Goal: Task Accomplishment & Management: Manage account settings

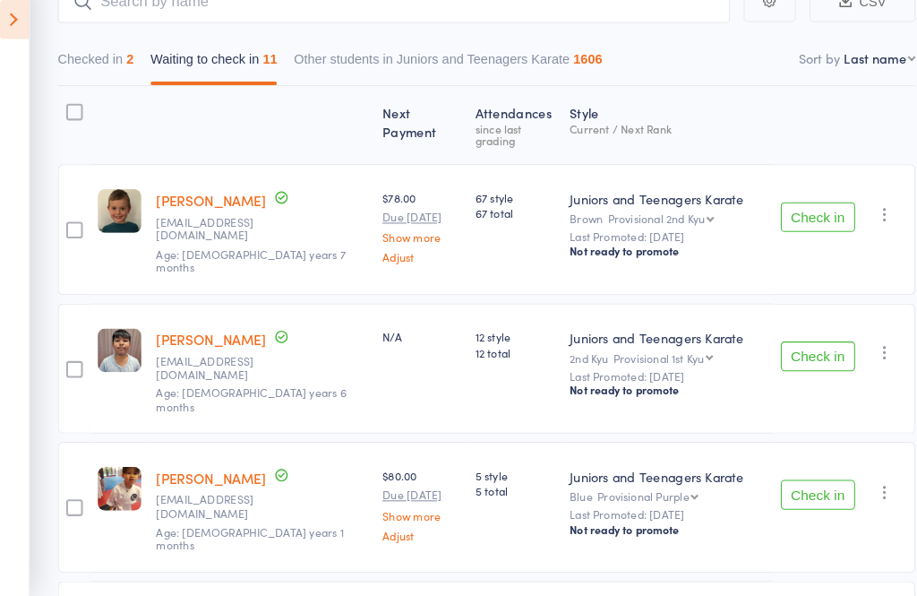
click at [10, 33] on icon at bounding box center [21, 40] width 28 height 38
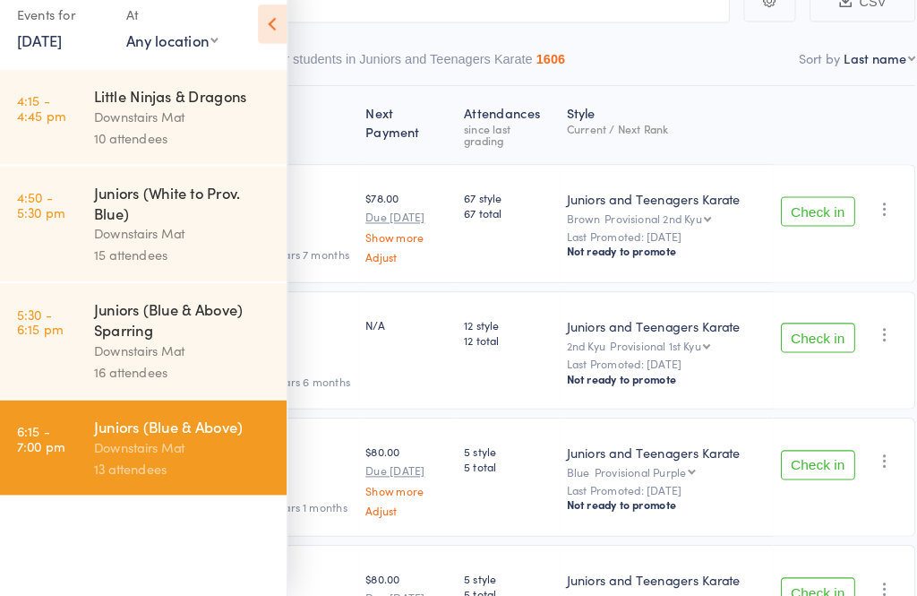
click at [182, 256] on div "15 attendees" at bounding box center [183, 266] width 171 height 21
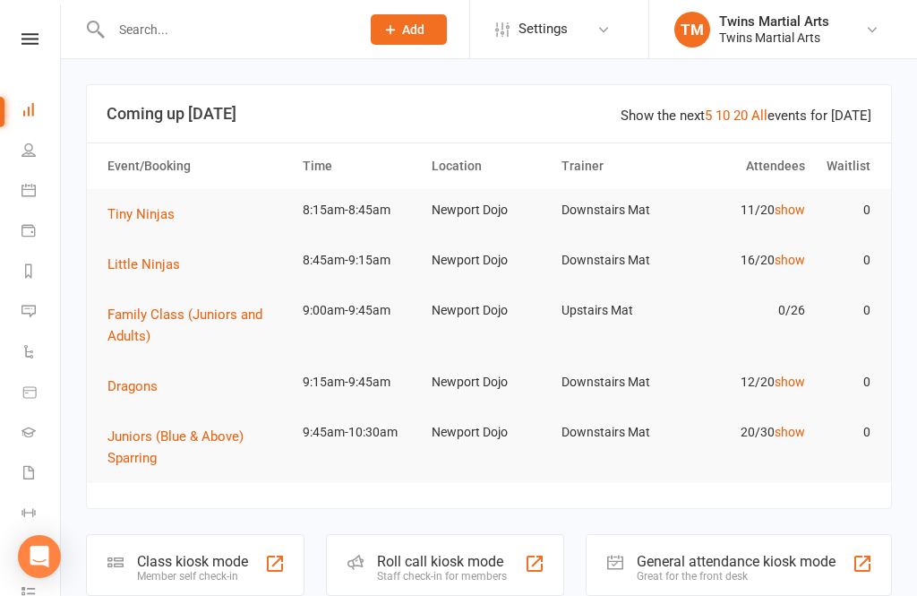
click at [459, 579] on div "Staff check-in for members" at bounding box center [442, 576] width 130 height 13
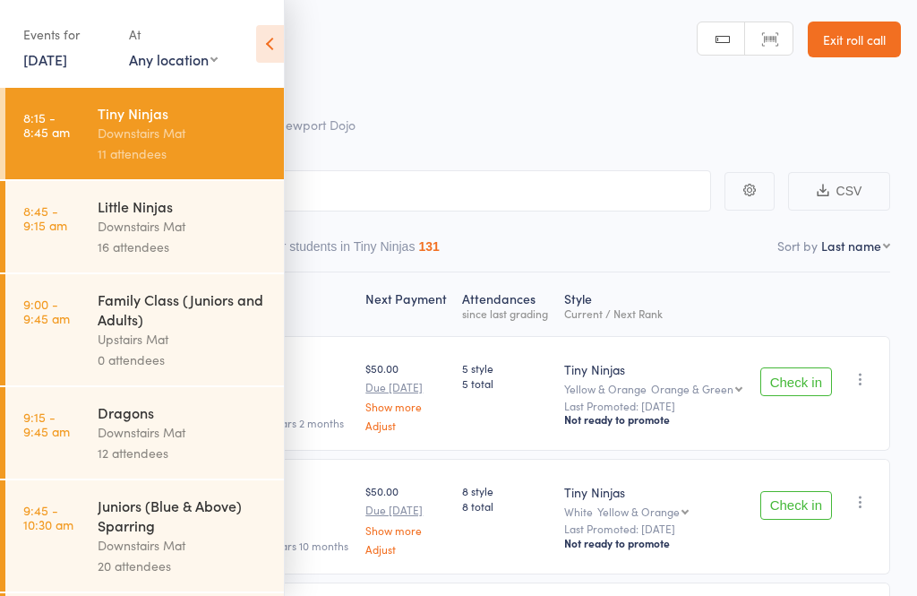
click at [273, 52] on icon at bounding box center [270, 44] width 28 height 38
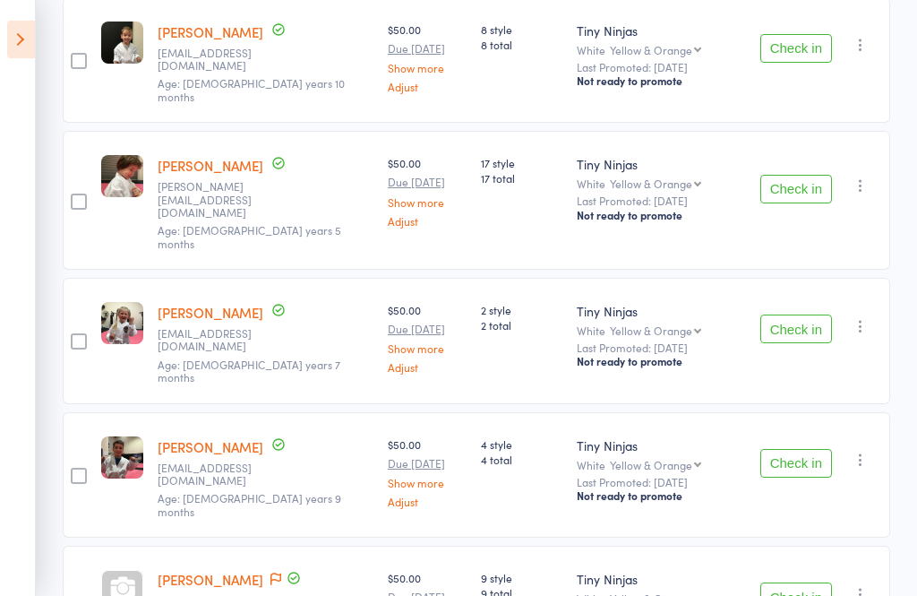
scroll to position [459, 0]
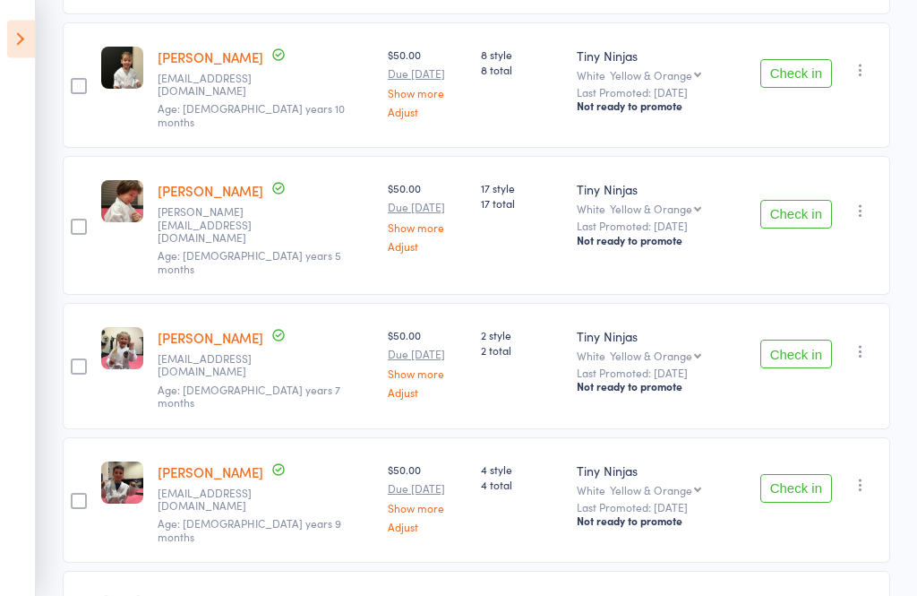
click at [23, 48] on icon at bounding box center [21, 40] width 28 height 38
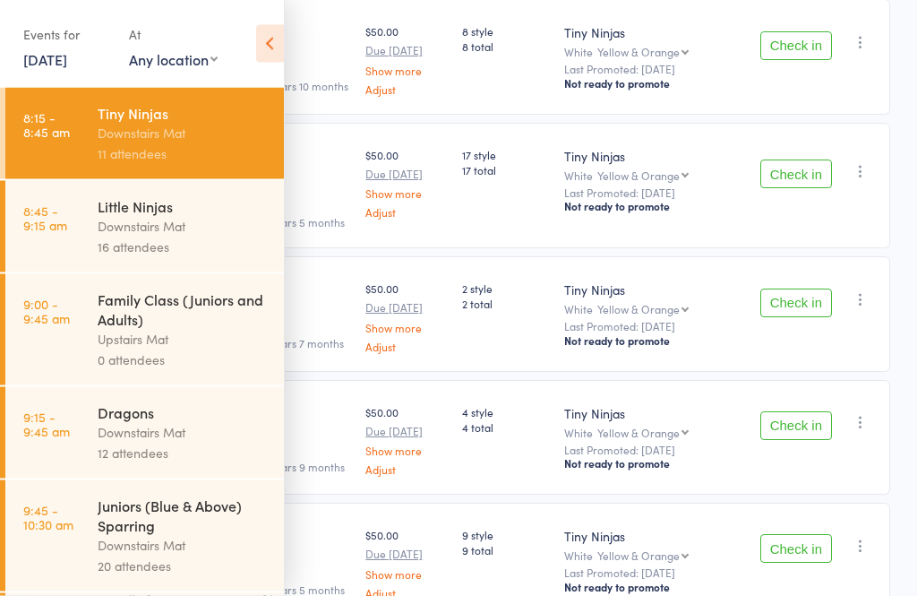
scroll to position [459, 0]
click at [193, 228] on div "Downstairs Mat" at bounding box center [183, 226] width 171 height 21
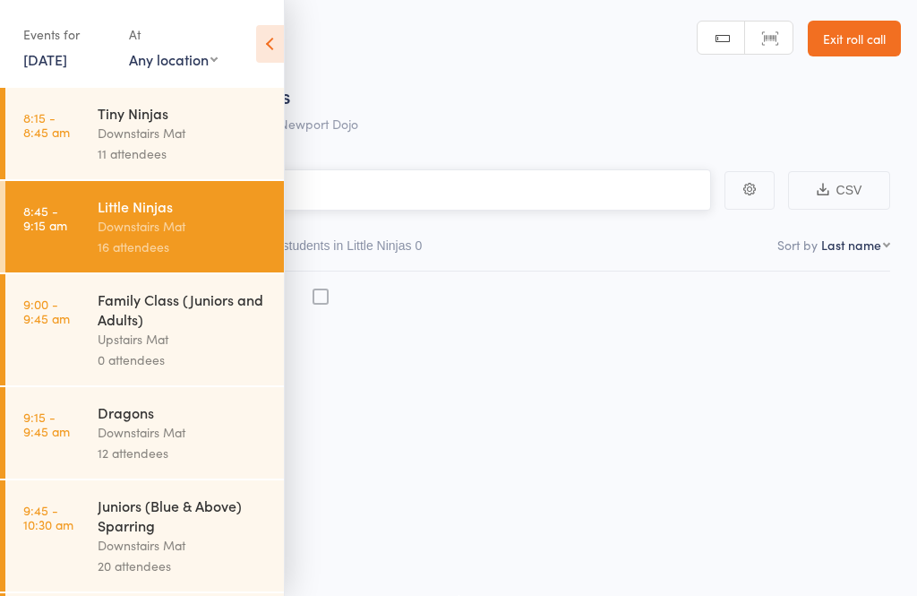
scroll to position [13, 0]
click at [270, 59] on icon at bounding box center [270, 44] width 28 height 38
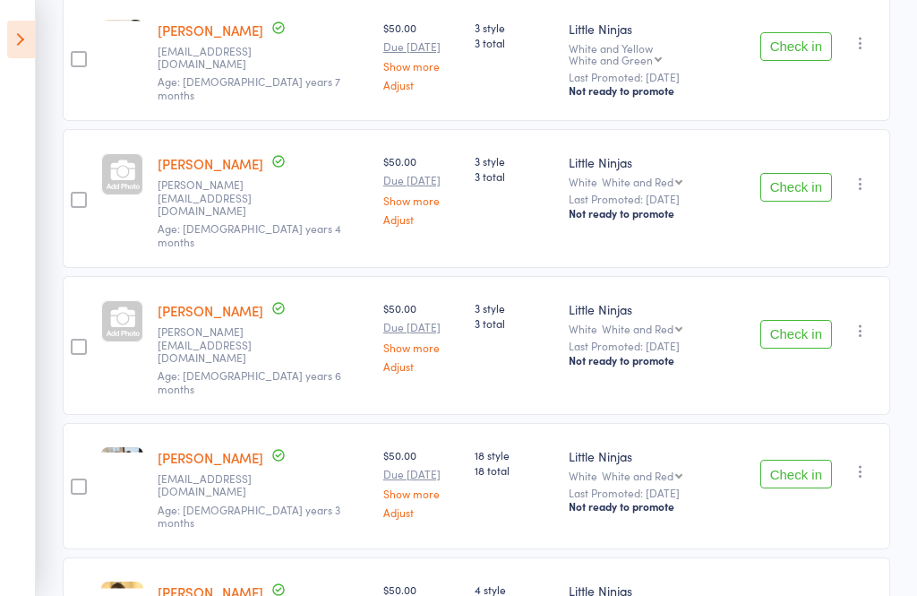
scroll to position [1744, 0]
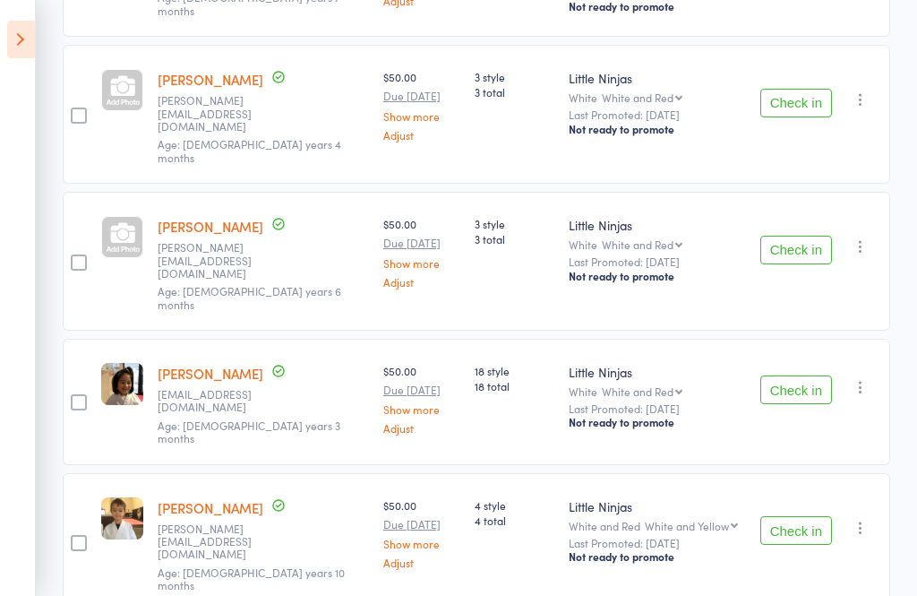
click at [27, 57] on icon at bounding box center [21, 40] width 28 height 38
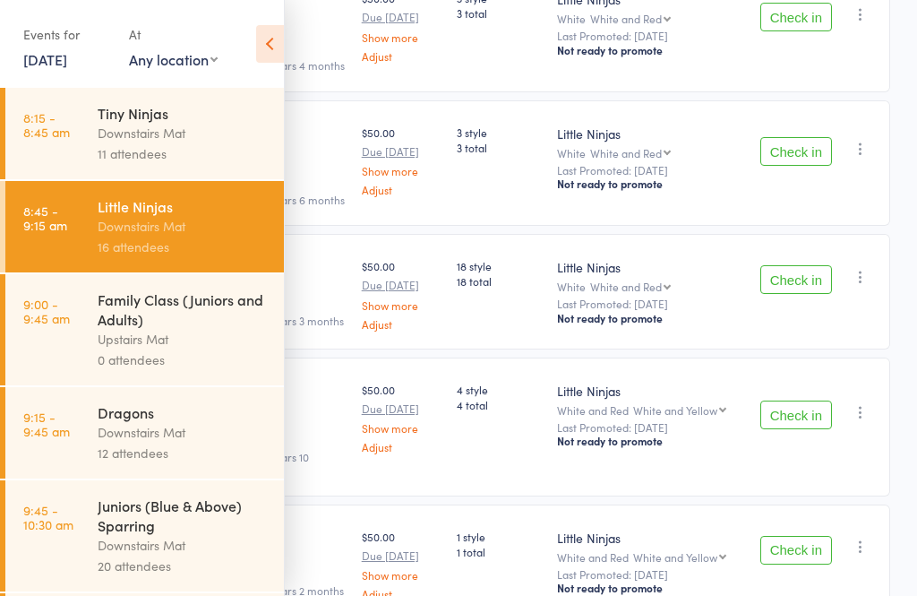
click at [208, 442] on div "Downstairs Mat" at bounding box center [183, 432] width 171 height 21
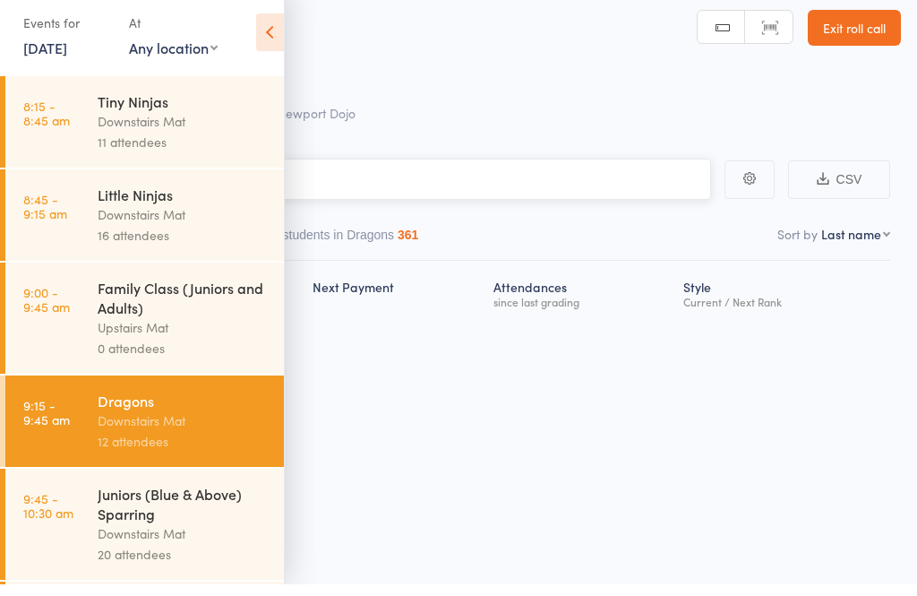
scroll to position [13, 0]
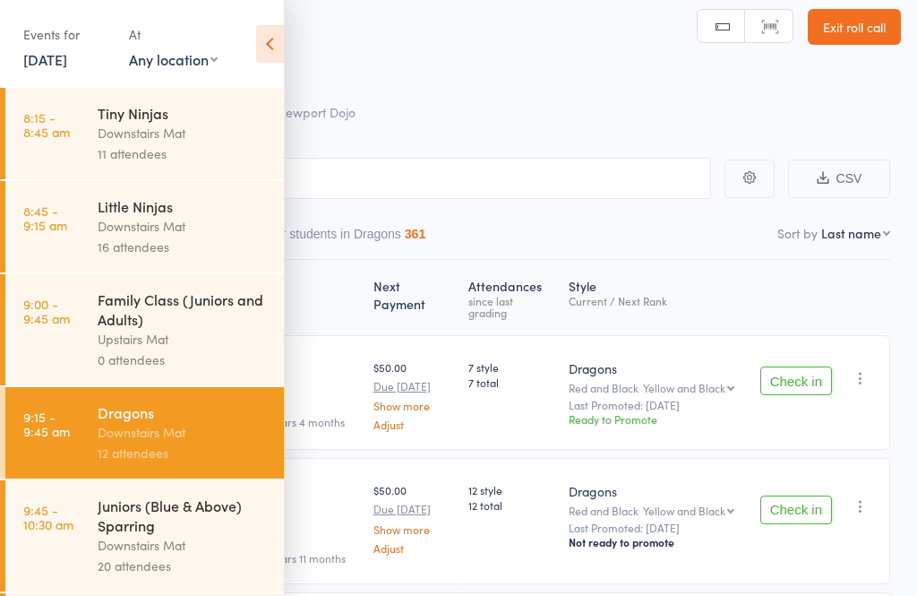
click at [274, 41] on icon at bounding box center [270, 44] width 28 height 38
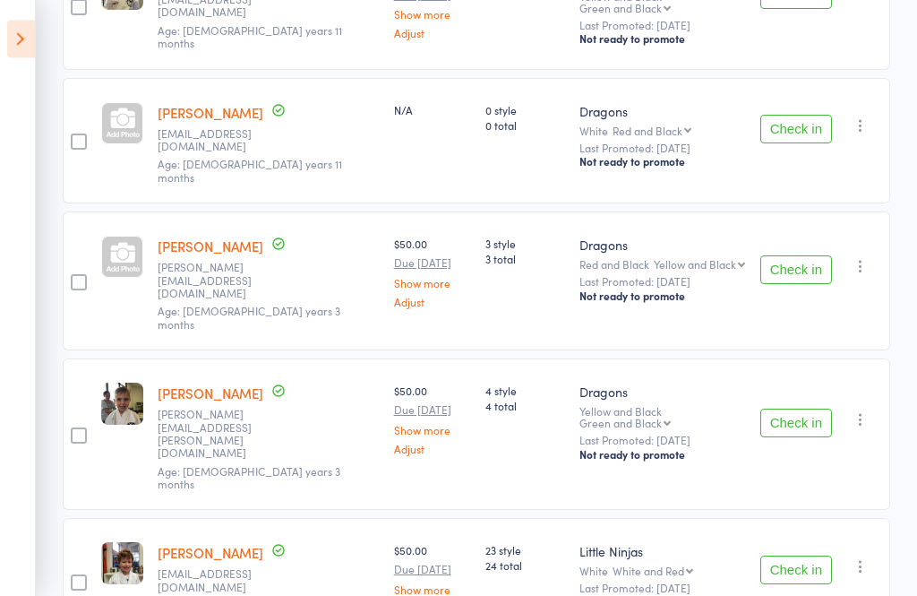
scroll to position [1227, 0]
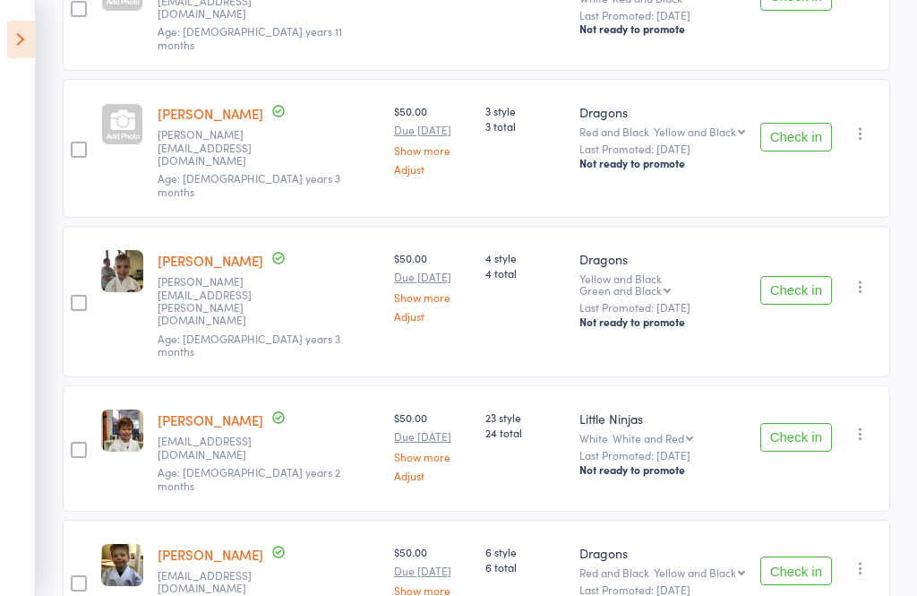
click at [15, 39] on icon at bounding box center [21, 40] width 28 height 38
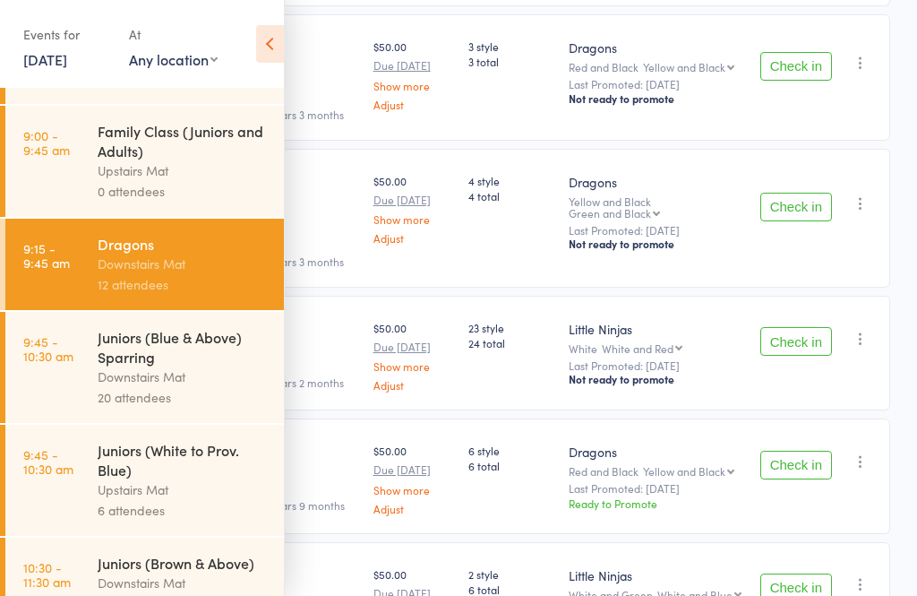
scroll to position [224, 0]
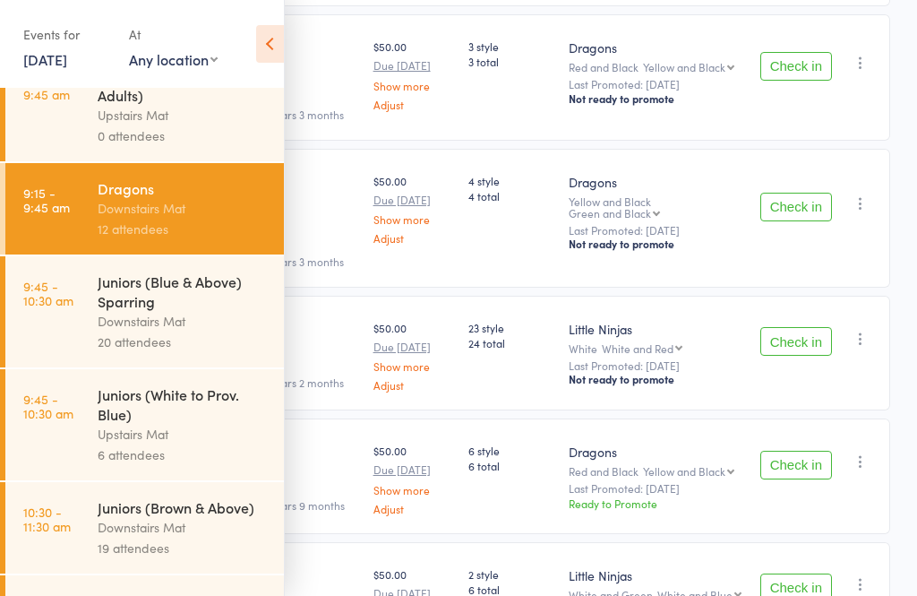
click at [130, 294] on div "Juniors (Blue & Above) Sparring" at bounding box center [183, 290] width 171 height 39
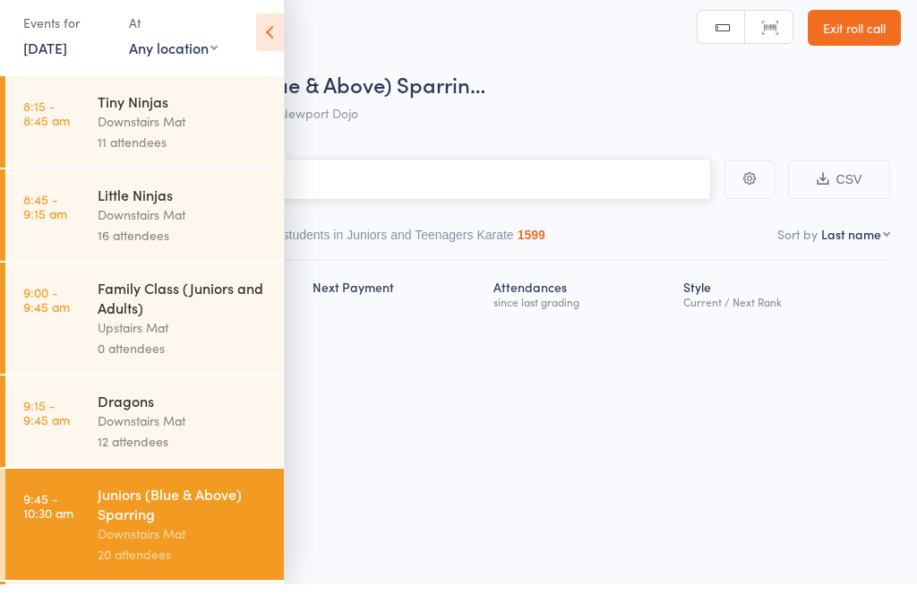
scroll to position [13, 0]
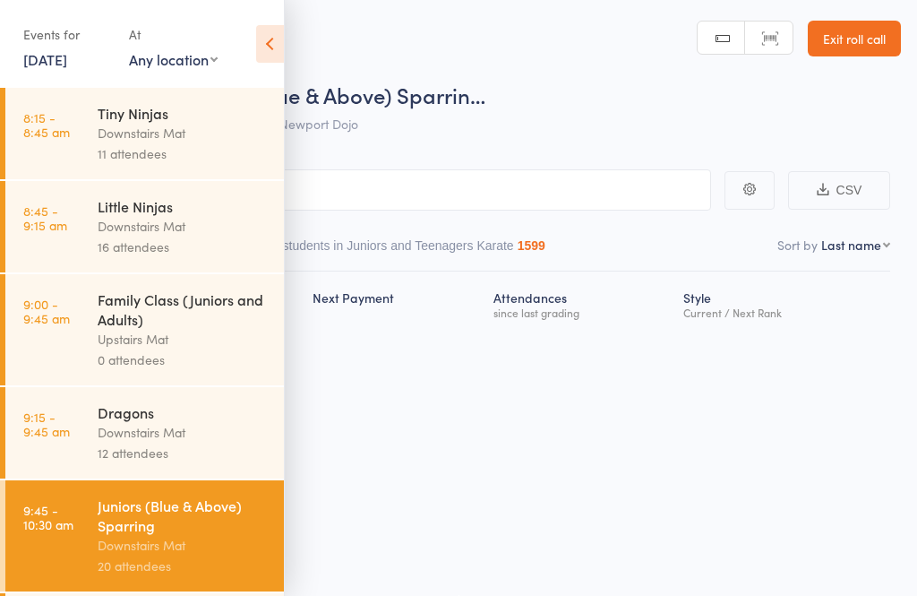
click at [270, 36] on icon at bounding box center [270, 44] width 28 height 38
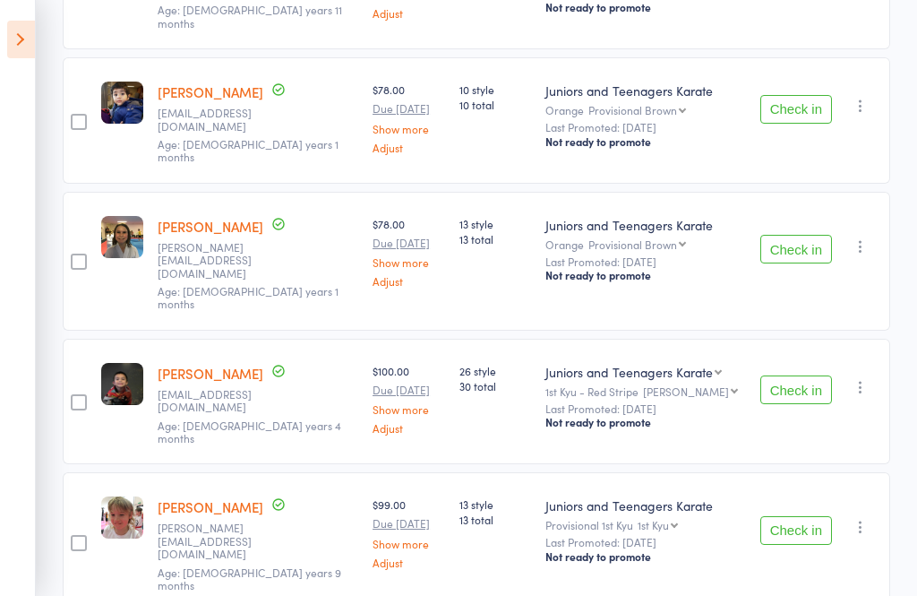
scroll to position [2209, 0]
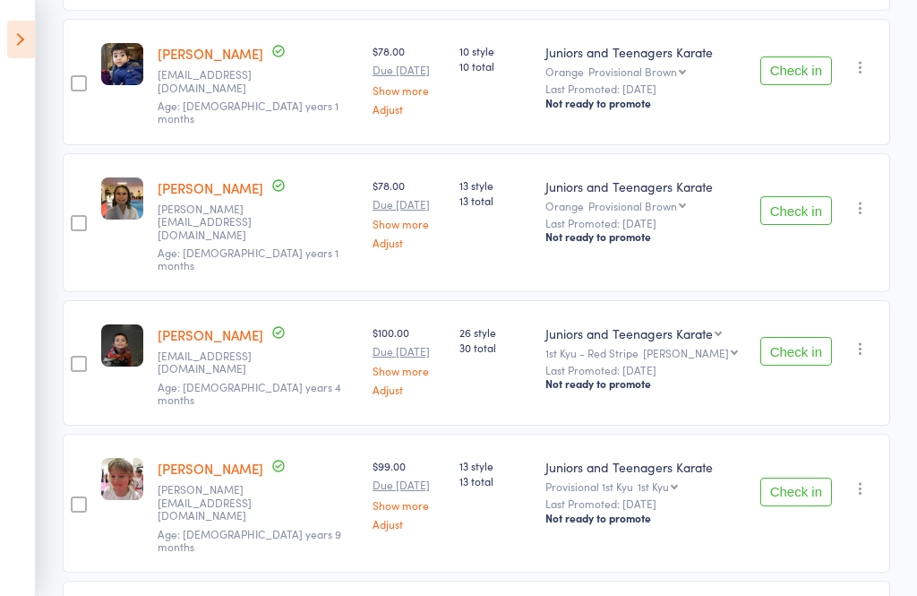
click at [11, 39] on icon at bounding box center [21, 40] width 28 height 38
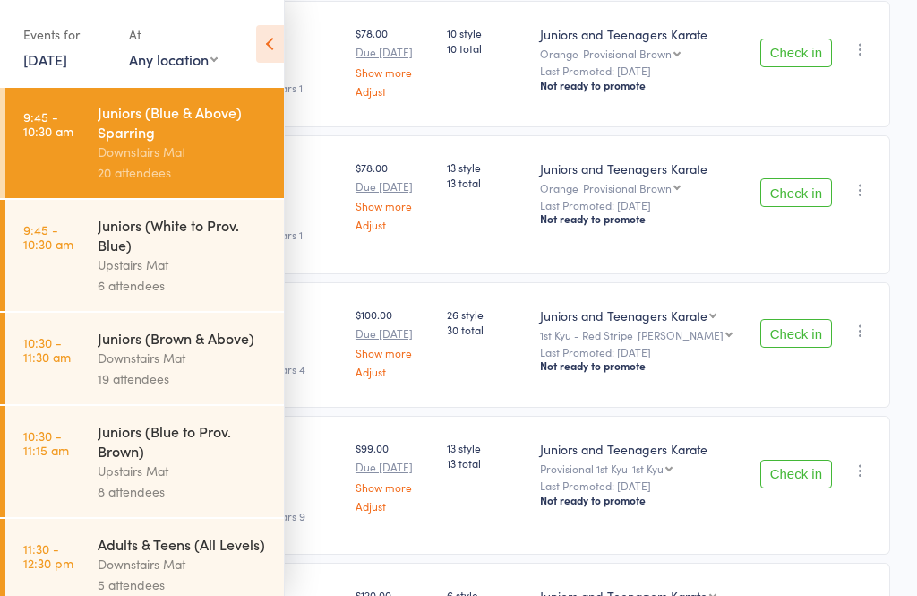
scroll to position [412, 0]
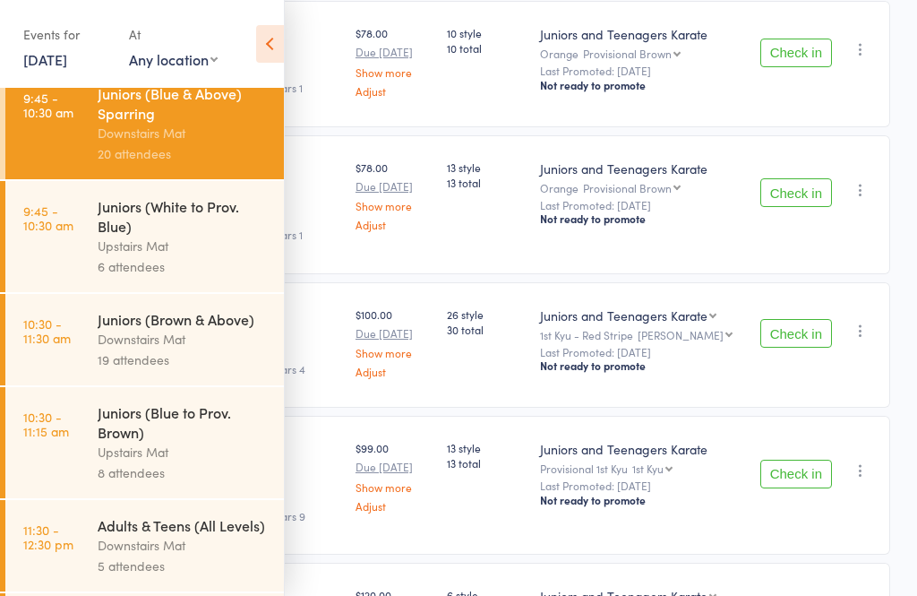
click at [104, 349] on div "Downstairs Mat" at bounding box center [183, 339] width 171 height 21
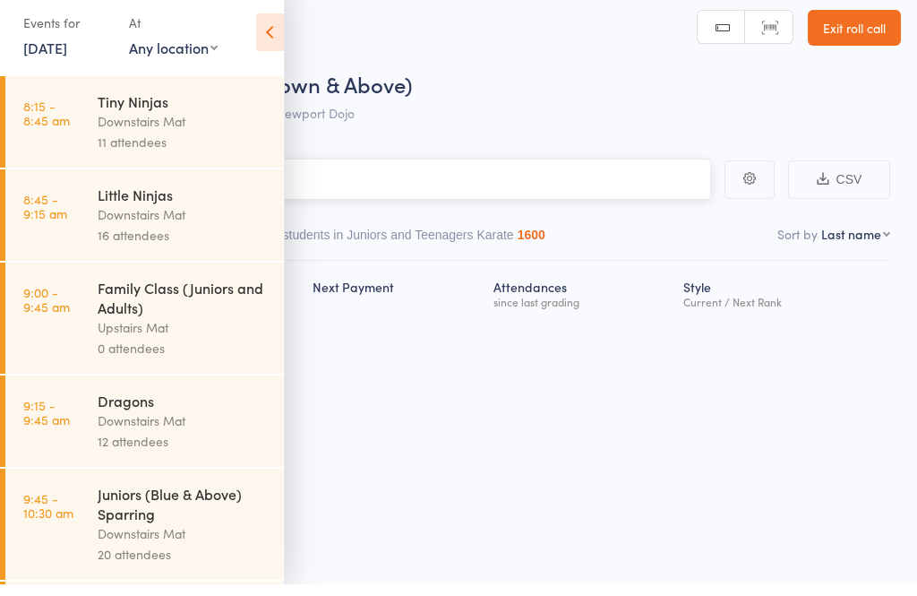
scroll to position [13, 0]
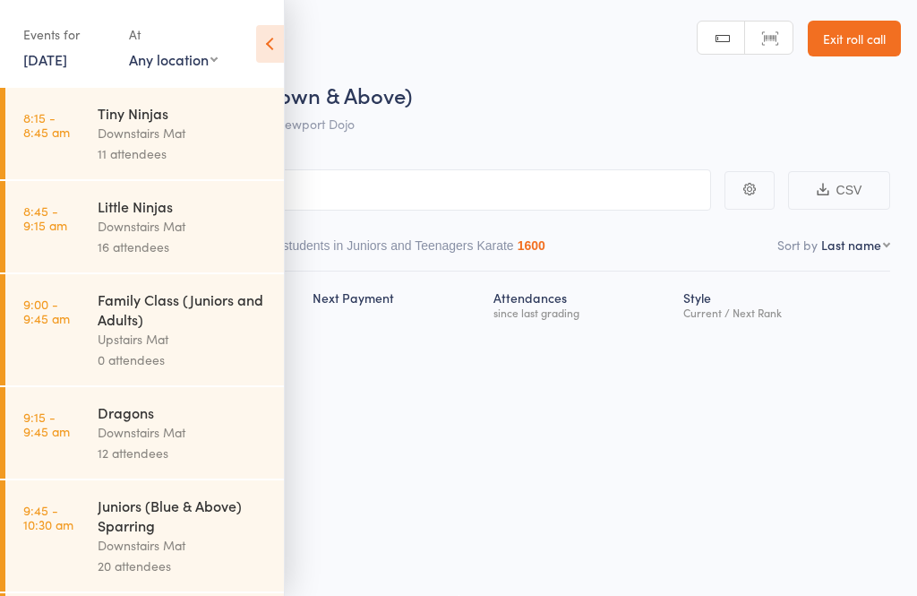
click at [265, 41] on icon at bounding box center [270, 44] width 28 height 38
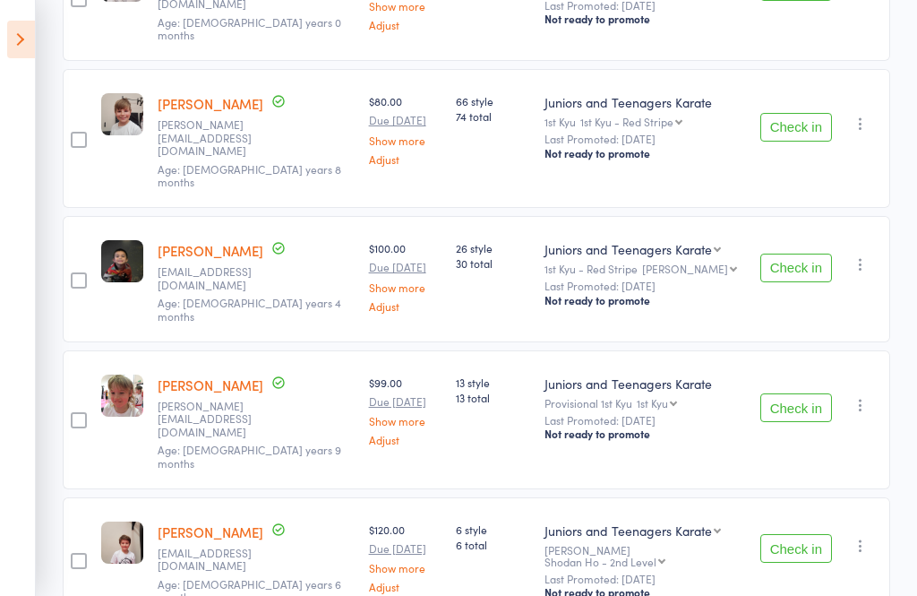
scroll to position [2083, 0]
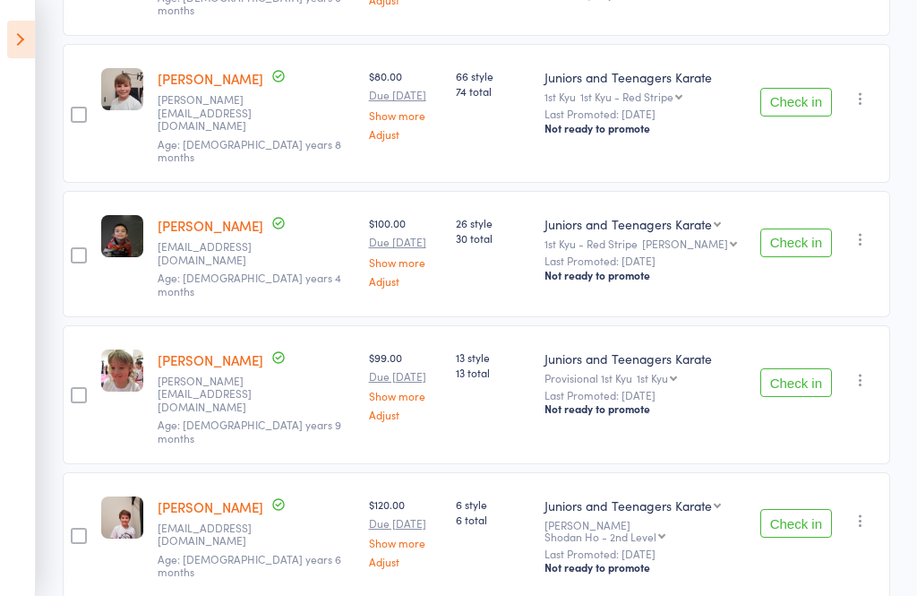
click at [9, 41] on icon at bounding box center [21, 40] width 28 height 38
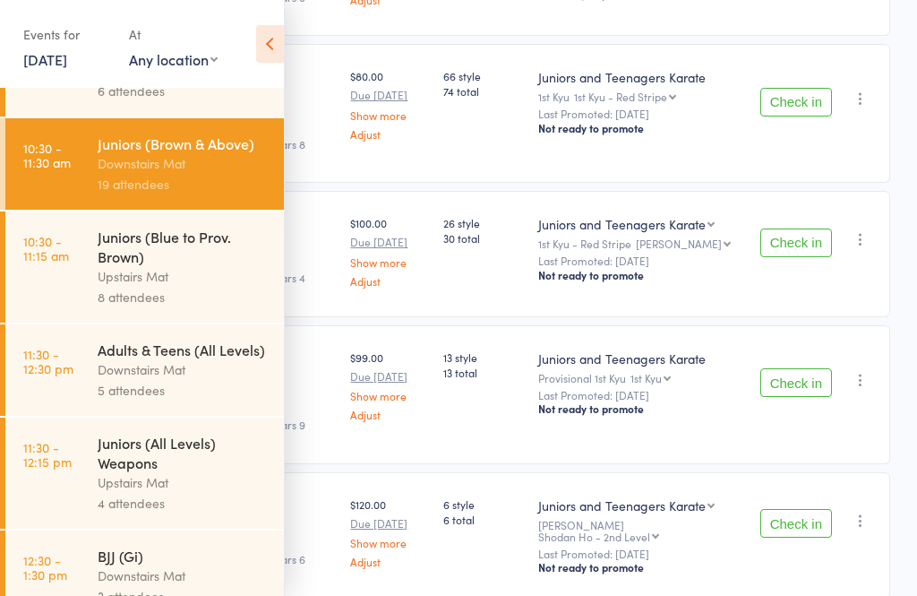
scroll to position [587, 0]
click at [99, 473] on div "Juniors (All Levels) Weapons" at bounding box center [183, 453] width 171 height 39
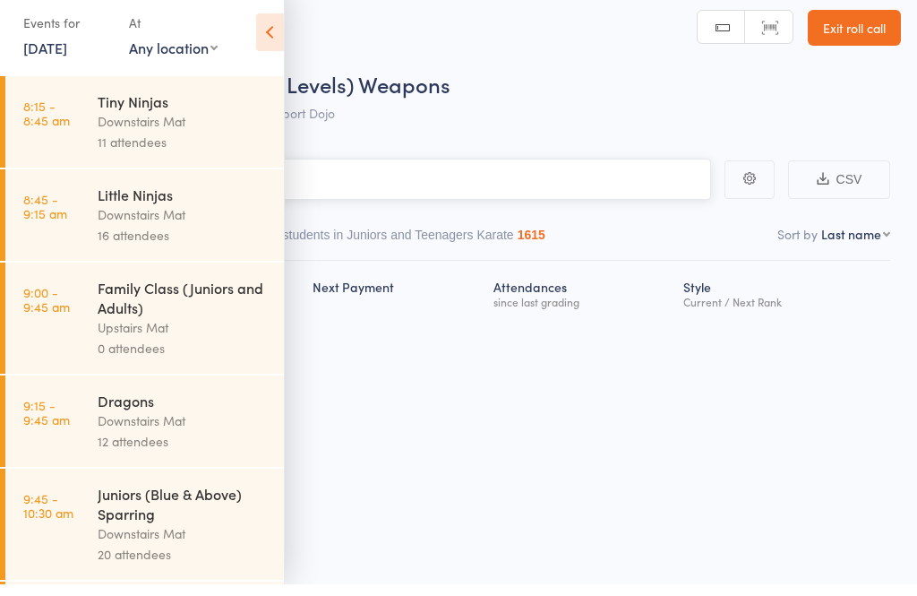
scroll to position [13, 0]
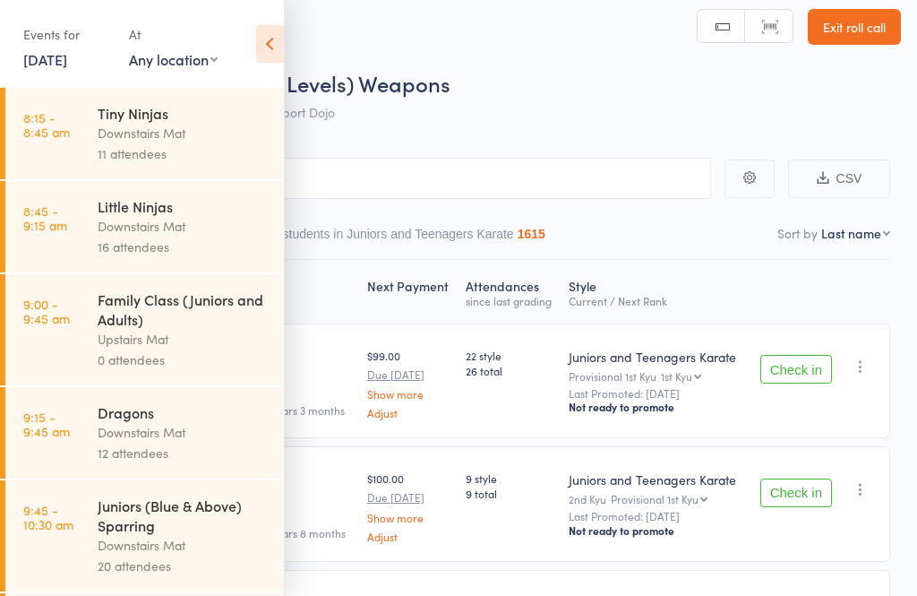
click at [272, 40] on icon at bounding box center [270, 44] width 28 height 38
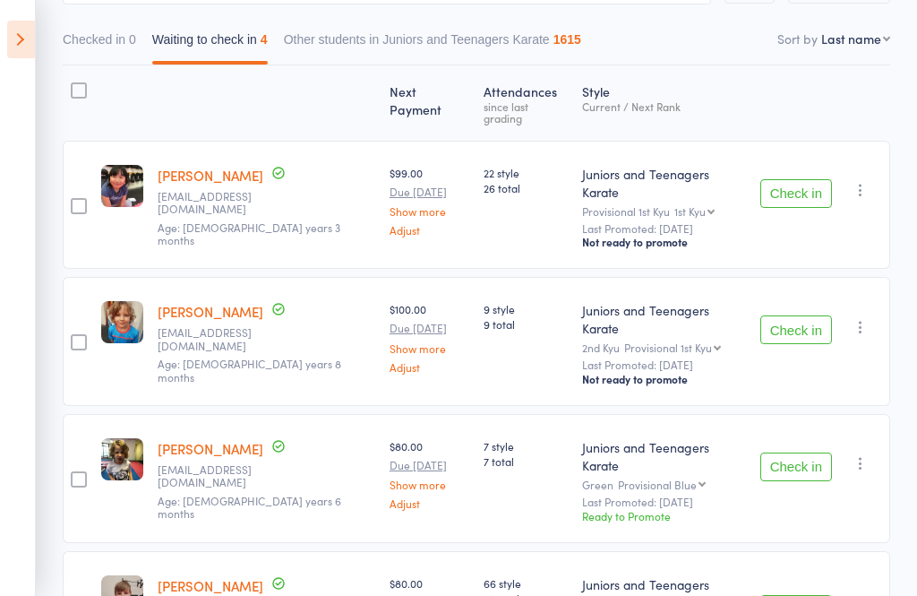
scroll to position [248, 0]
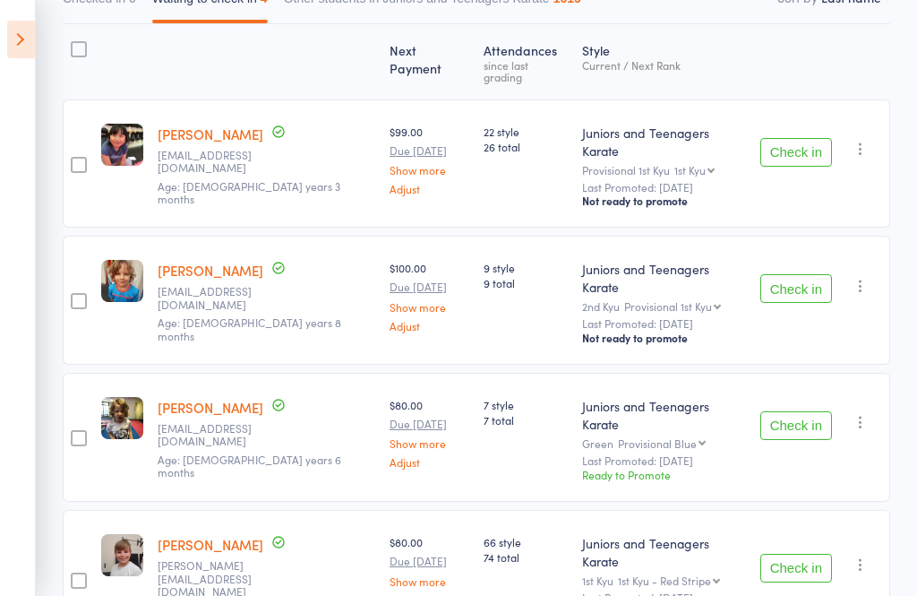
click at [9, 41] on icon at bounding box center [21, 40] width 28 height 38
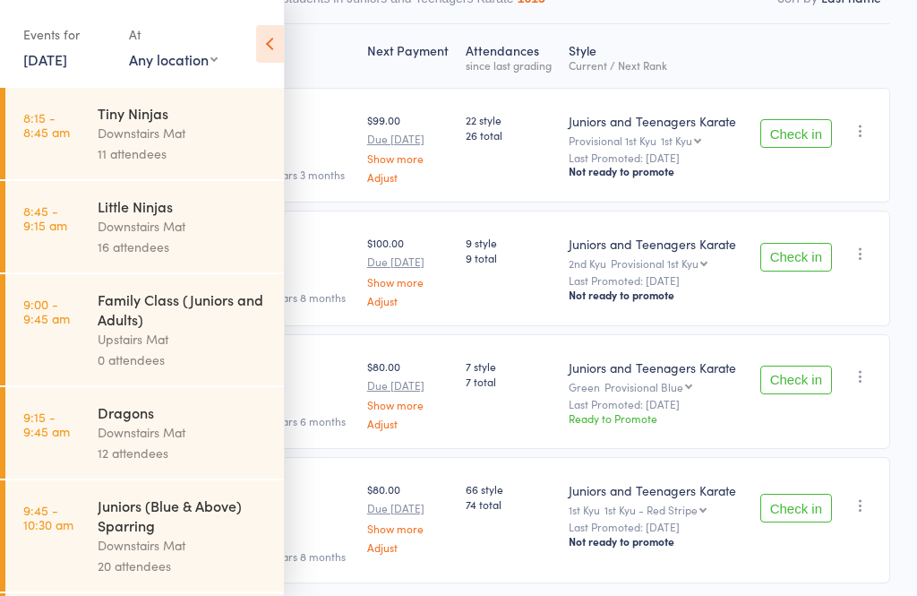
click at [83, 124] on link "8:15 - 8:45 am Tiny Ninjas Downstairs Mat 11 attendees" at bounding box center [144, 133] width 279 height 91
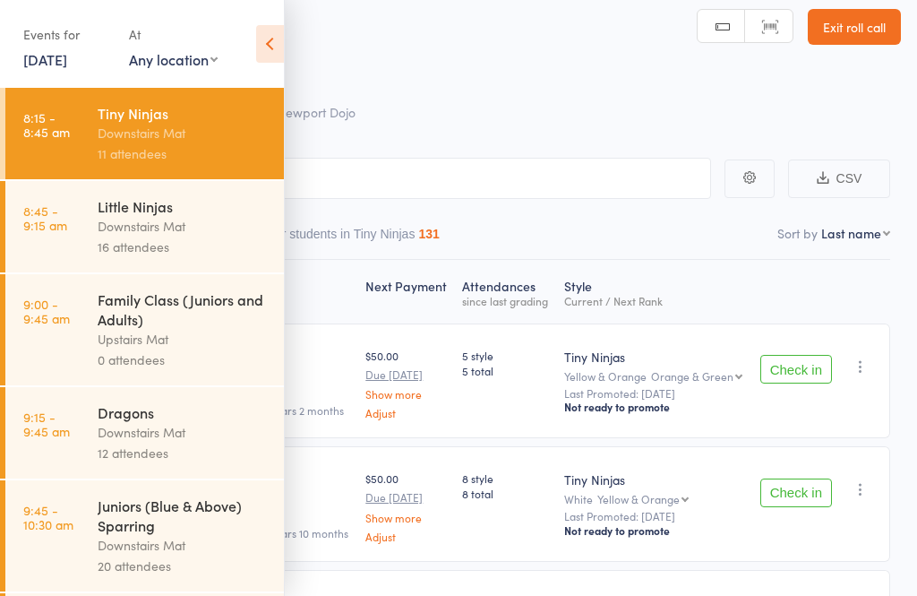
click at [274, 50] on icon at bounding box center [270, 44] width 28 height 38
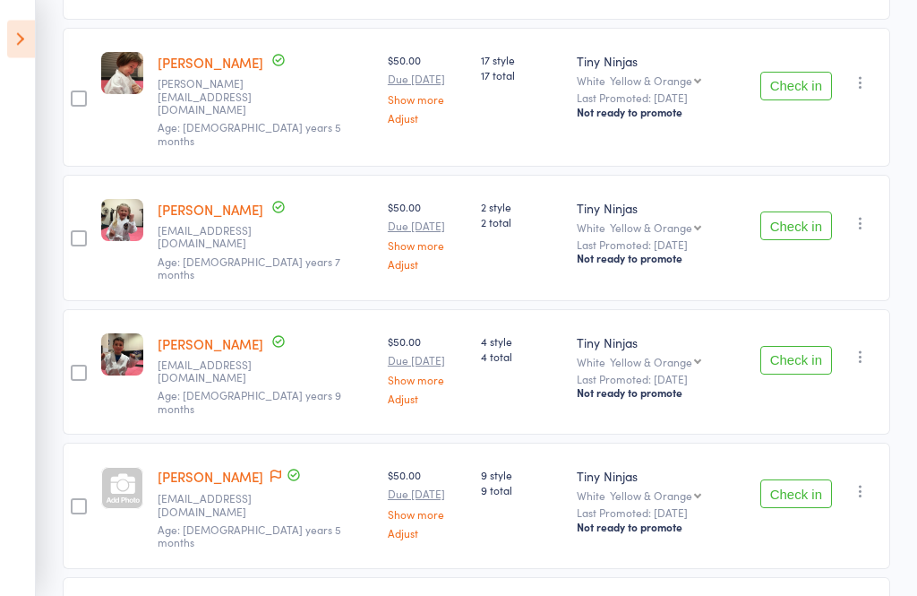
scroll to position [588, 0]
click at [16, 56] on icon at bounding box center [21, 40] width 28 height 38
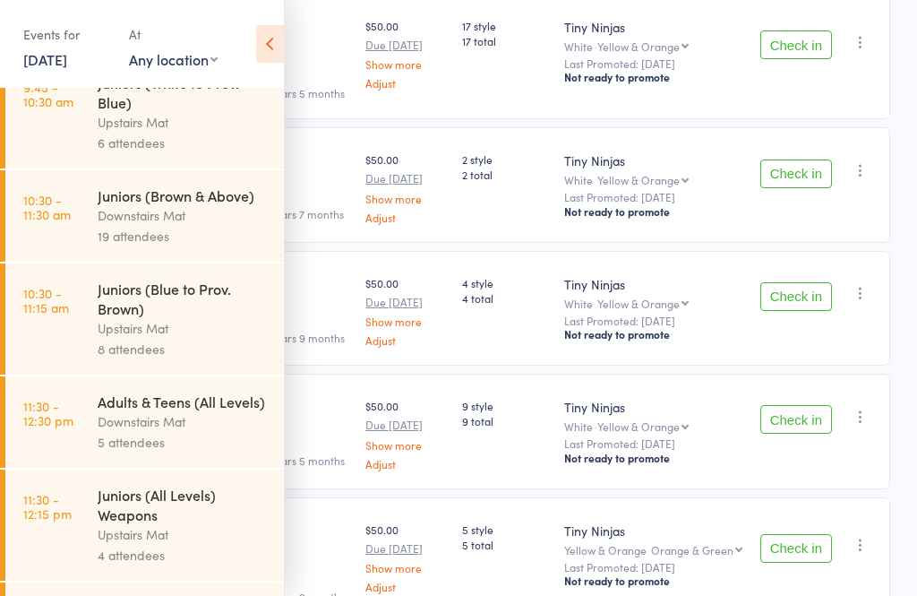
scroll to position [537, 0]
click at [280, 43] on icon at bounding box center [270, 44] width 28 height 38
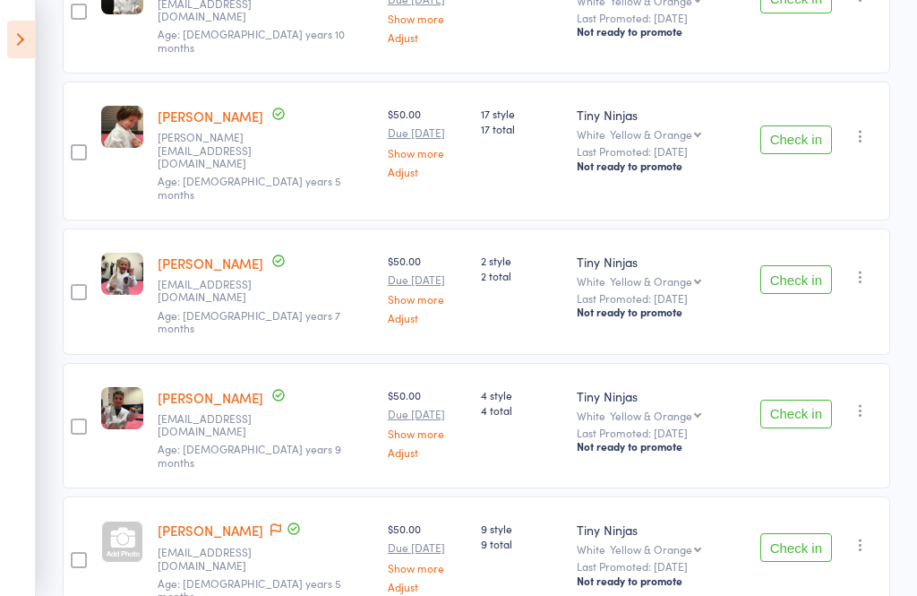
scroll to position [529, 0]
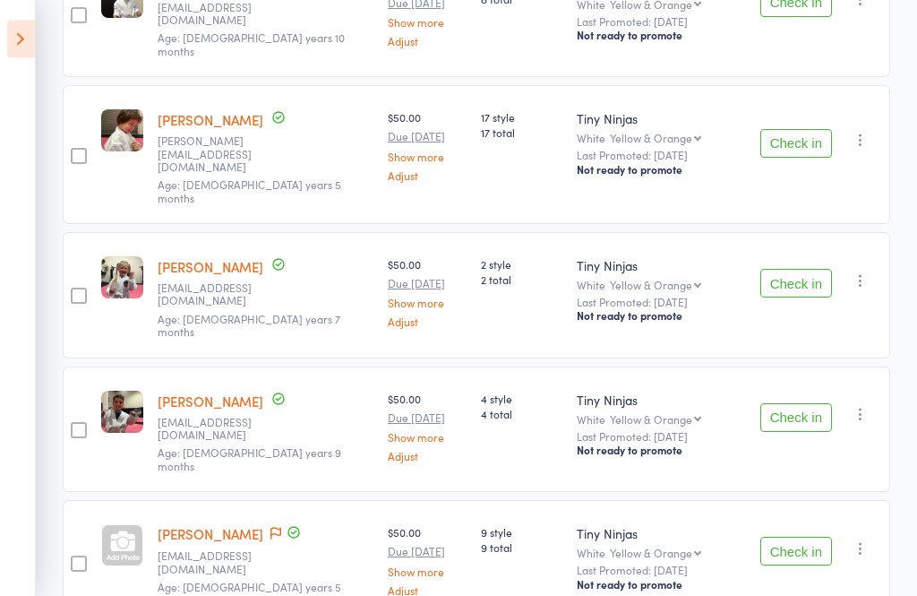
click at [12, 47] on icon at bounding box center [21, 40] width 28 height 38
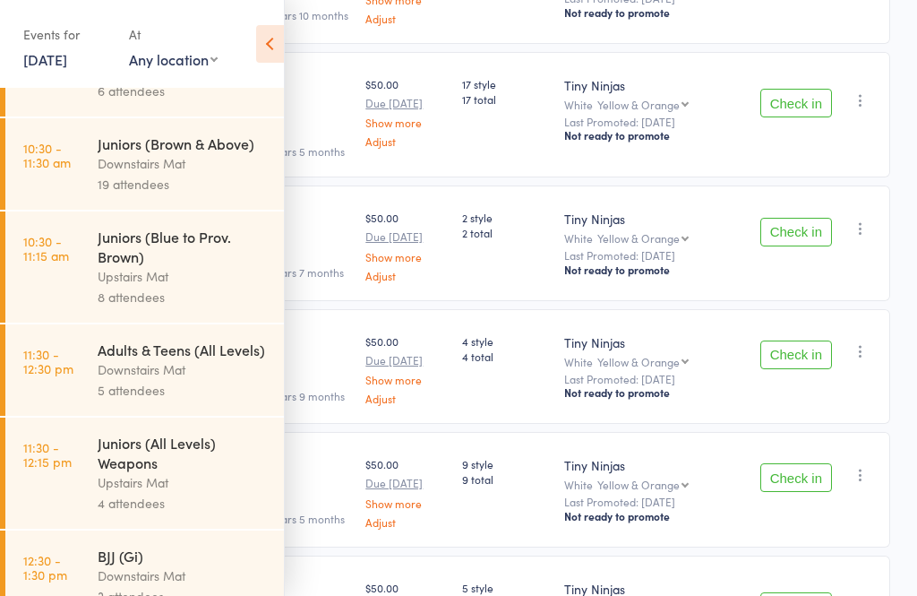
scroll to position [587, 0]
click at [109, 494] on div "Upstairs Mat" at bounding box center [183, 483] width 171 height 21
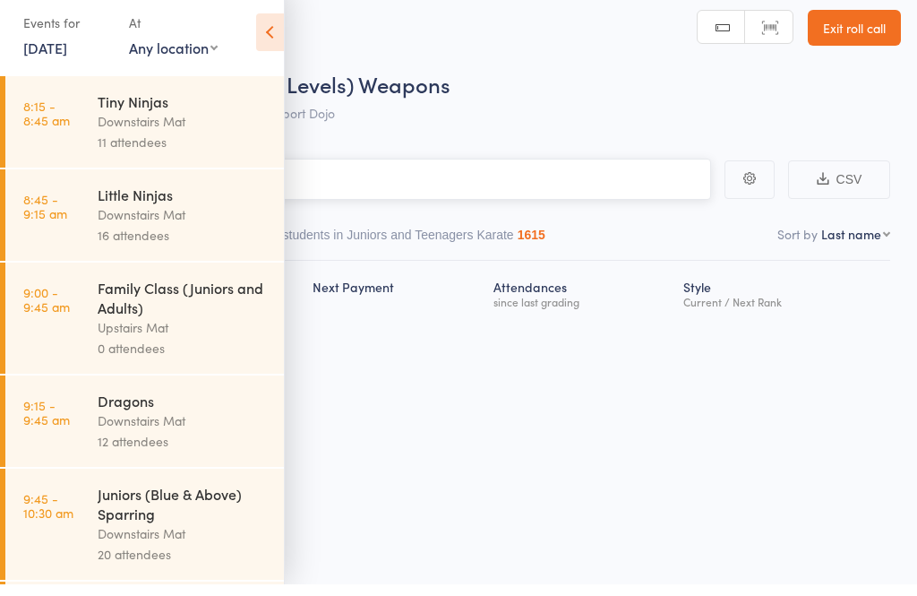
scroll to position [13, 0]
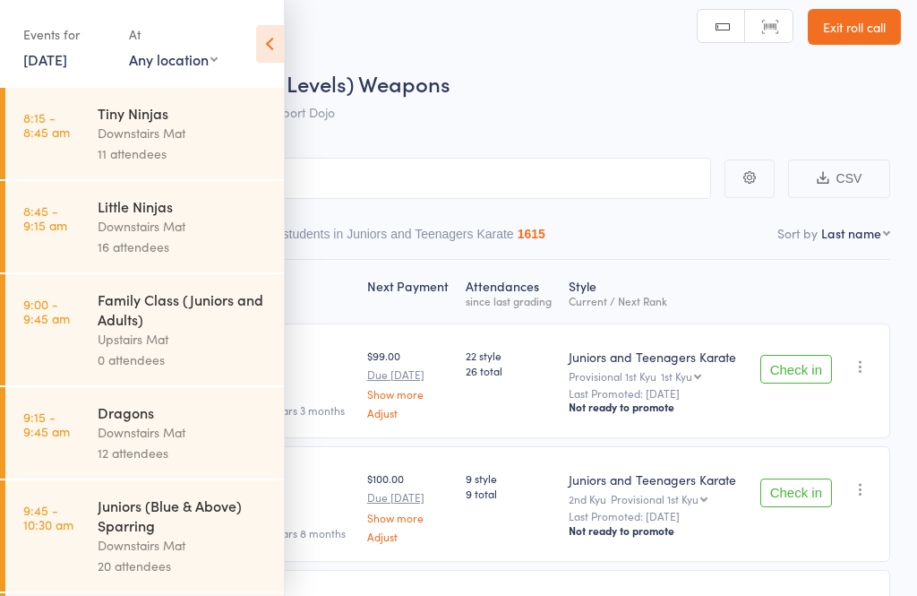
click at [271, 45] on icon at bounding box center [270, 44] width 28 height 38
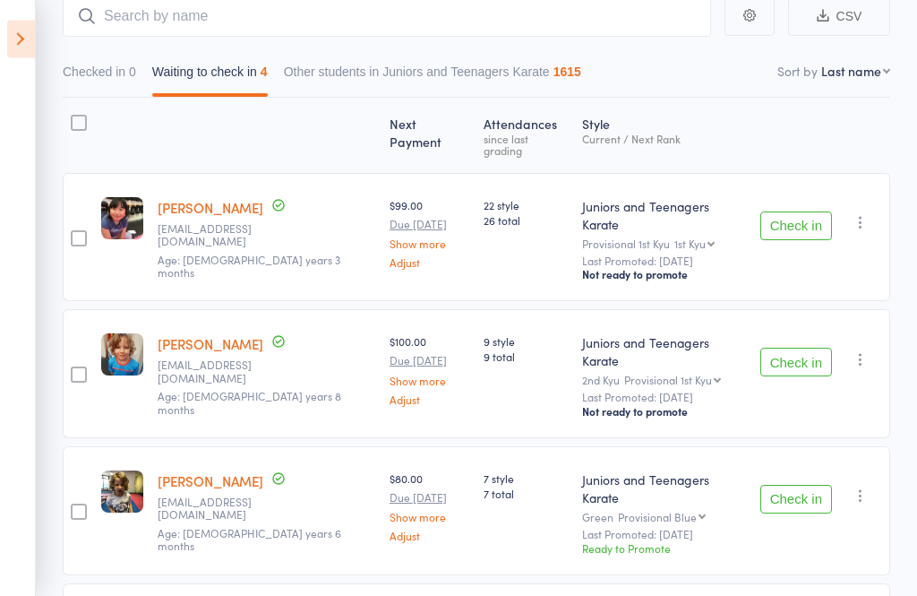
scroll to position [248, 0]
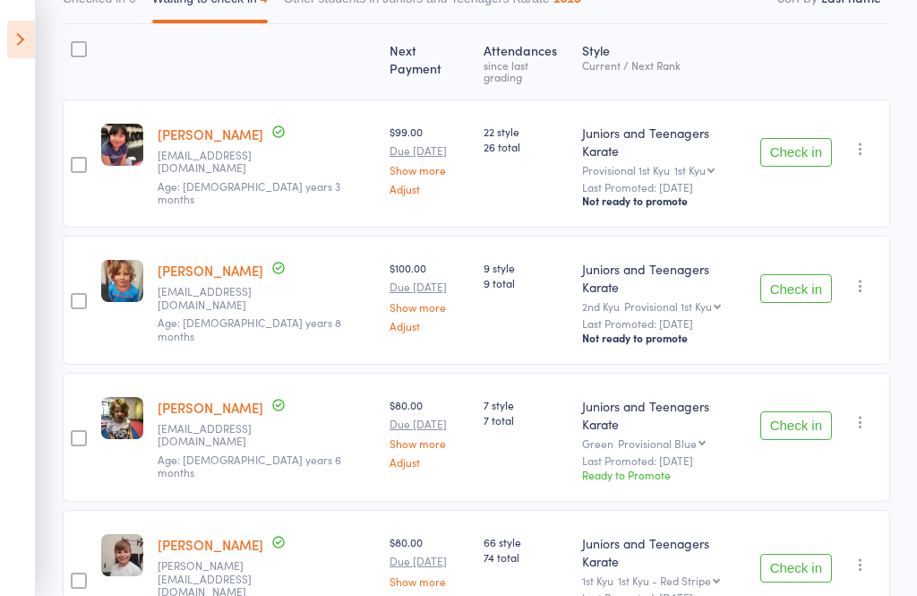
click at [19, 54] on icon at bounding box center [21, 40] width 28 height 38
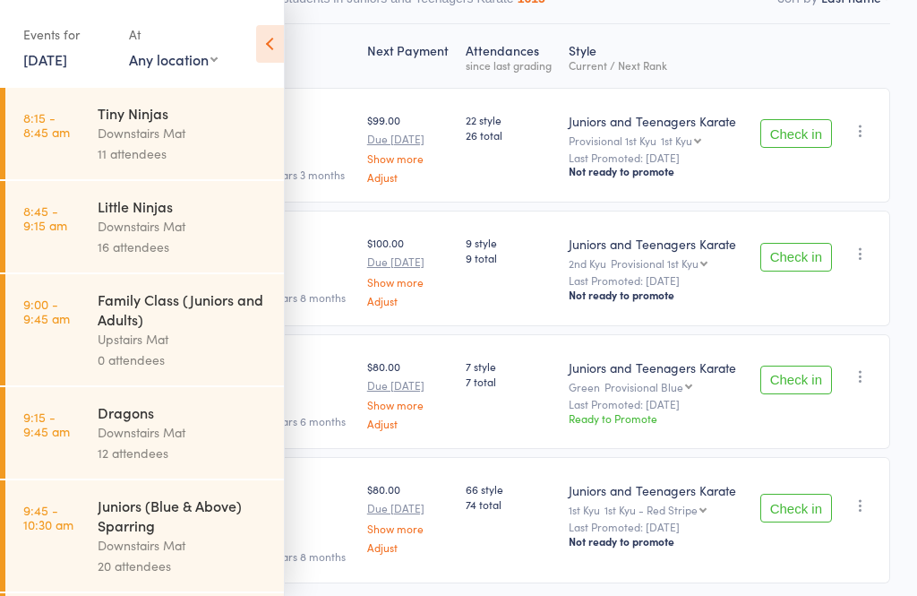
click at [97, 135] on link "8:15 - 8:45 am Tiny Ninjas Downstairs Mat 11 attendees" at bounding box center [144, 133] width 279 height 91
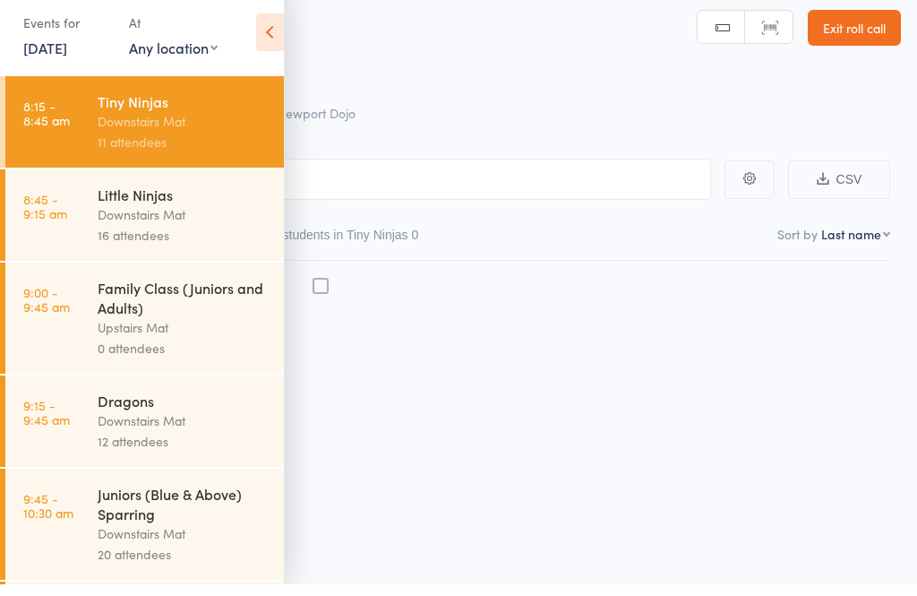
scroll to position [13, 0]
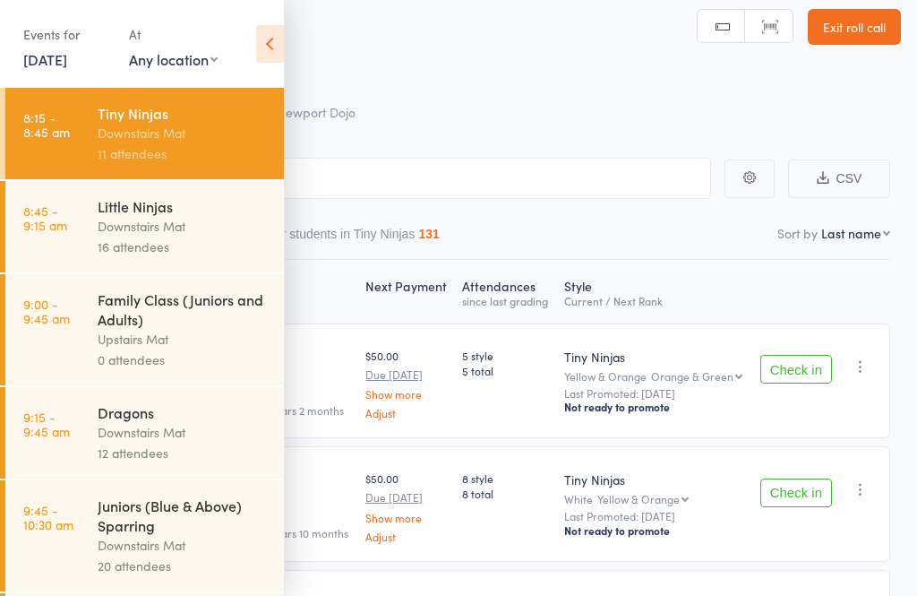
click at [263, 49] on icon at bounding box center [270, 44] width 28 height 38
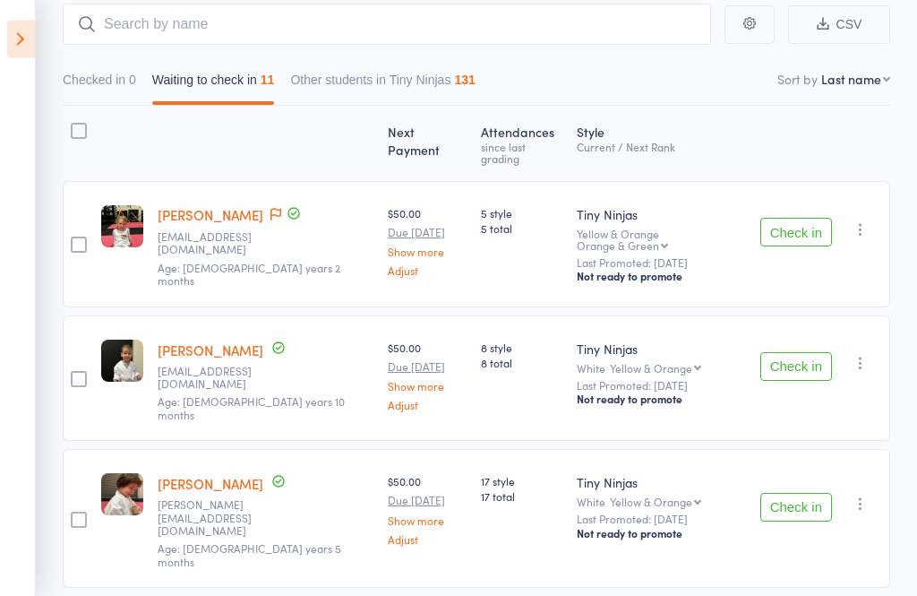
scroll to position [0, 0]
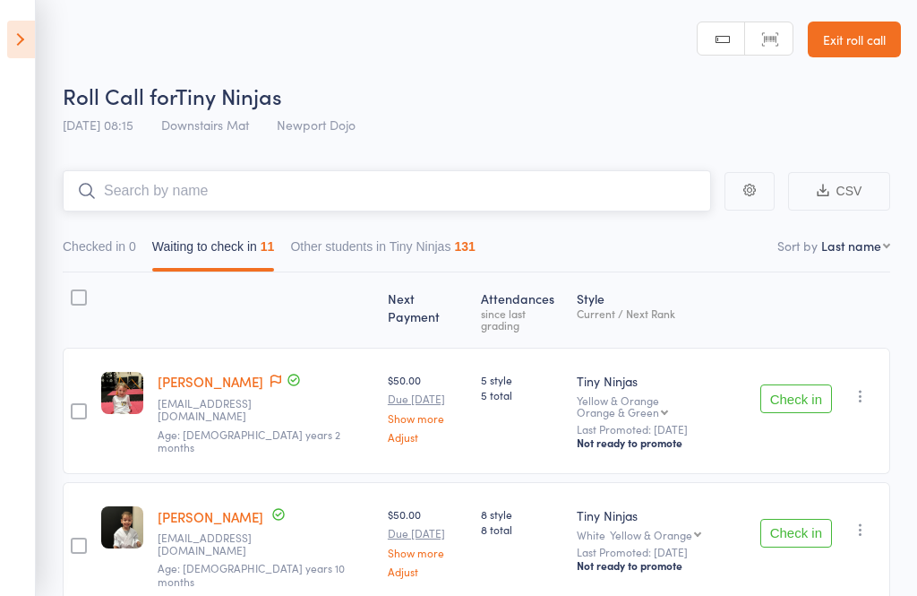
click at [176, 181] on input "search" at bounding box center [387, 190] width 648 height 41
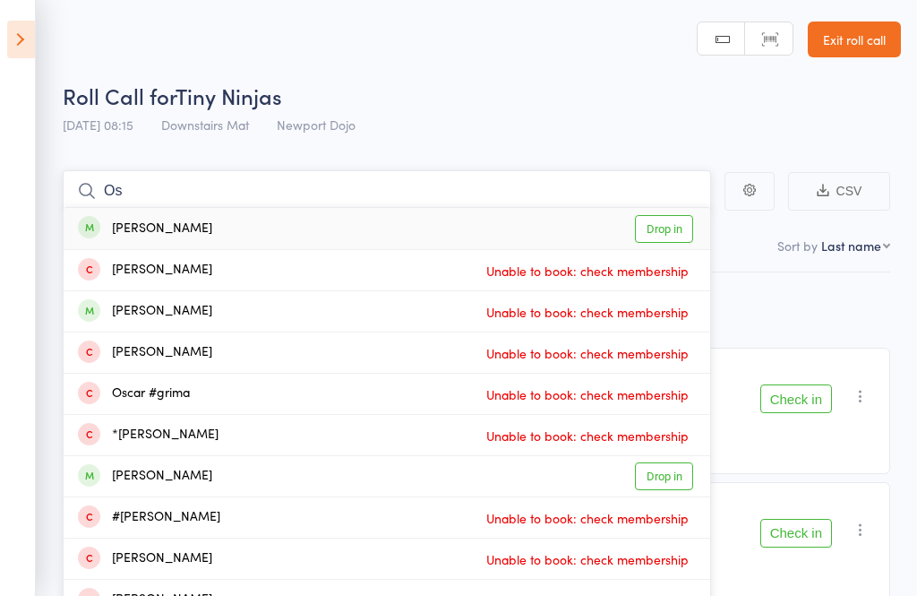
type input "O"
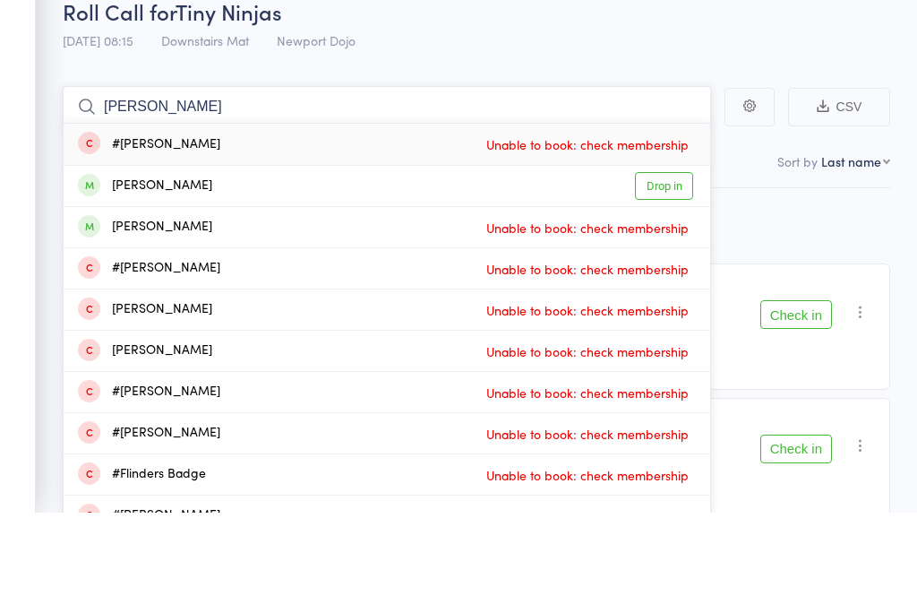
type input "Sanders"
click at [666, 256] on link "Drop in" at bounding box center [664, 270] width 58 height 28
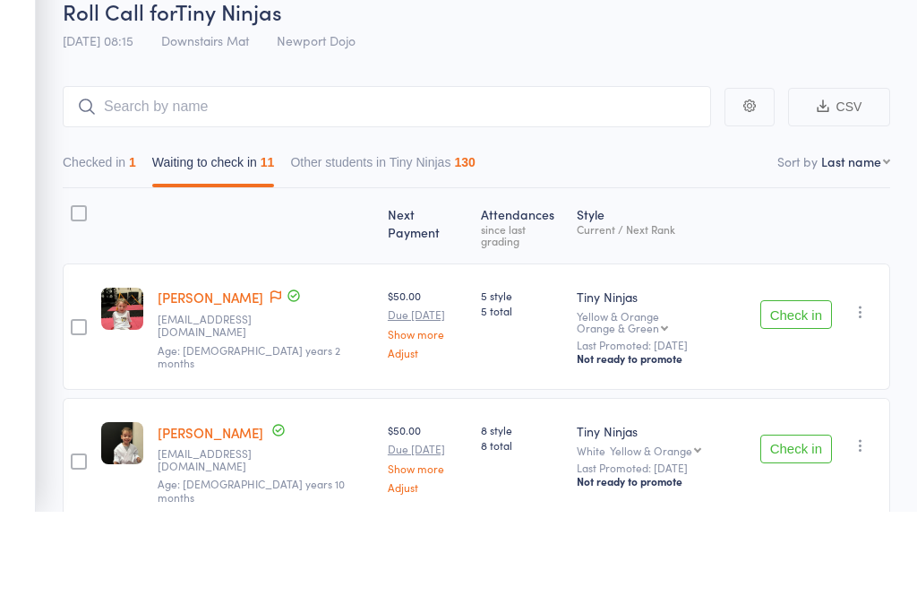
scroll to position [84, 0]
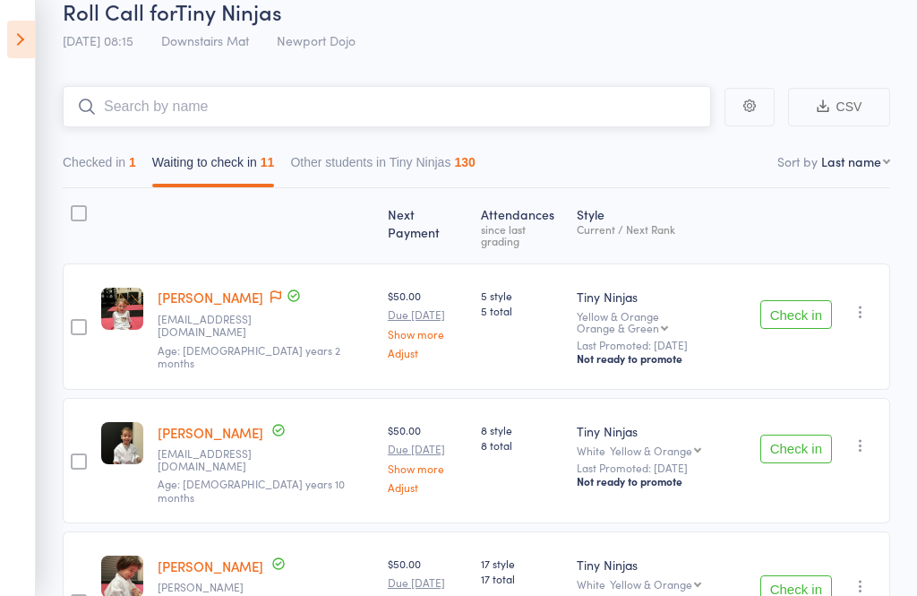
click at [90, 170] on button "Checked in 1" at bounding box center [99, 166] width 73 height 41
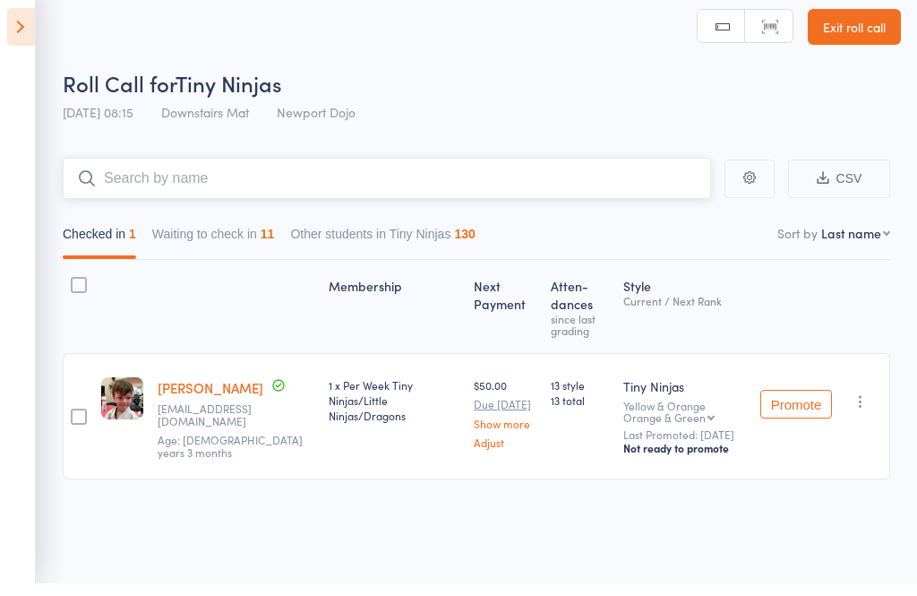
scroll to position [13, 0]
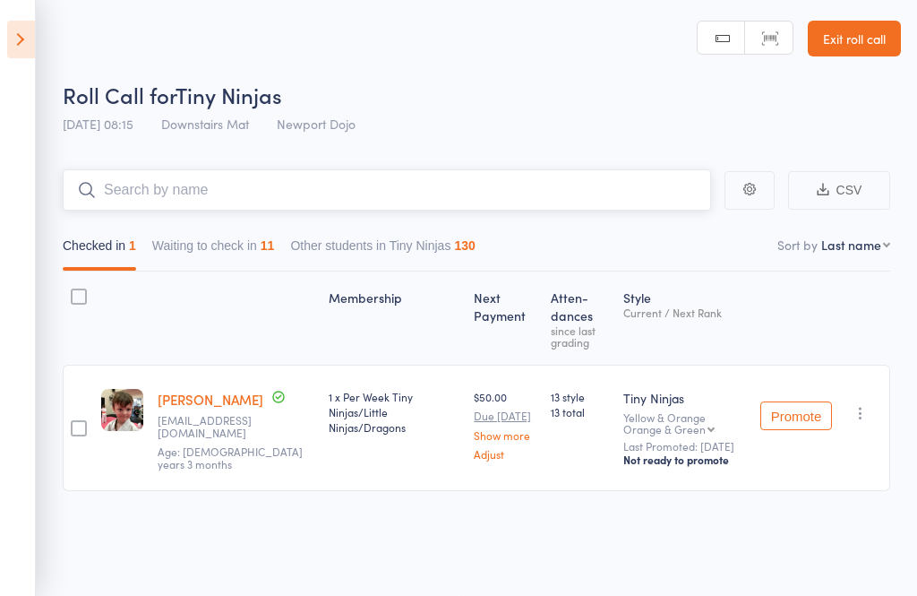
click at [217, 229] on button "Waiting to check in 11" at bounding box center [213, 249] width 123 height 41
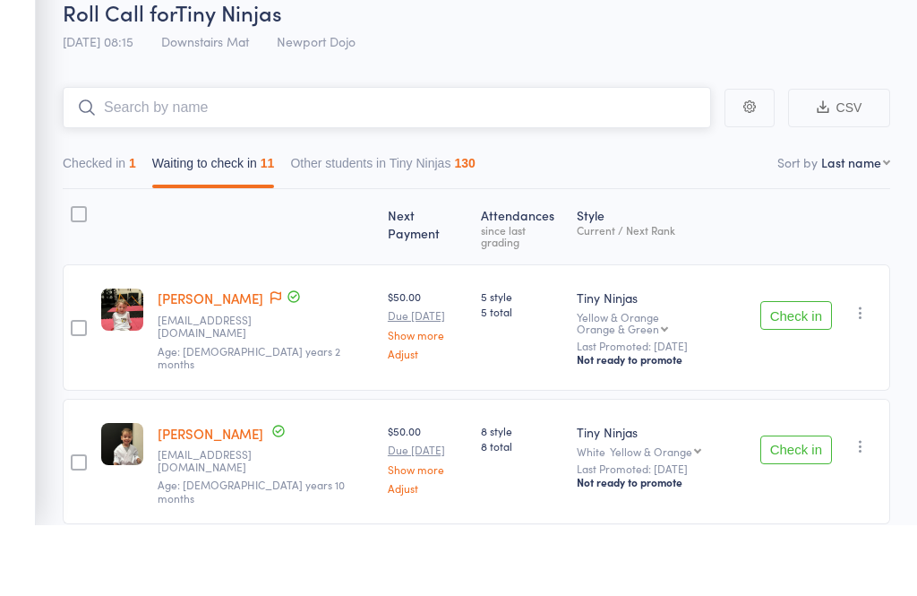
scroll to position [94, 0]
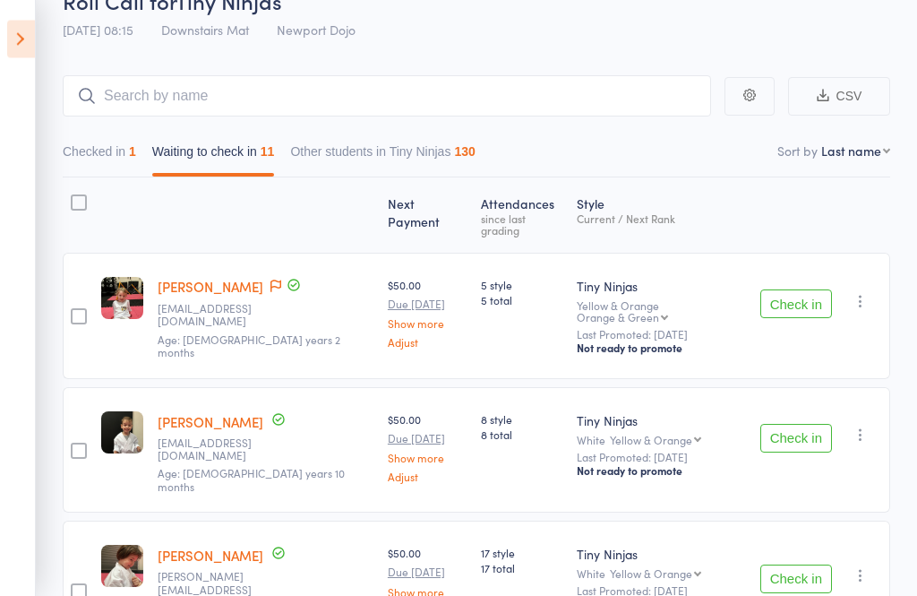
click at [803, 292] on button "Check in" at bounding box center [796, 304] width 72 height 29
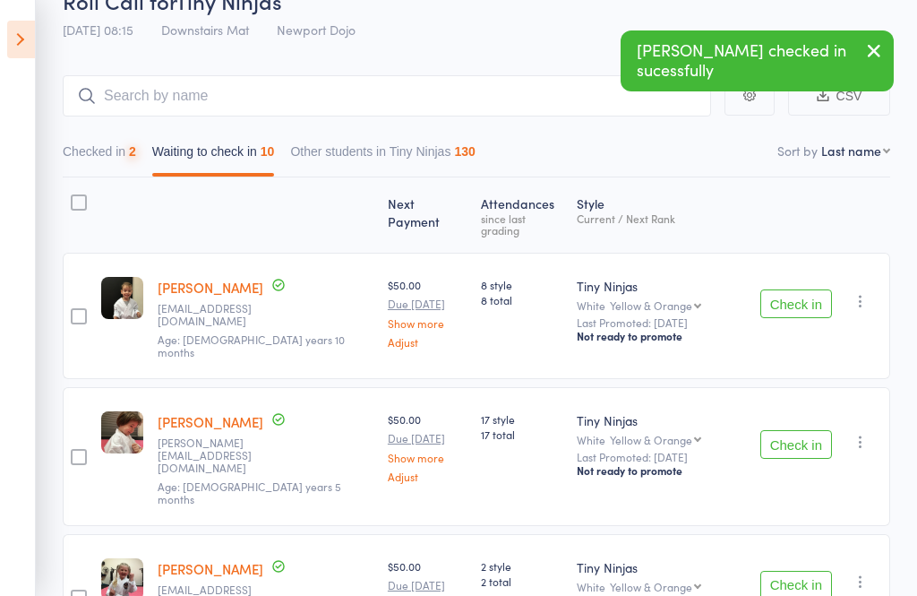
click at [815, 289] on button "Check in" at bounding box center [796, 303] width 72 height 29
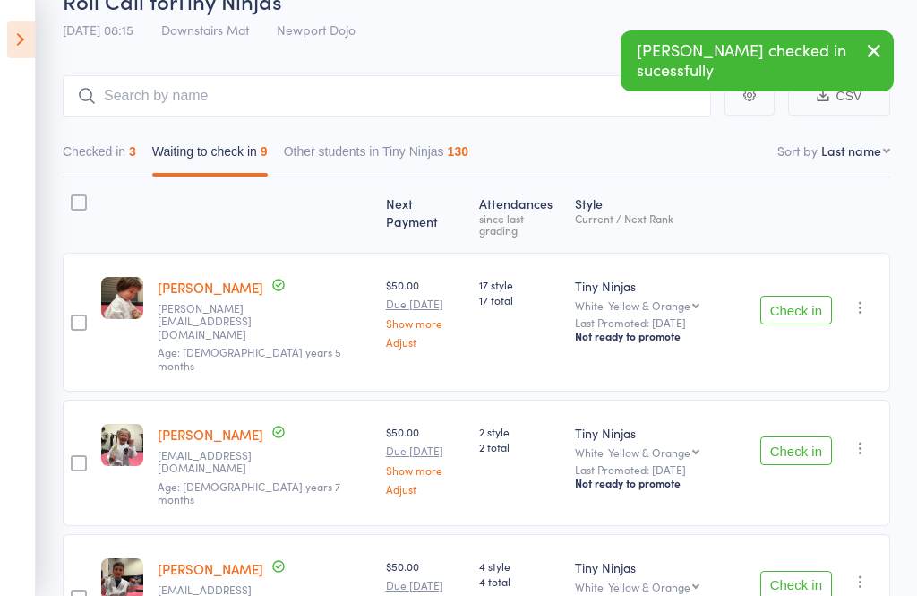
click at [810, 296] on button "Check in" at bounding box center [796, 310] width 72 height 29
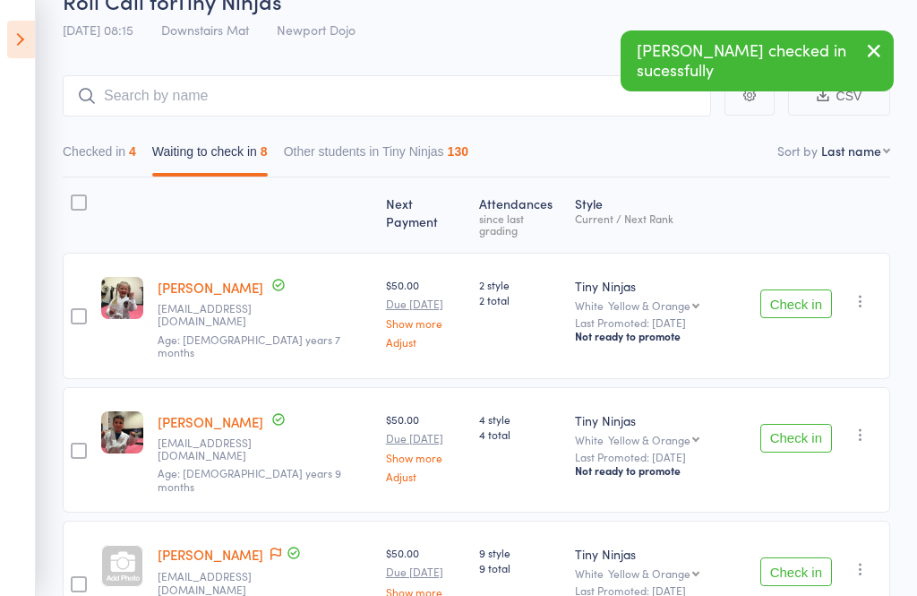
click at [803, 297] on button "Check in" at bounding box center [796, 303] width 72 height 29
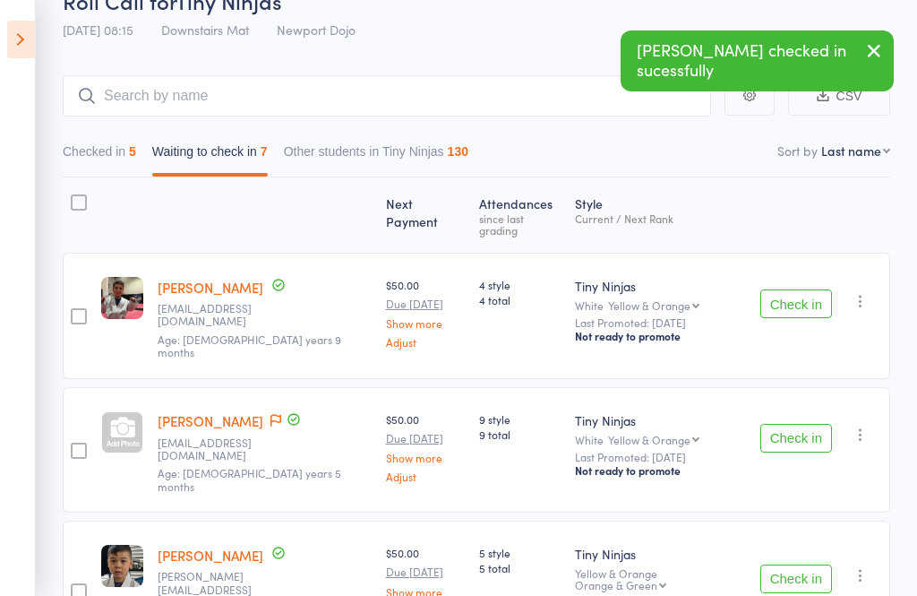
click at [804, 291] on button "Check in" at bounding box center [796, 303] width 72 height 29
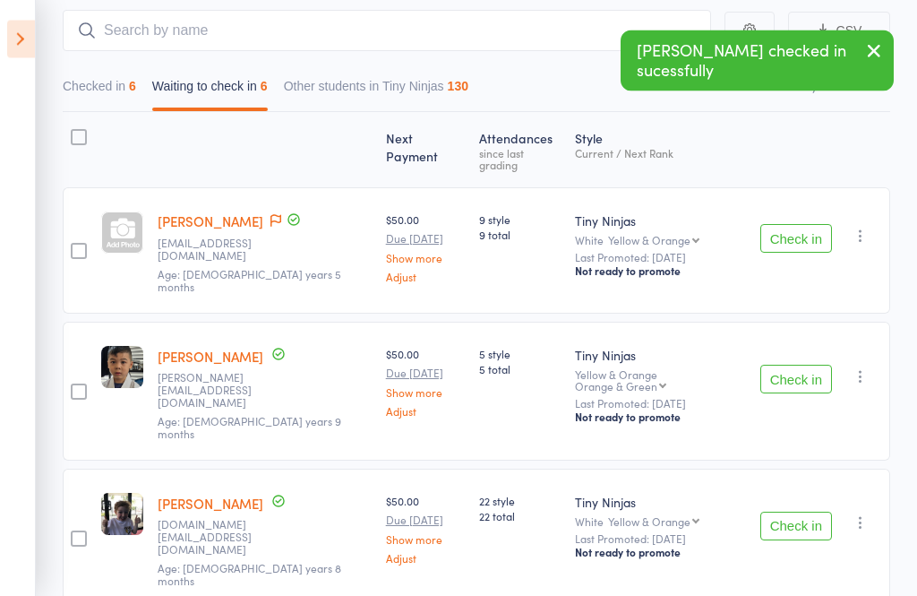
scroll to position [170, 0]
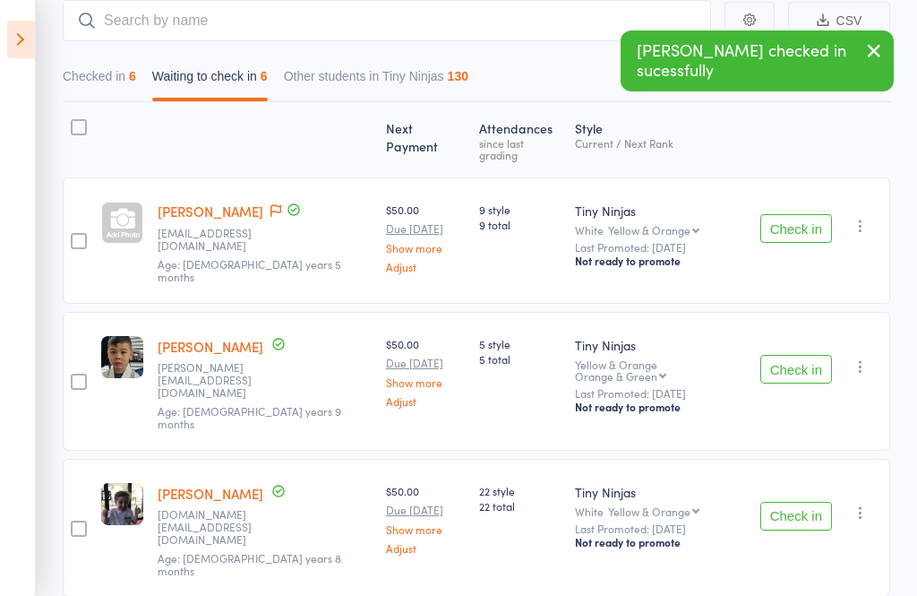
click at [815, 355] on button "Check in" at bounding box center [796, 369] width 72 height 29
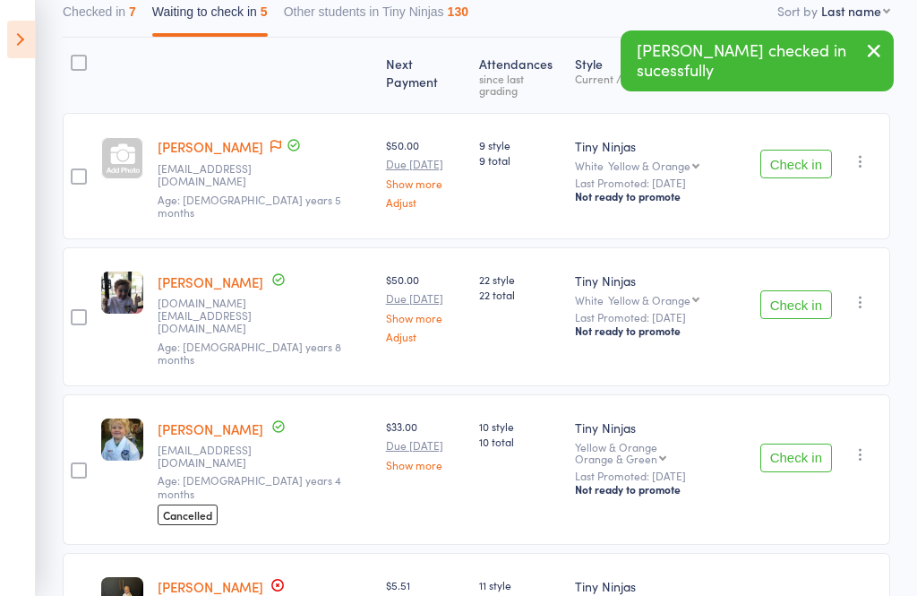
scroll to position [253, 0]
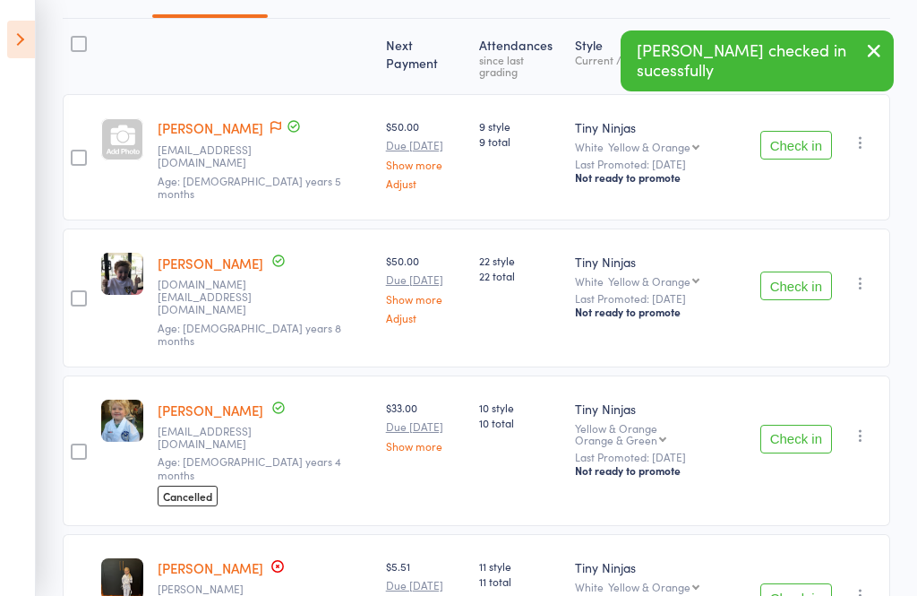
click at [801, 271] on button "Check in" at bounding box center [796, 285] width 72 height 29
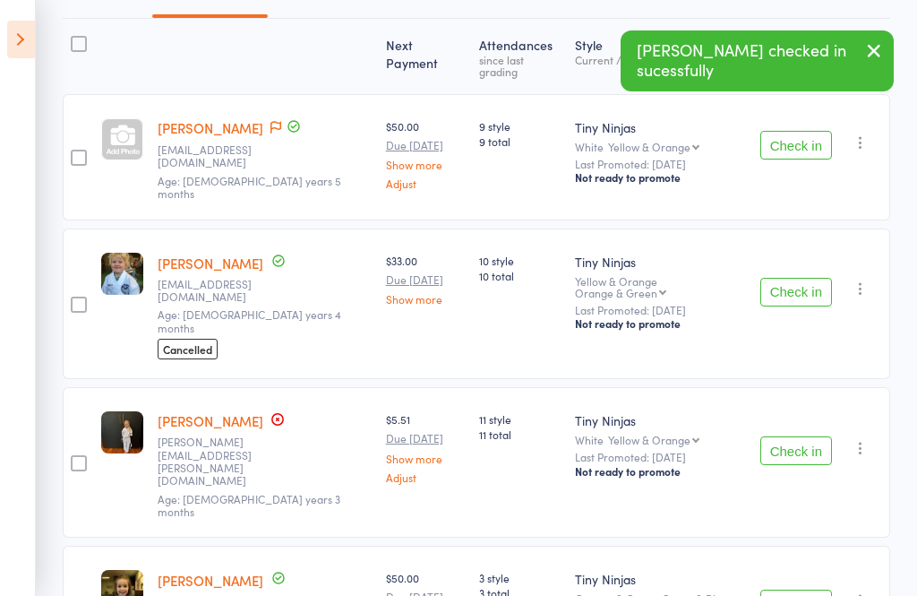
scroll to position [260, 0]
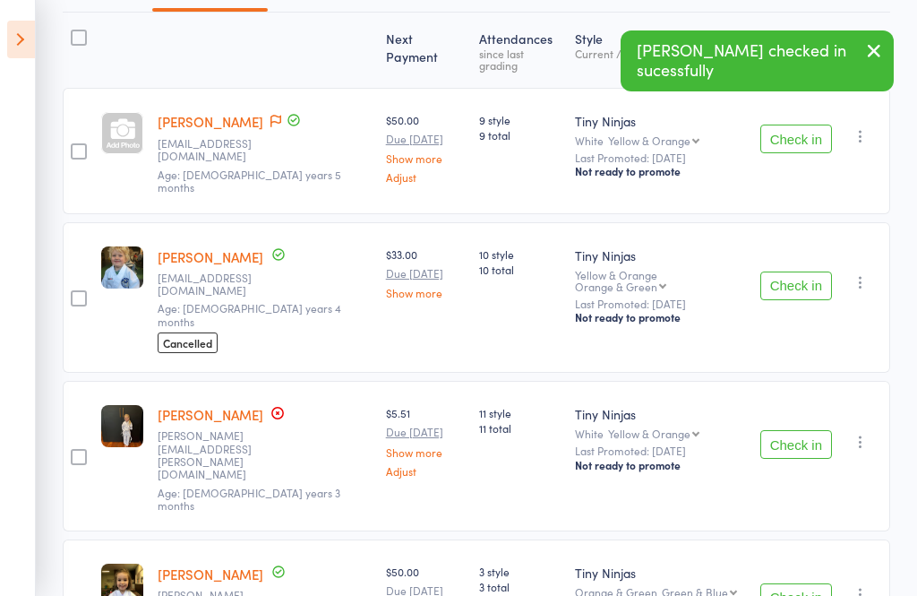
click at [801, 430] on button "Check in" at bounding box center [796, 444] width 72 height 29
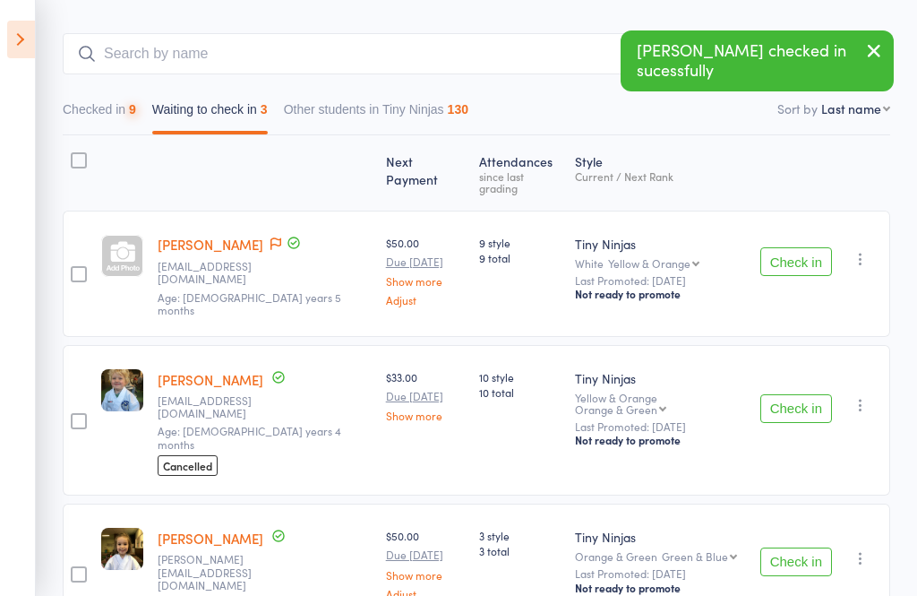
click at [794, 547] on button "Check in" at bounding box center [796, 561] width 72 height 29
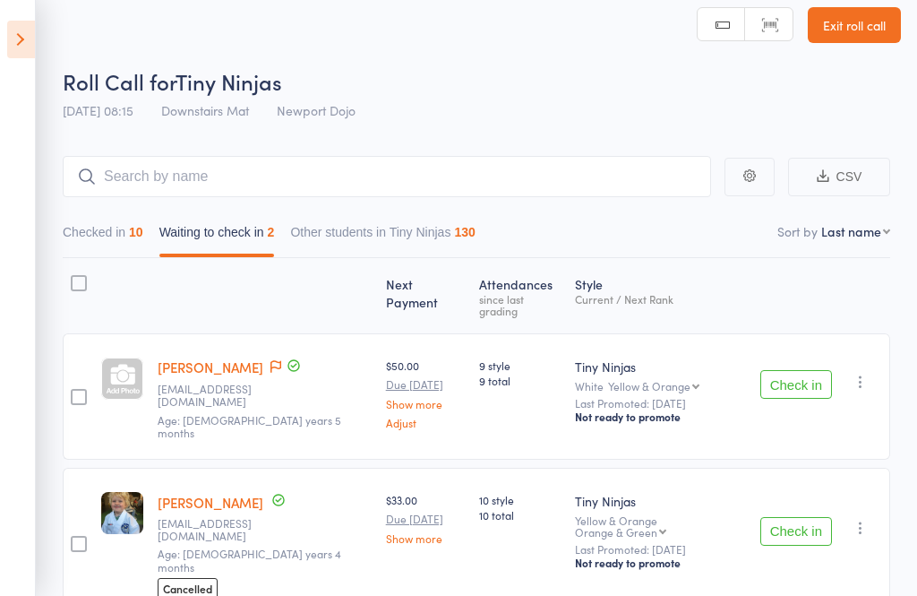
click at [95, 230] on button "Checked in 10" at bounding box center [103, 236] width 81 height 41
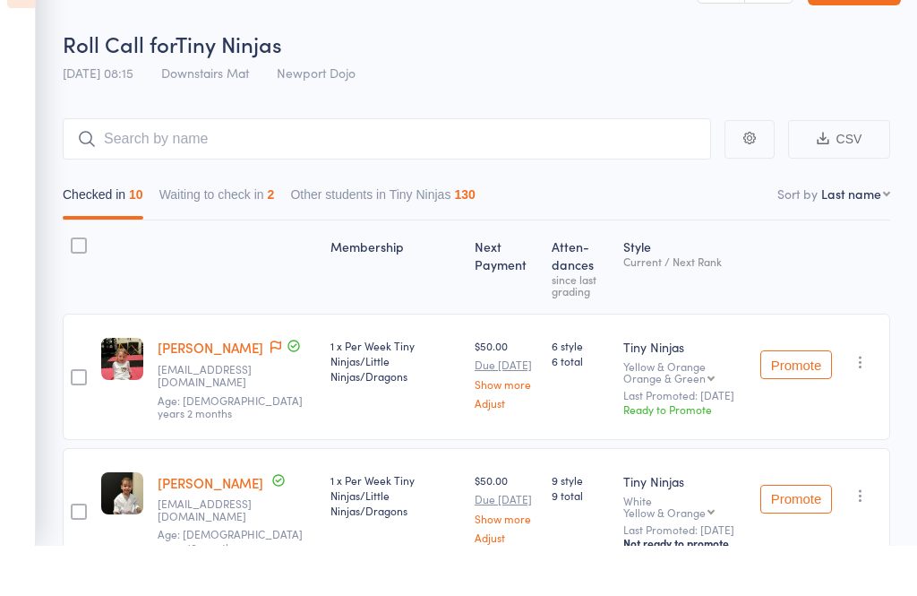
scroll to position [53, 0]
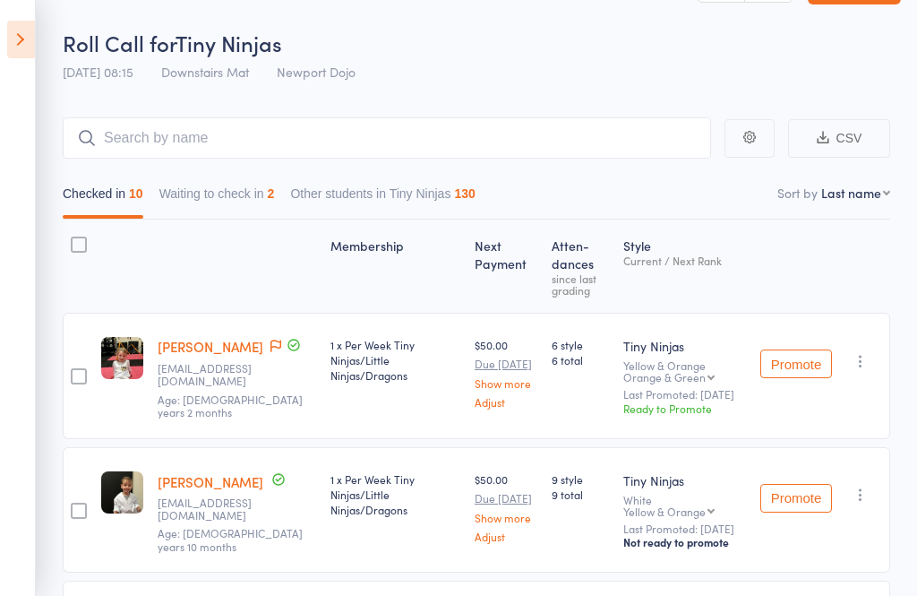
click at [199, 191] on button "Waiting to check in 2" at bounding box center [217, 197] width 116 height 41
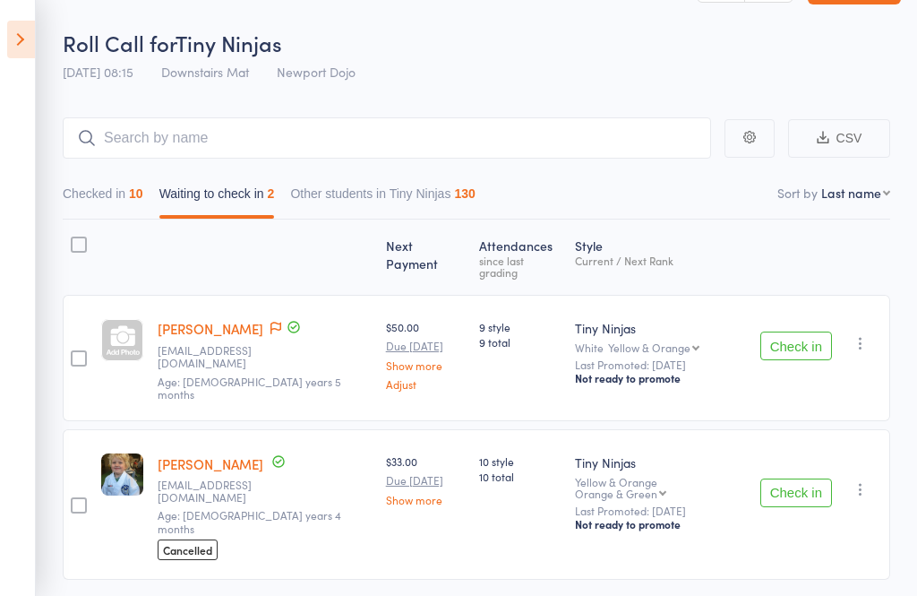
click at [805, 339] on button "Check in" at bounding box center [796, 345] width 72 height 29
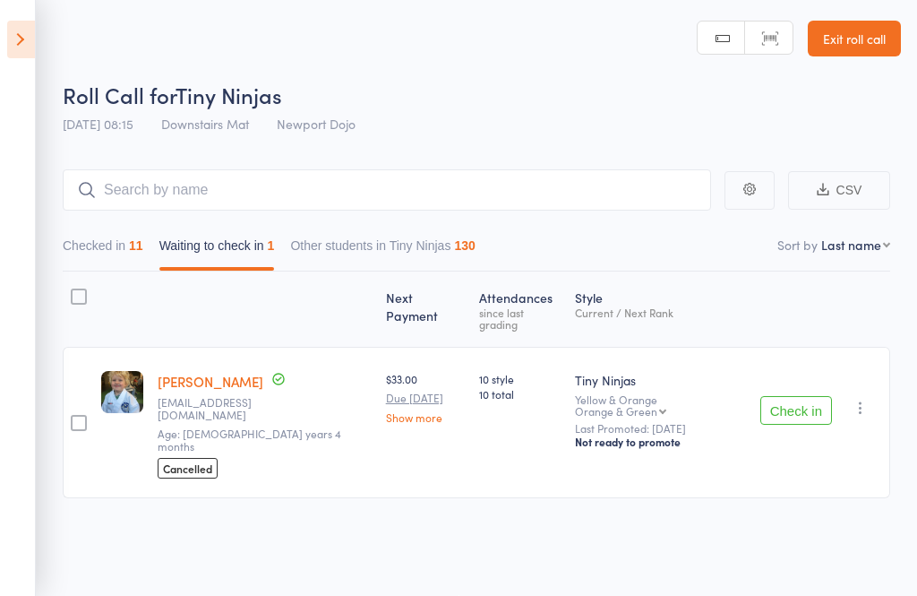
click at [794, 396] on button "Check in" at bounding box center [796, 410] width 72 height 29
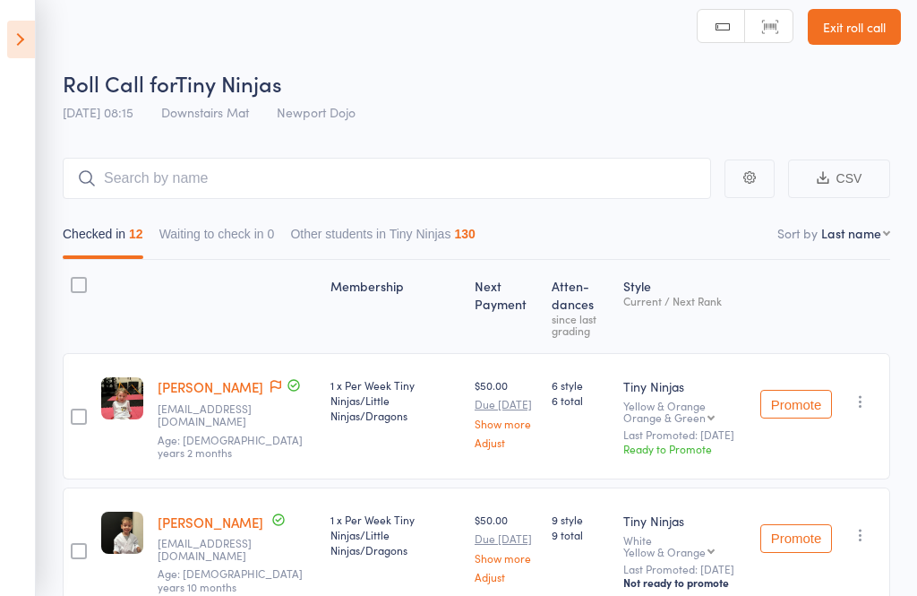
click at [32, 39] on icon at bounding box center [21, 40] width 28 height 38
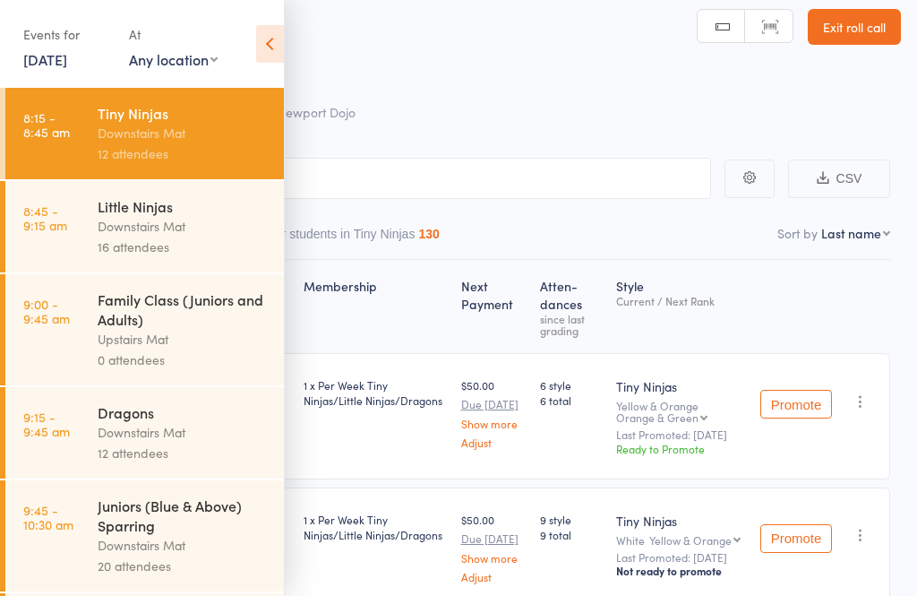
click at [171, 359] on div "0 attendees" at bounding box center [183, 359] width 171 height 21
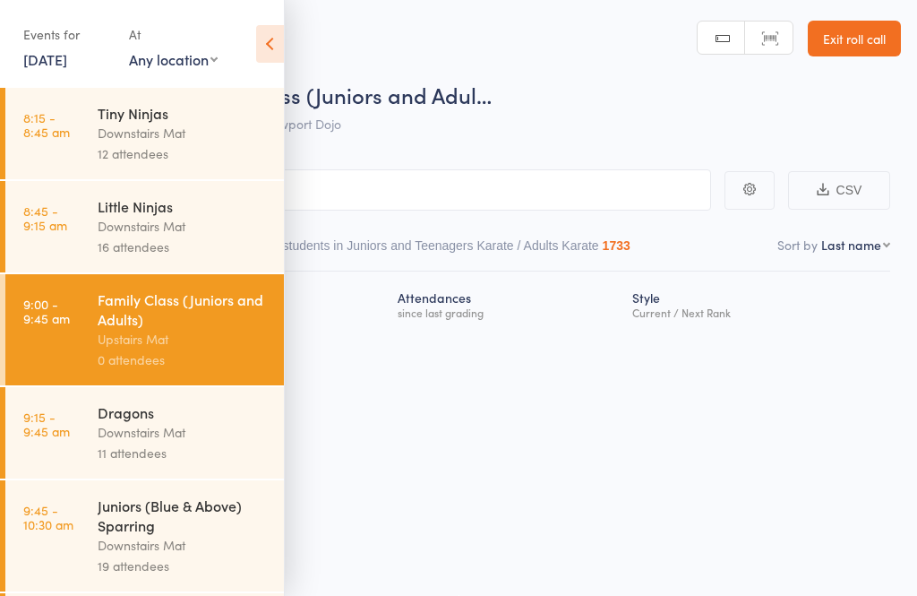
scroll to position [59, 0]
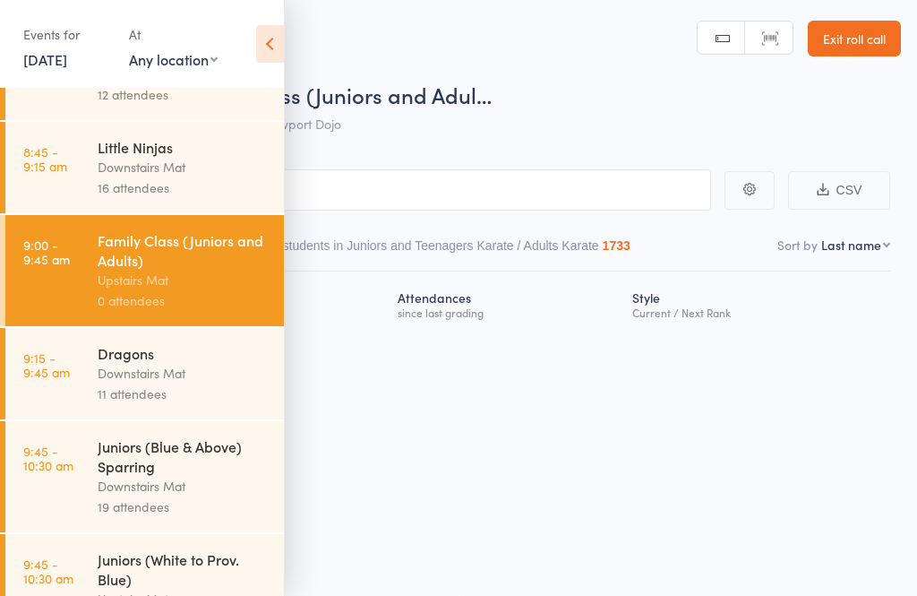
click at [277, 52] on icon at bounding box center [270, 44] width 28 height 38
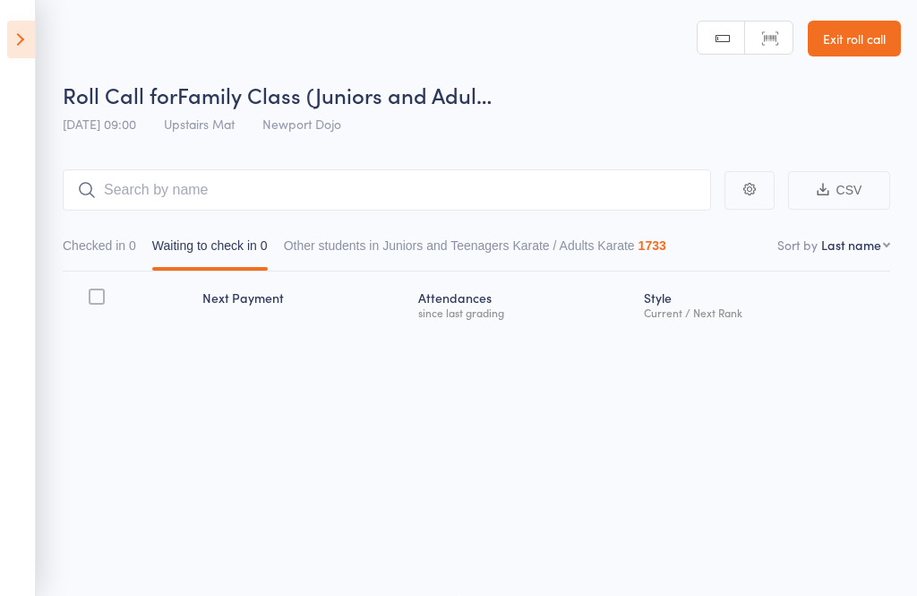
click at [30, 43] on icon at bounding box center [21, 40] width 28 height 38
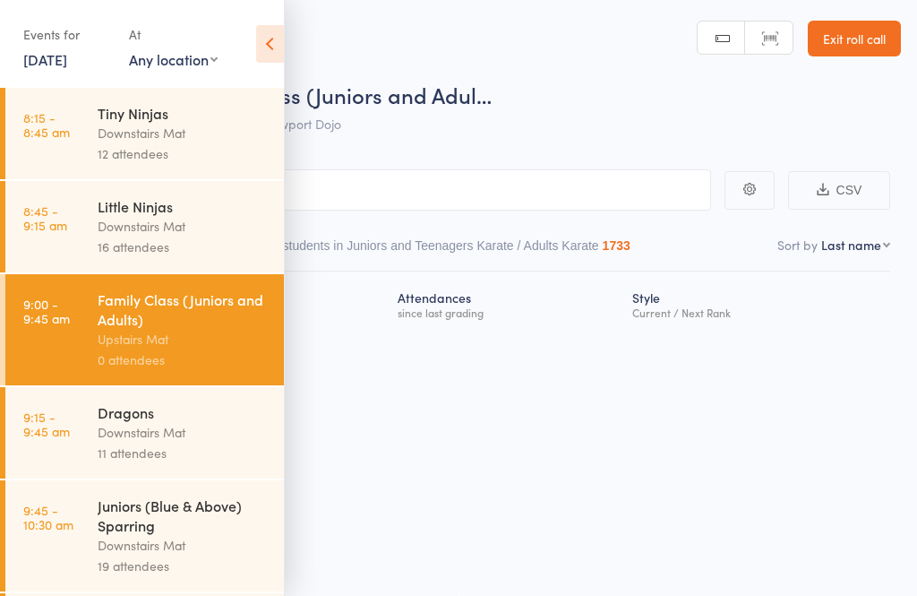
scroll to position [1, 0]
click at [139, 248] on div "16 attendees" at bounding box center [183, 246] width 171 height 21
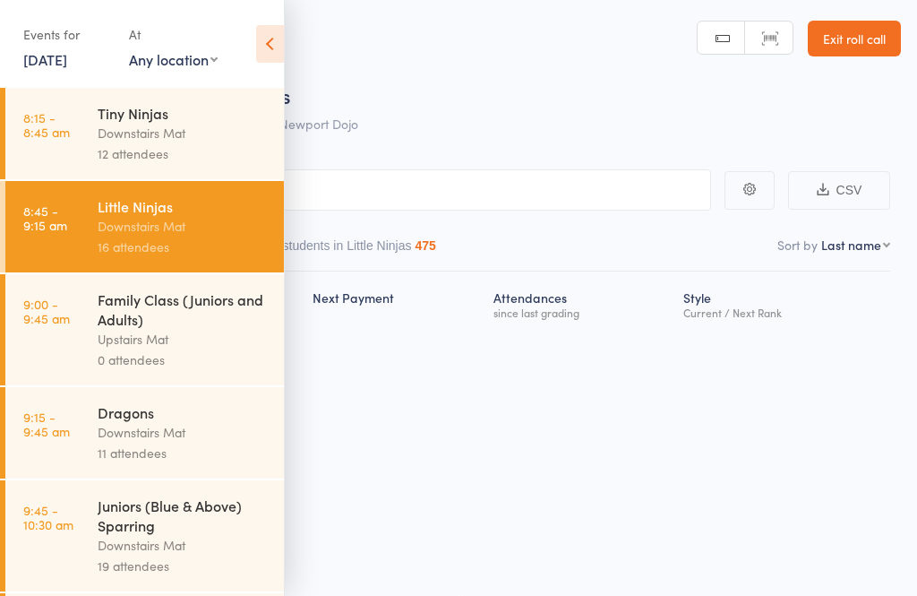
click at [275, 45] on icon at bounding box center [270, 44] width 28 height 38
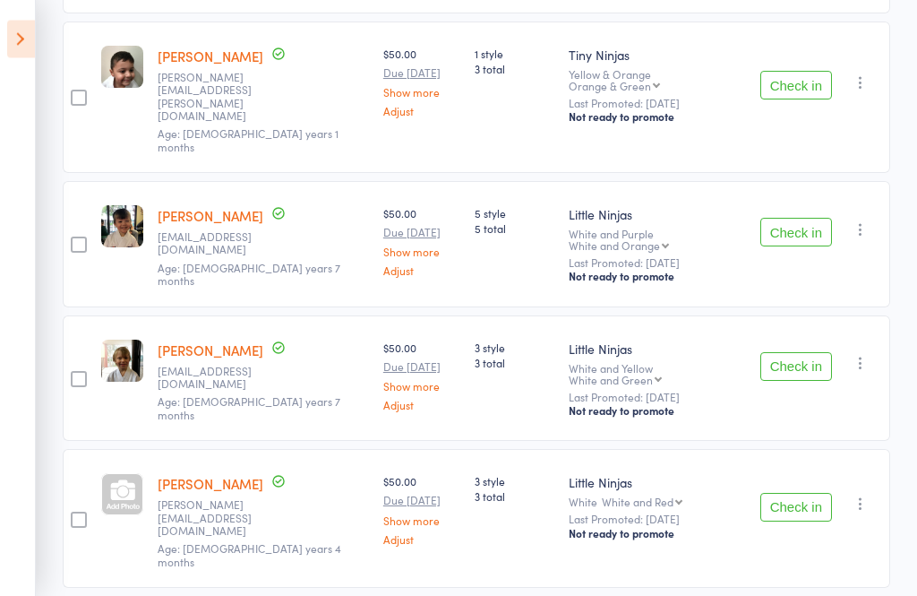
scroll to position [1268, 0]
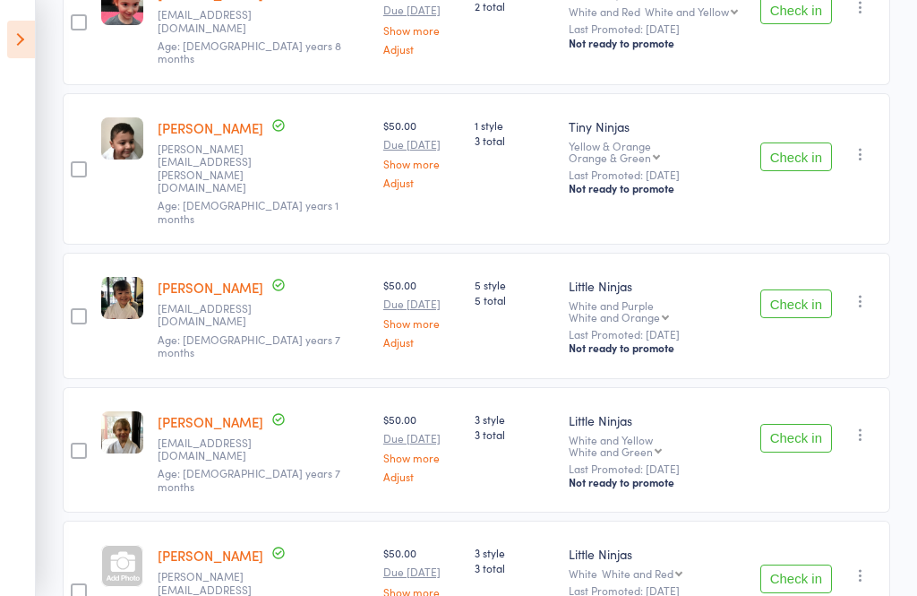
click at [30, 43] on icon at bounding box center [21, 40] width 28 height 38
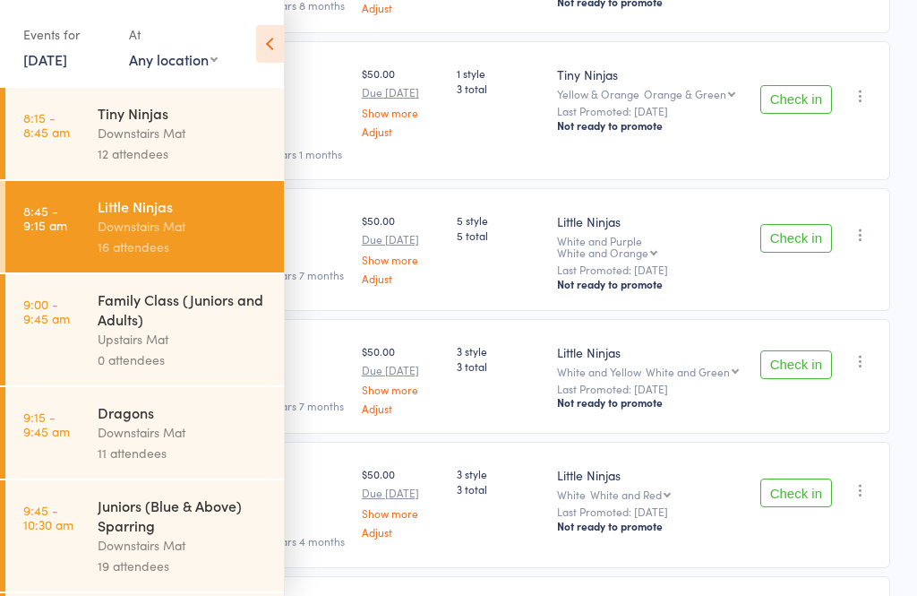
click at [170, 442] on div "Downstairs Mat" at bounding box center [183, 432] width 171 height 21
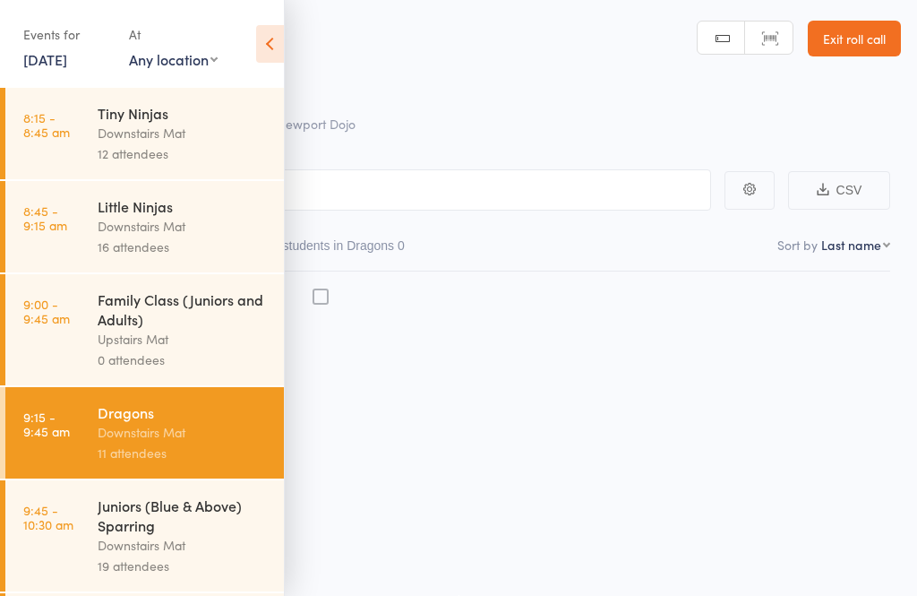
scroll to position [13, 0]
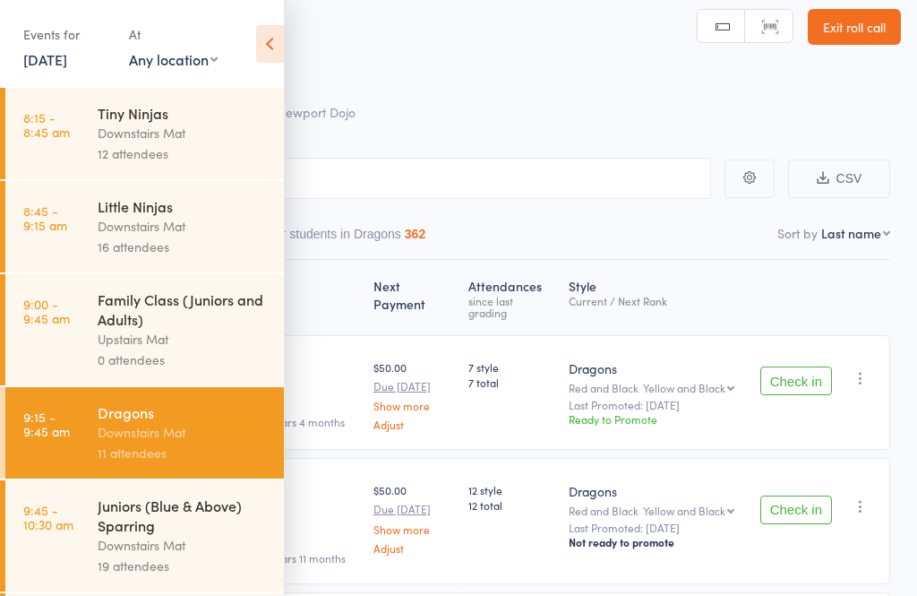
click at [273, 48] on icon at bounding box center [270, 44] width 28 height 38
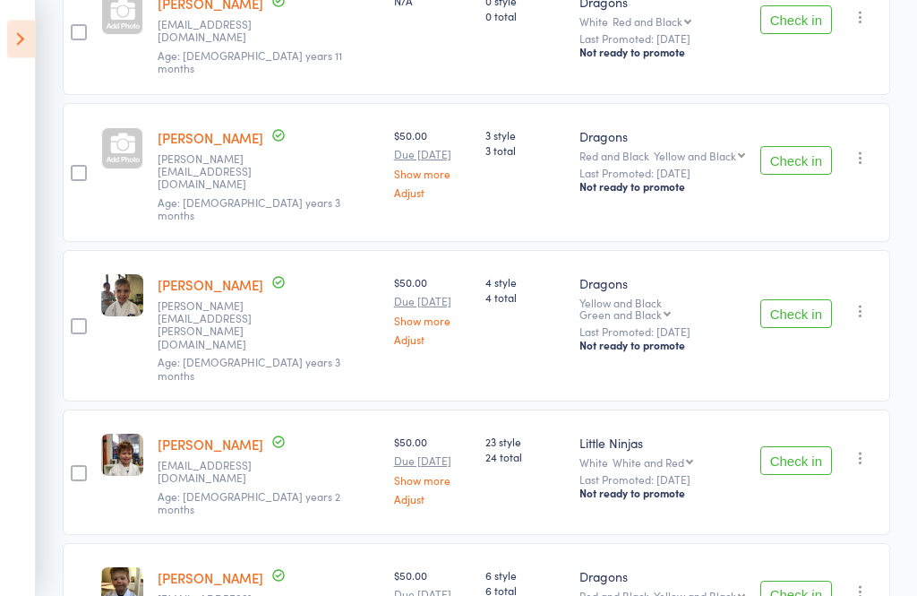
scroll to position [1104, 0]
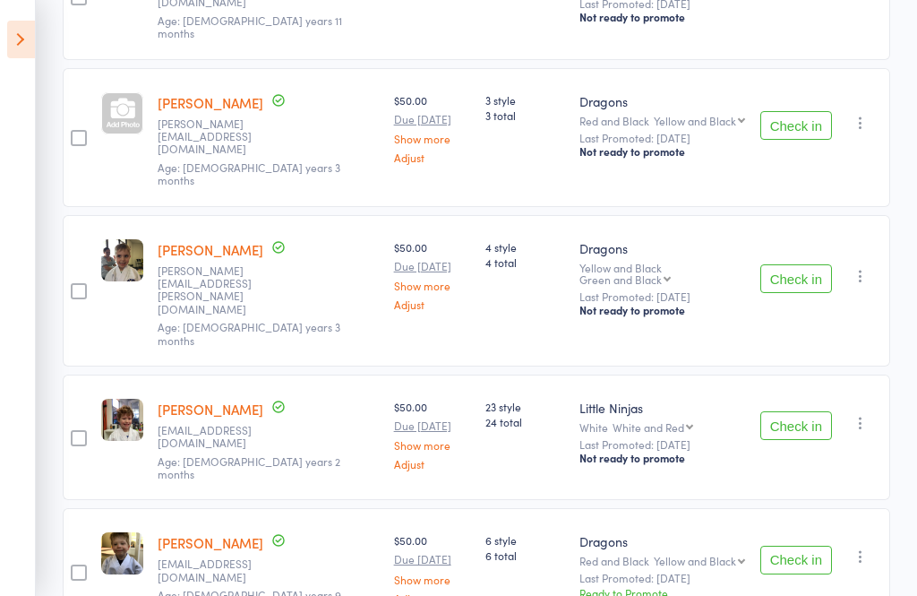
click at [21, 35] on icon at bounding box center [21, 40] width 28 height 38
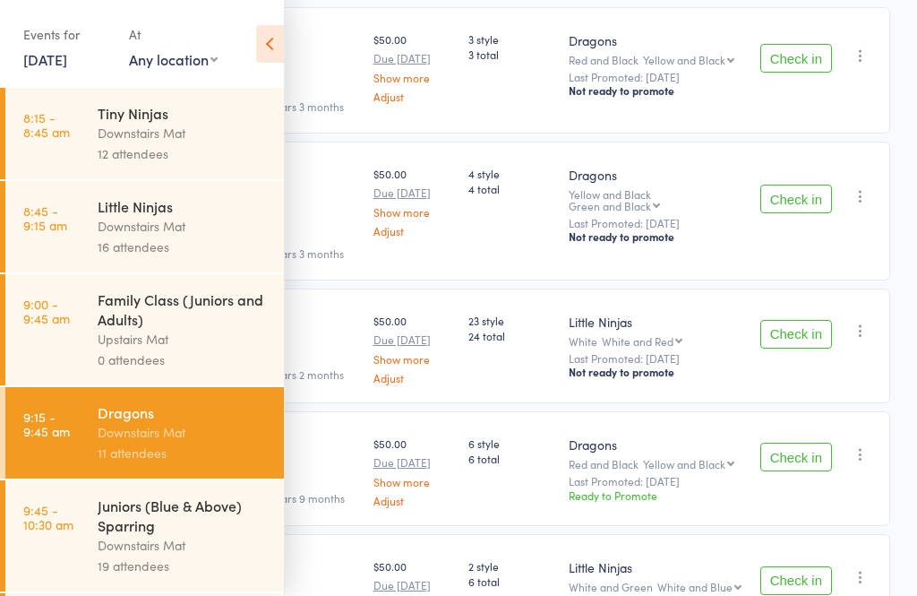
scroll to position [0, 0]
click at [163, 120] on div "Tiny Ninjas" at bounding box center [183, 113] width 171 height 20
click at [281, 53] on icon at bounding box center [270, 44] width 28 height 38
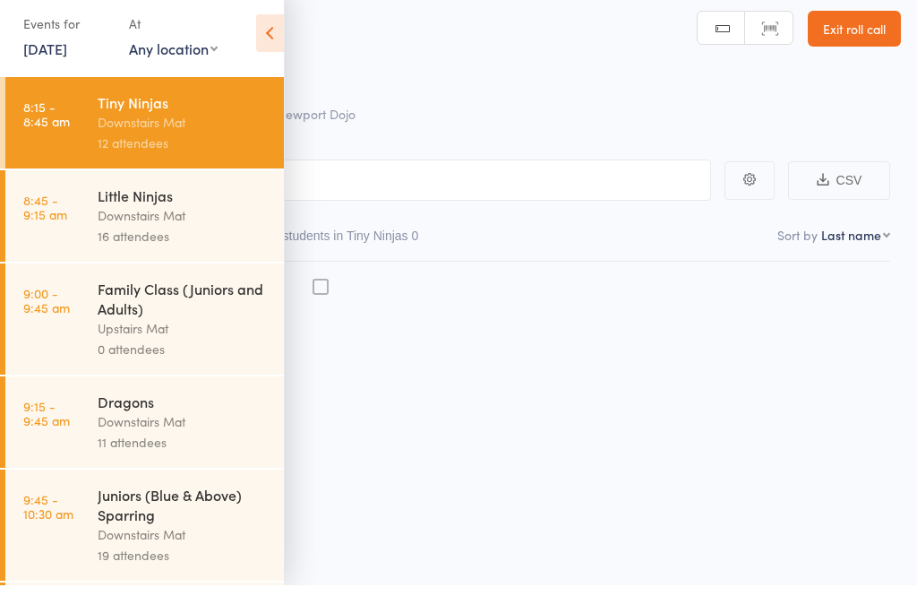
scroll to position [13, 0]
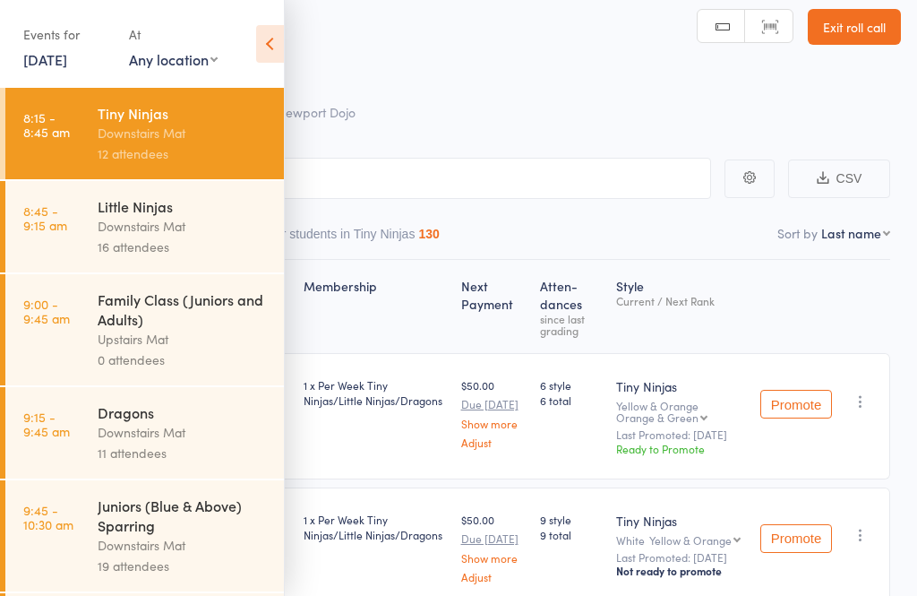
click at [268, 52] on icon at bounding box center [270, 44] width 28 height 38
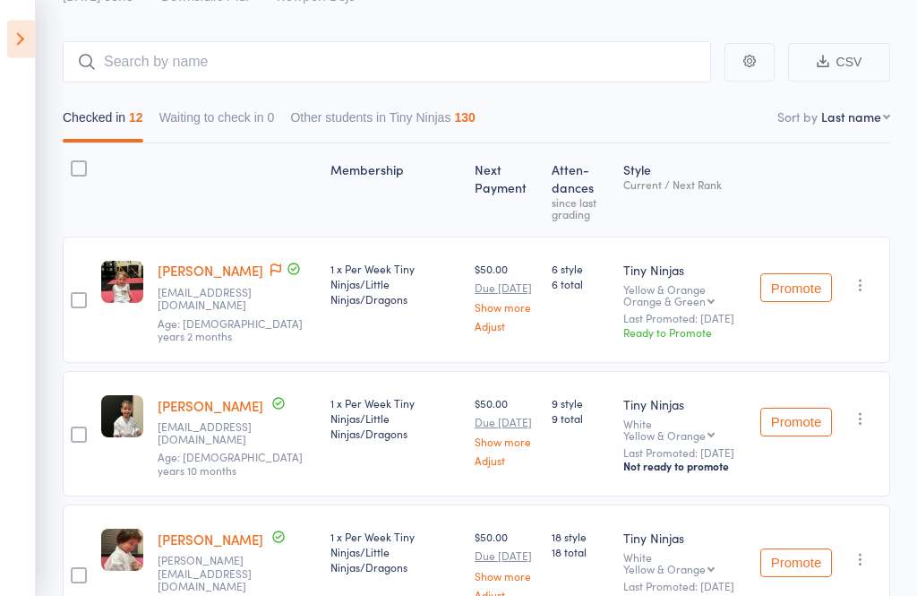
scroll to position [131, 0]
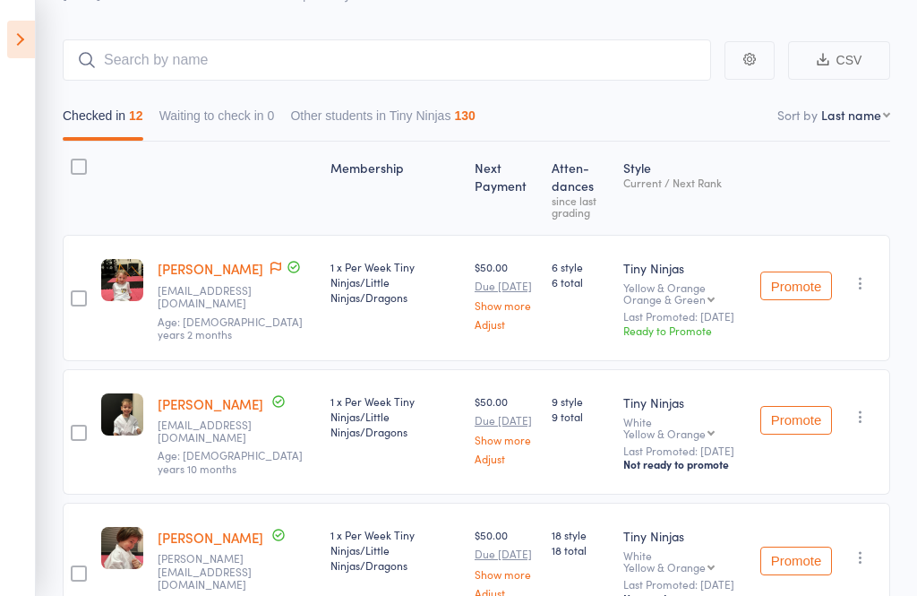
click at [33, 41] on icon at bounding box center [21, 40] width 28 height 38
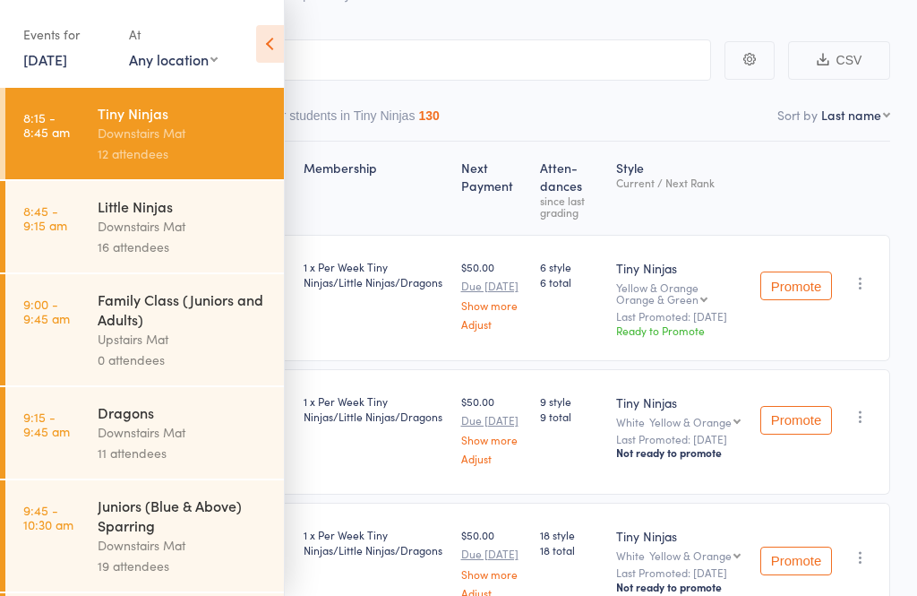
click at [69, 227] on link "8:45 - 9:15 am Little Ninjas Downstairs Mat 16 attendees" at bounding box center [144, 226] width 279 height 91
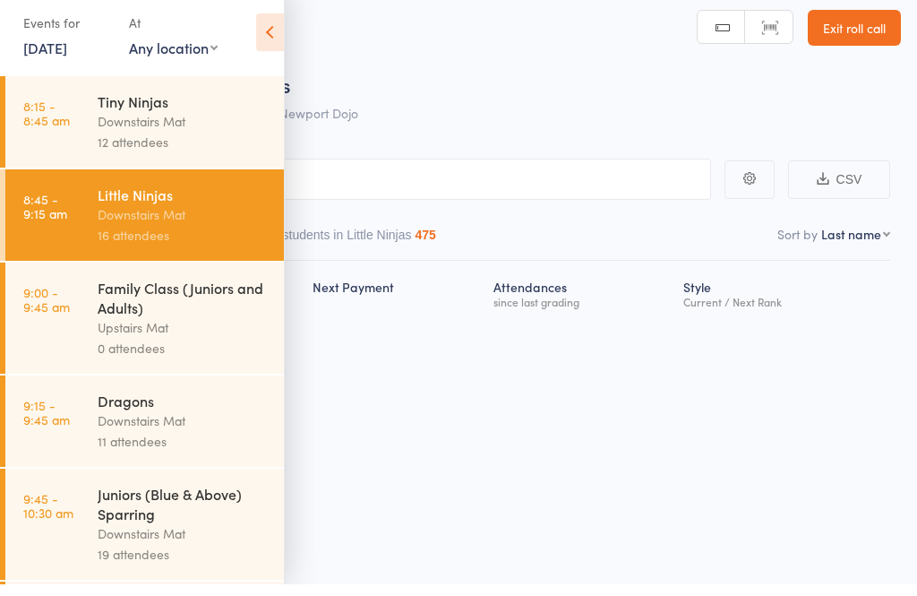
scroll to position [13, 0]
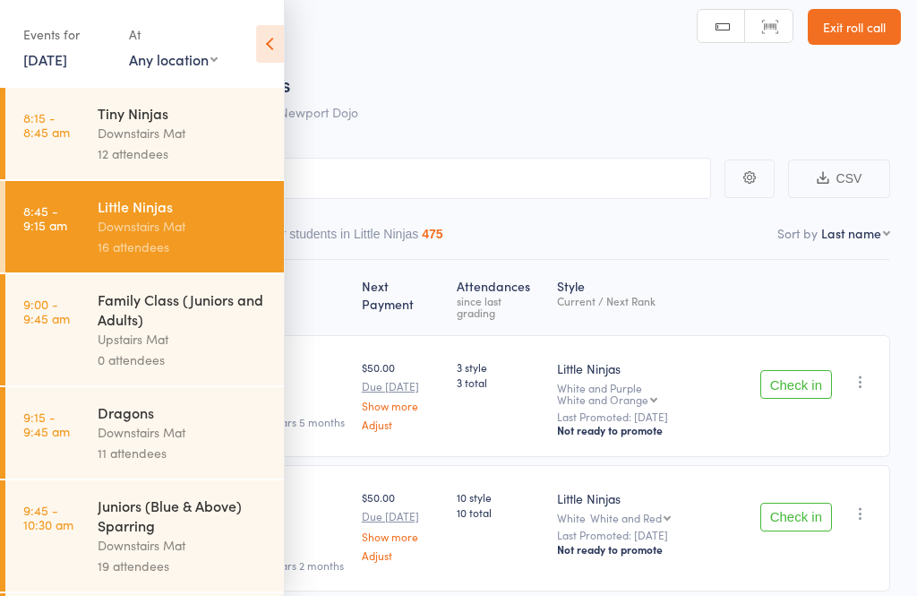
click at [280, 37] on icon at bounding box center [270, 44] width 28 height 38
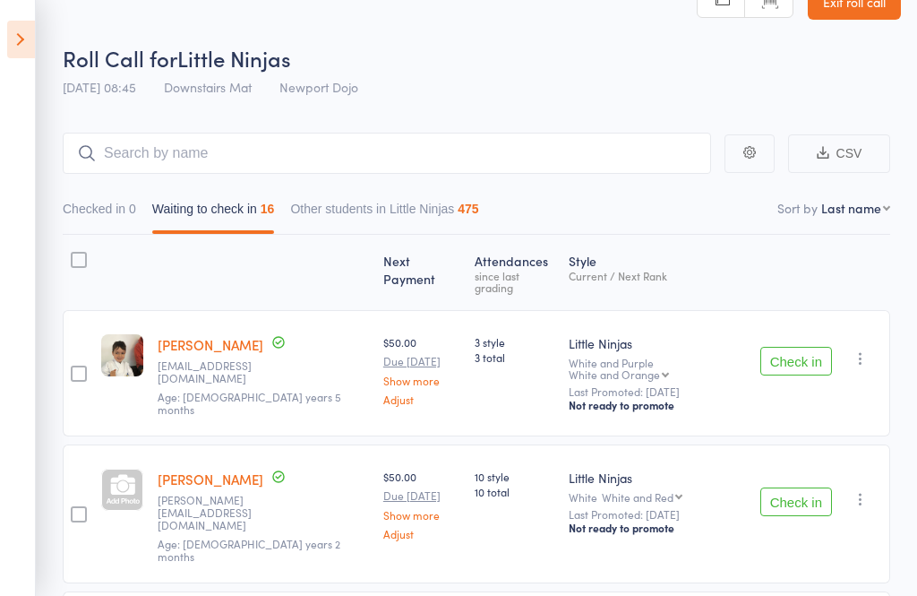
scroll to position [43, 0]
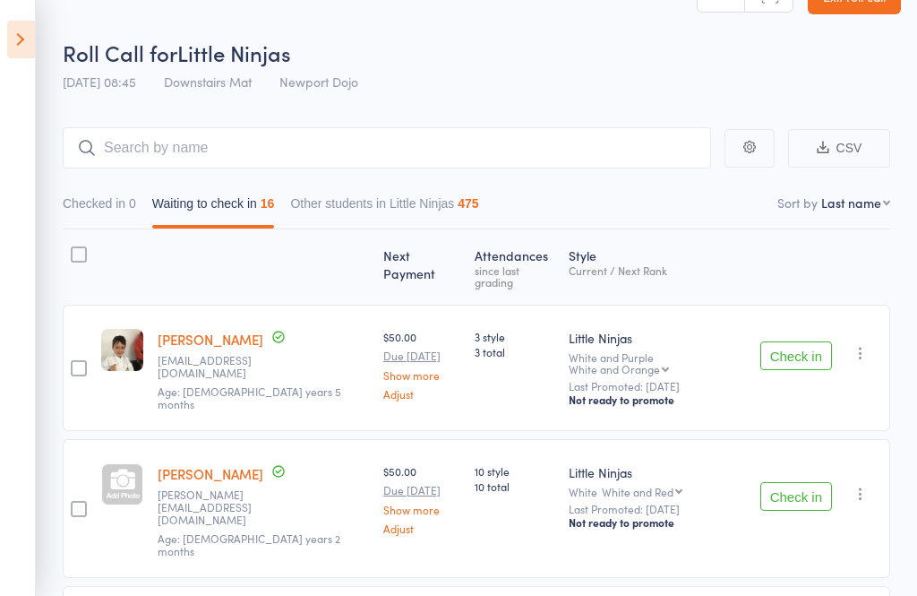
click at [803, 347] on button "Check in" at bounding box center [796, 355] width 72 height 29
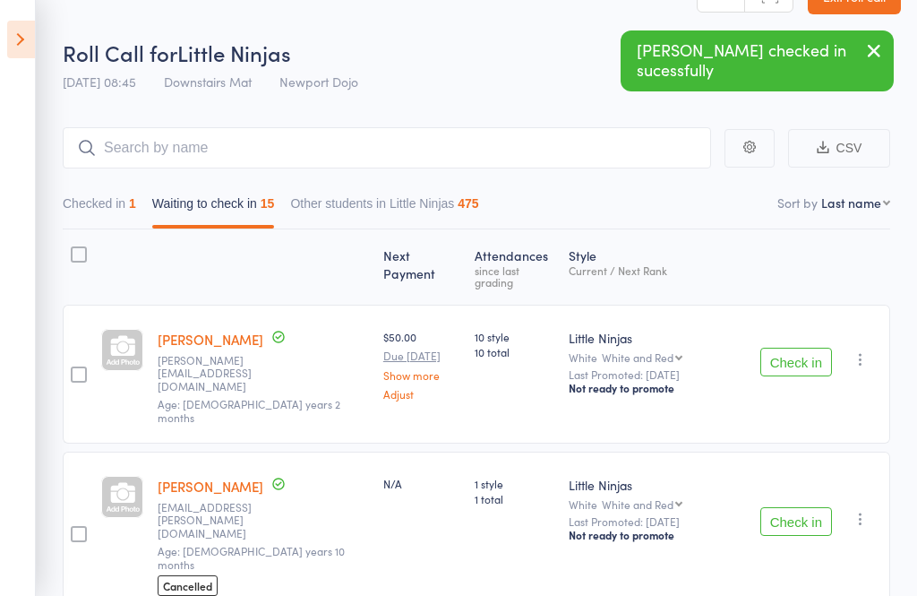
click at [814, 348] on button "Check in" at bounding box center [796, 362] width 72 height 29
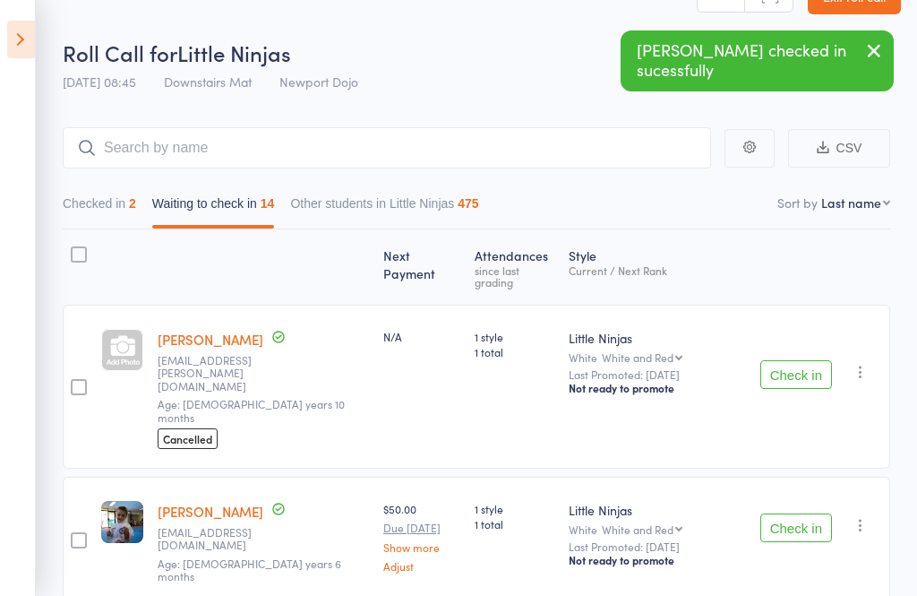
click at [807, 360] on button "Check in" at bounding box center [796, 374] width 72 height 29
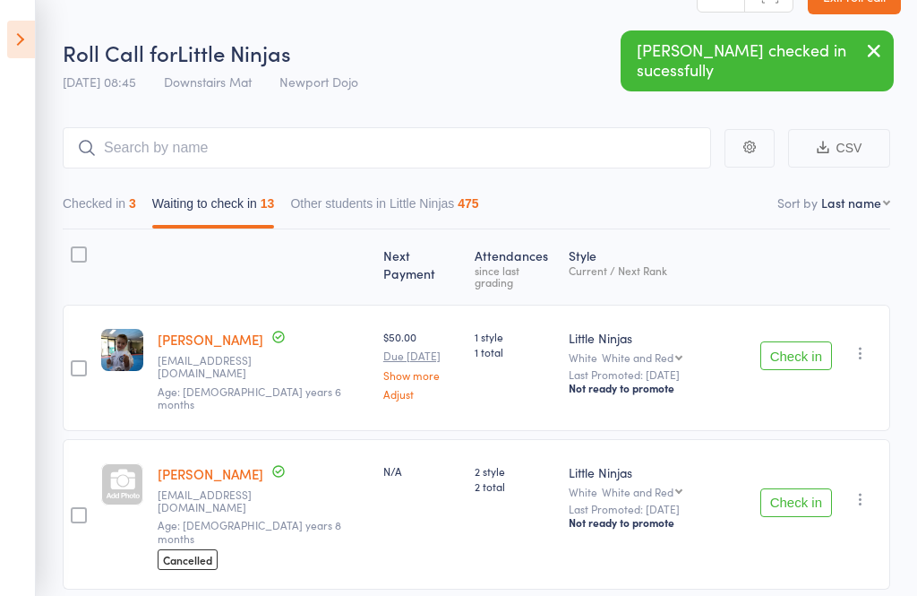
click at [806, 353] on button "Check in" at bounding box center [796, 355] width 72 height 29
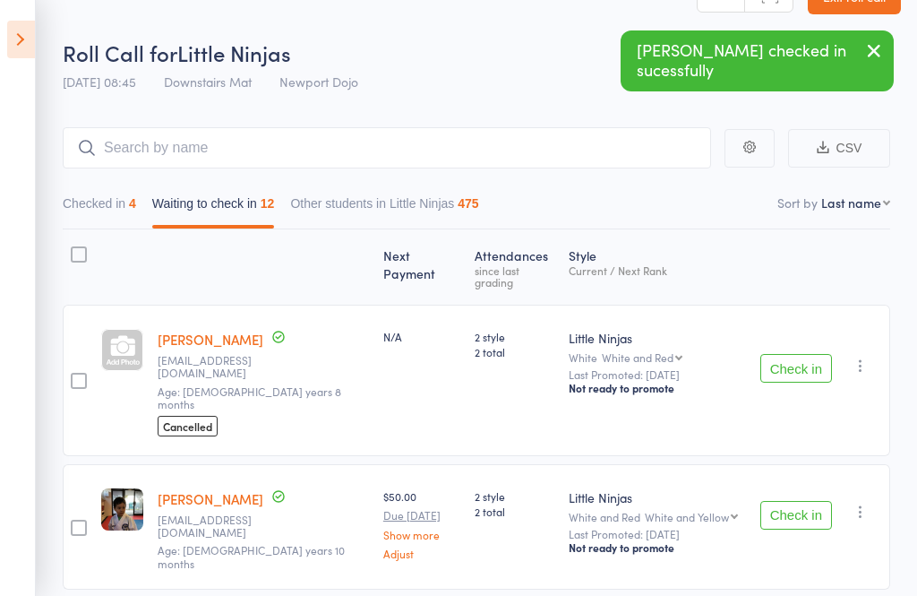
click at [803, 354] on button "Check in" at bounding box center [796, 368] width 72 height 29
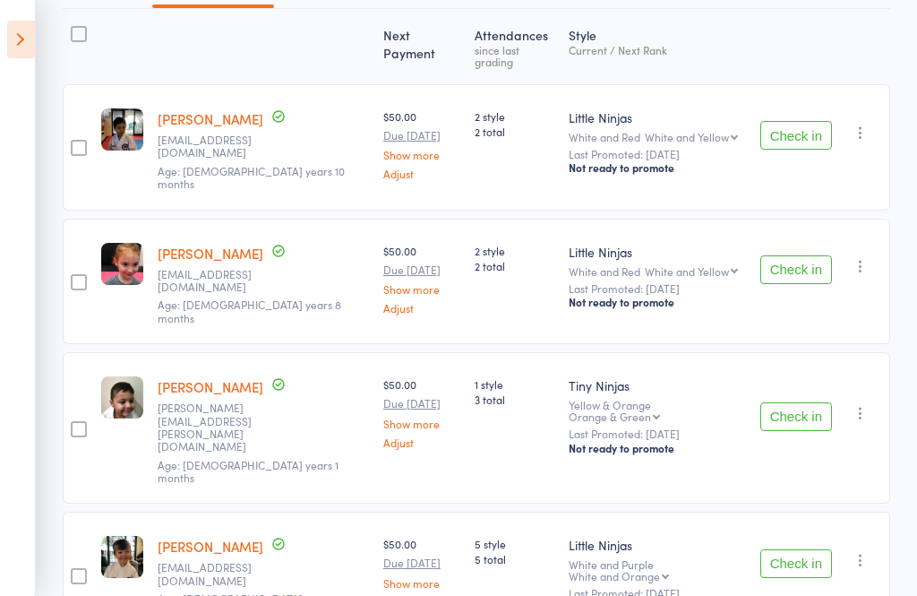
scroll to position [270, 0]
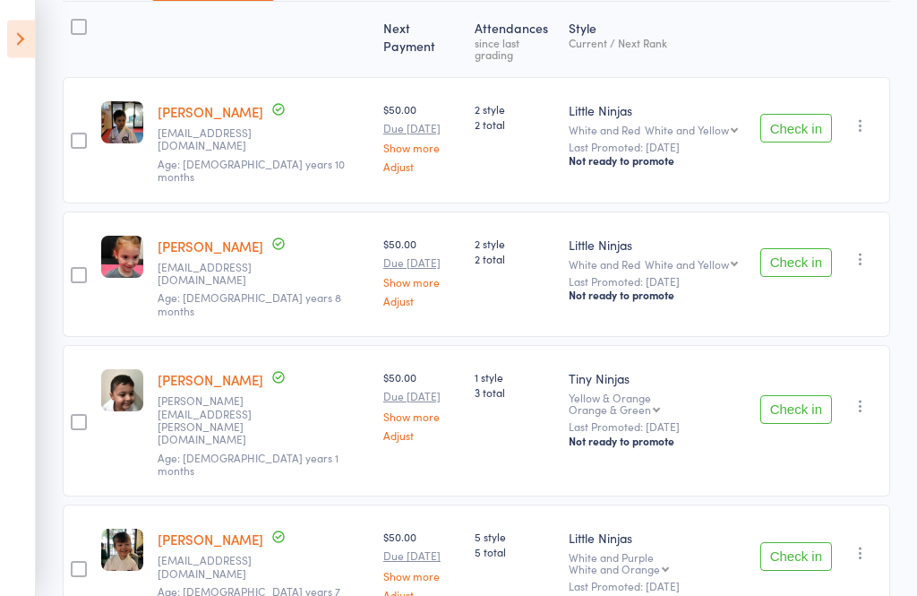
click at [807, 396] on button "Check in" at bounding box center [796, 410] width 72 height 29
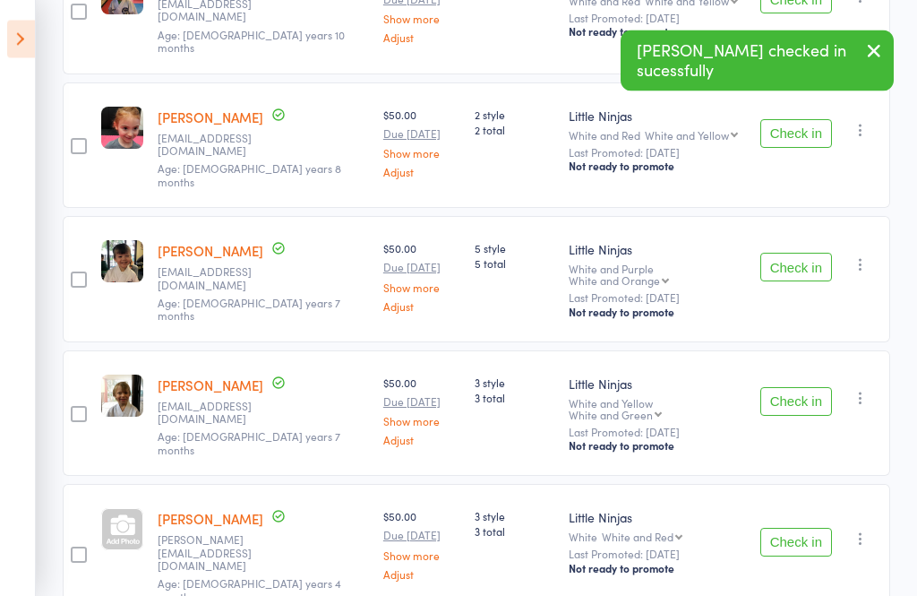
scroll to position [400, 0]
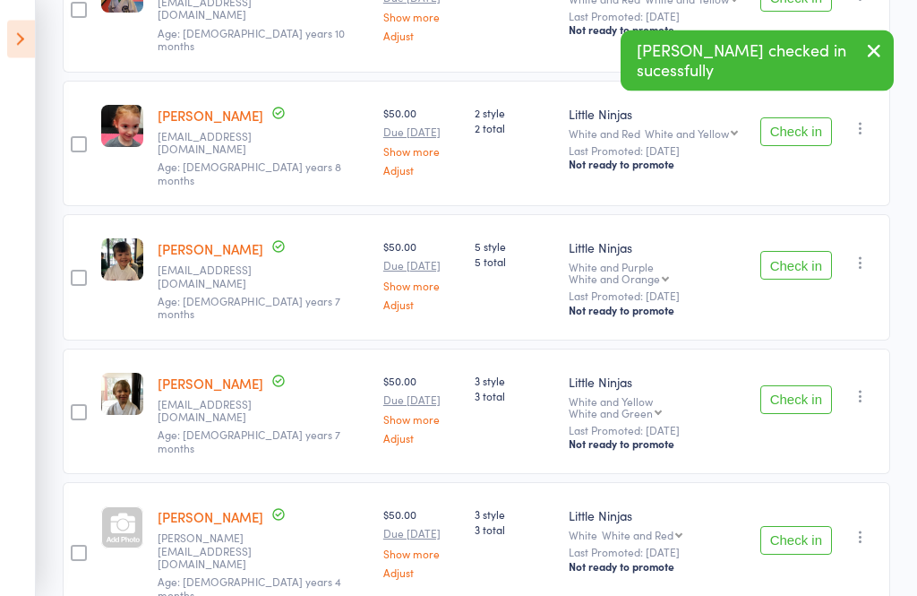
click at [809, 386] on button "Check in" at bounding box center [796, 400] width 72 height 29
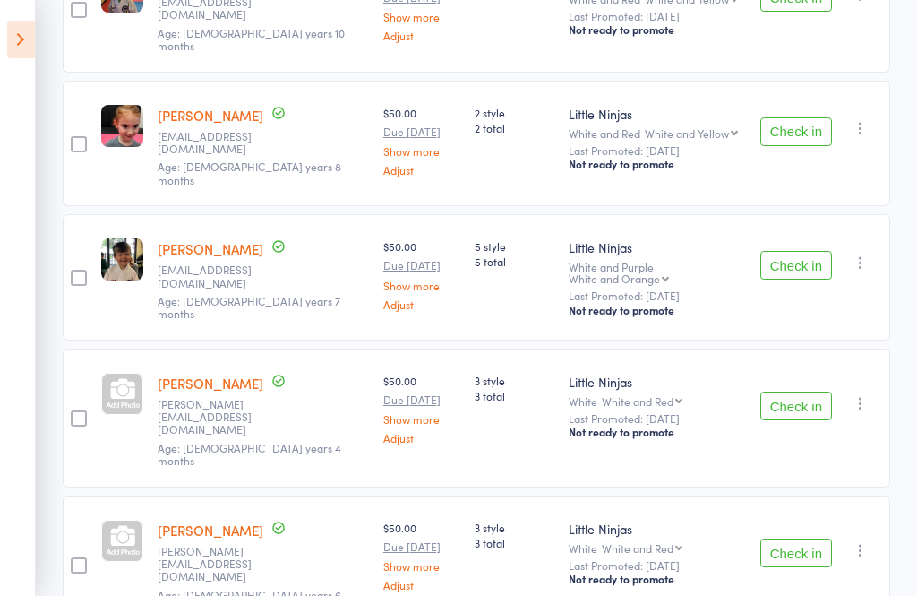
click at [803, 391] on button "Check in" at bounding box center [796, 405] width 72 height 29
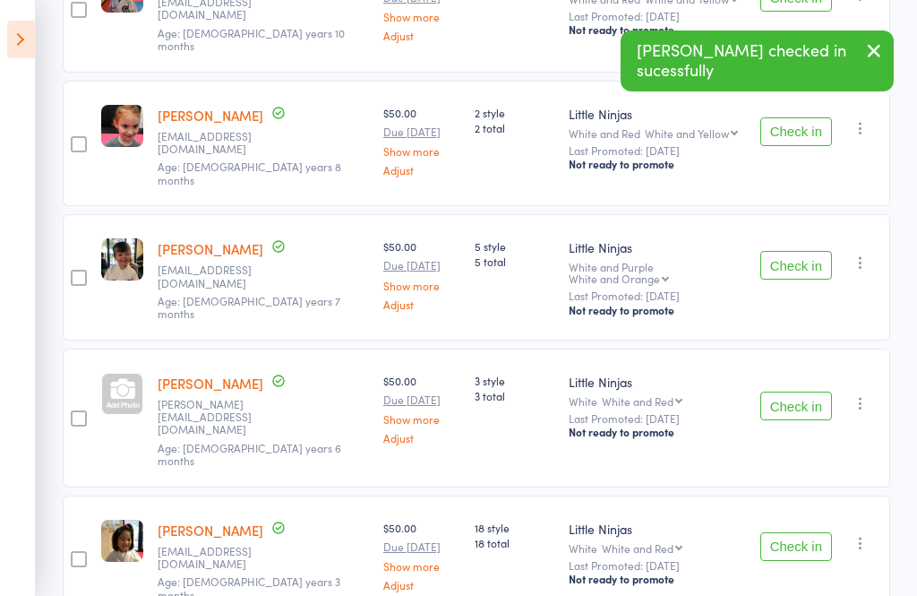
click at [808, 391] on button "Check in" at bounding box center [796, 405] width 72 height 29
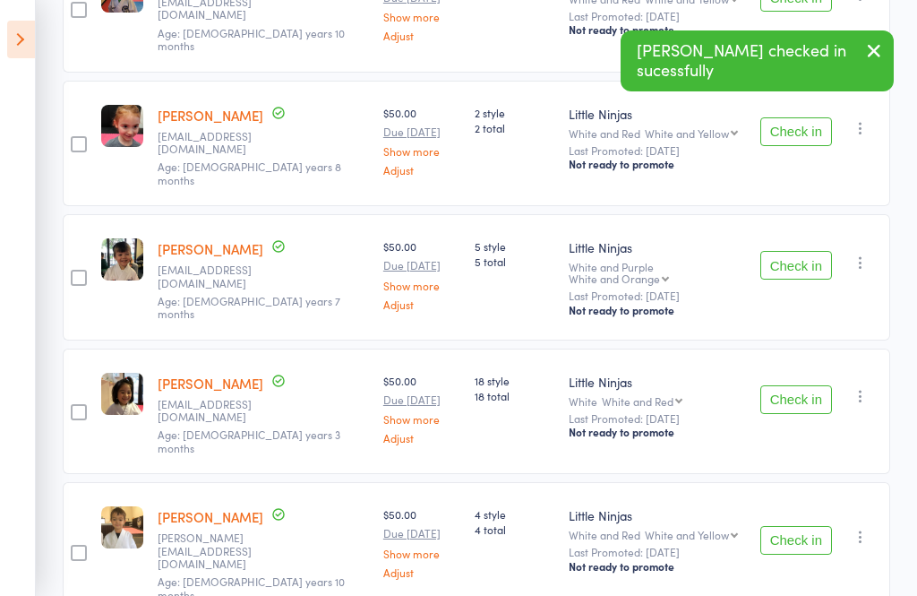
click at [795, 385] on button "Check in" at bounding box center [796, 399] width 72 height 29
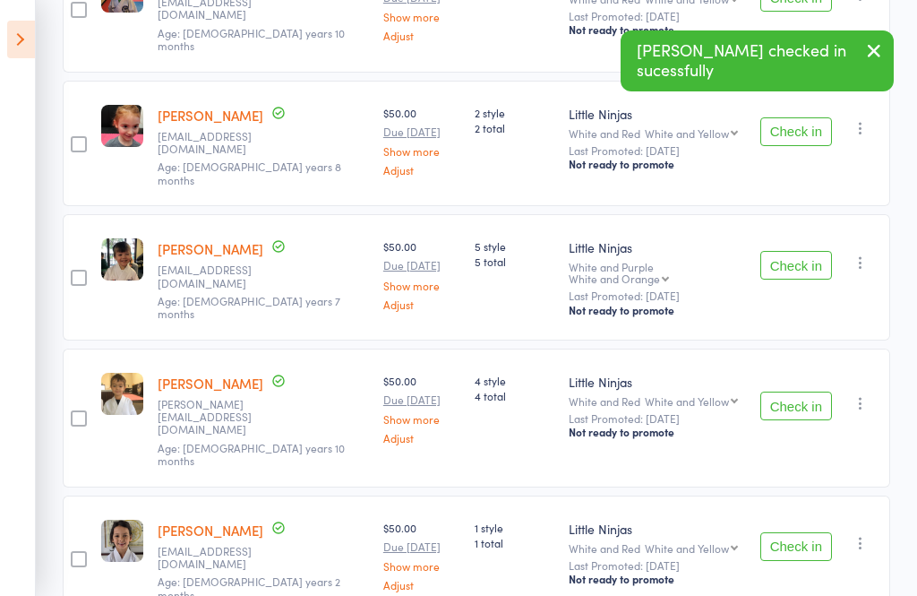
click at [811, 391] on button "Check in" at bounding box center [796, 405] width 72 height 29
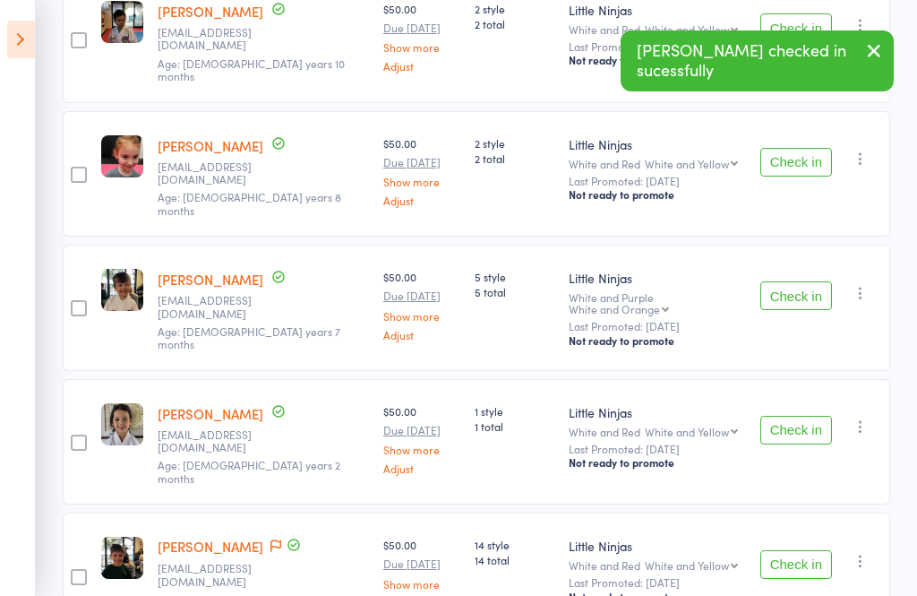
click at [810, 550] on button "Check in" at bounding box center [796, 564] width 72 height 29
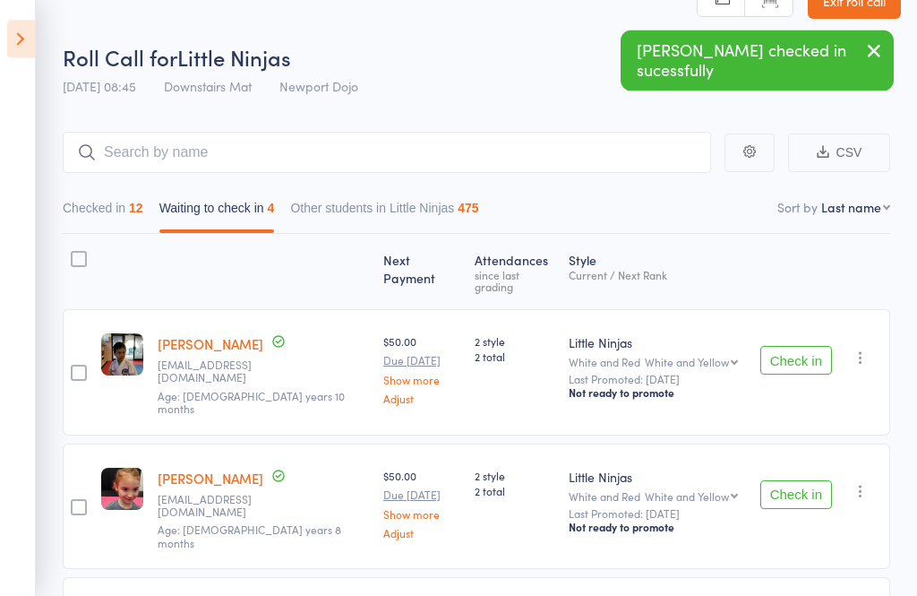
scroll to position [47, 0]
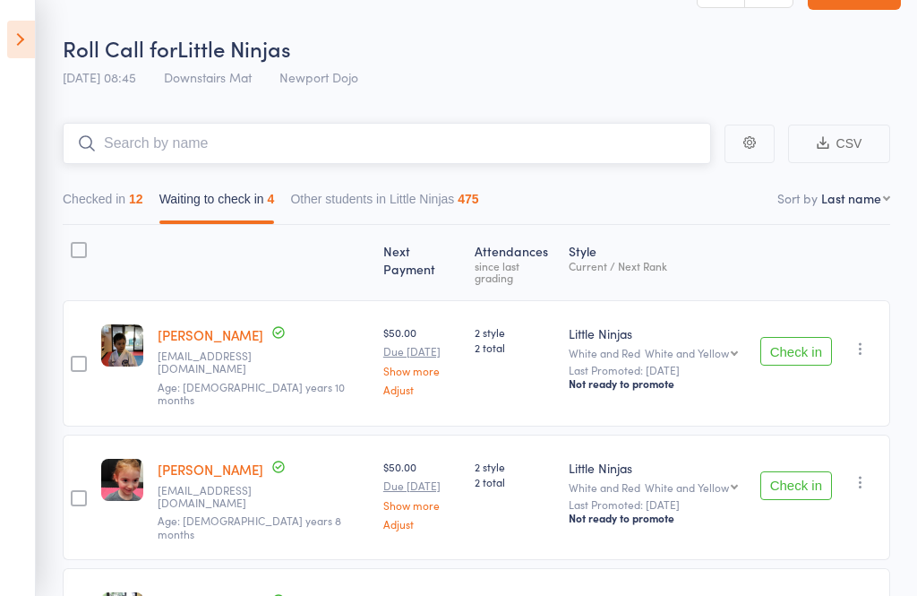
click at [110, 162] on input "search" at bounding box center [387, 143] width 648 height 41
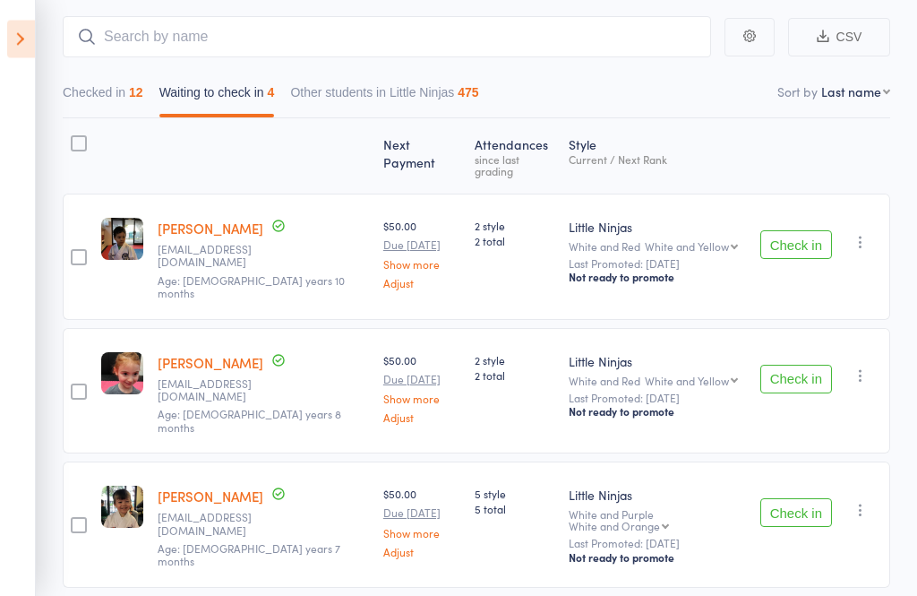
scroll to position [248, 0]
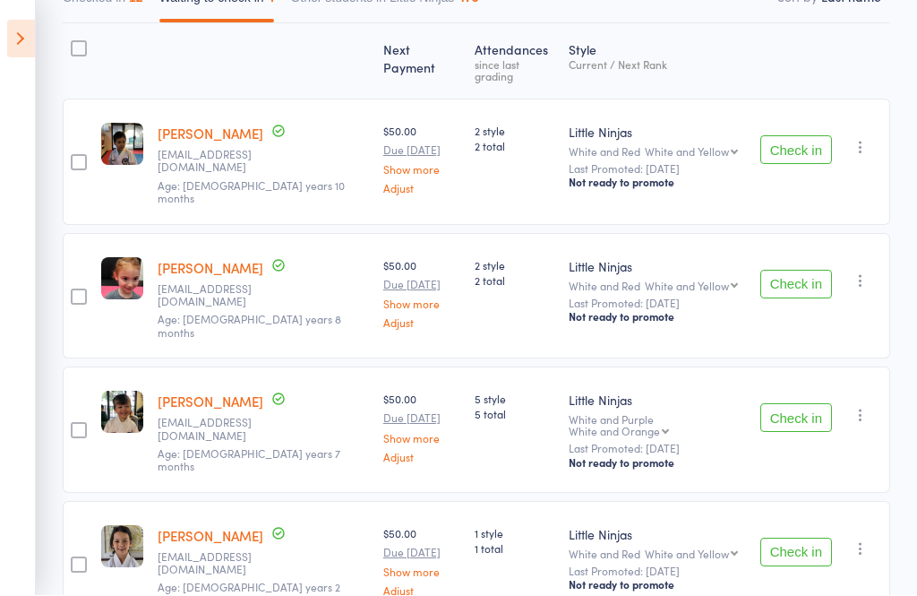
click at [794, 538] on button "Check in" at bounding box center [796, 552] width 72 height 29
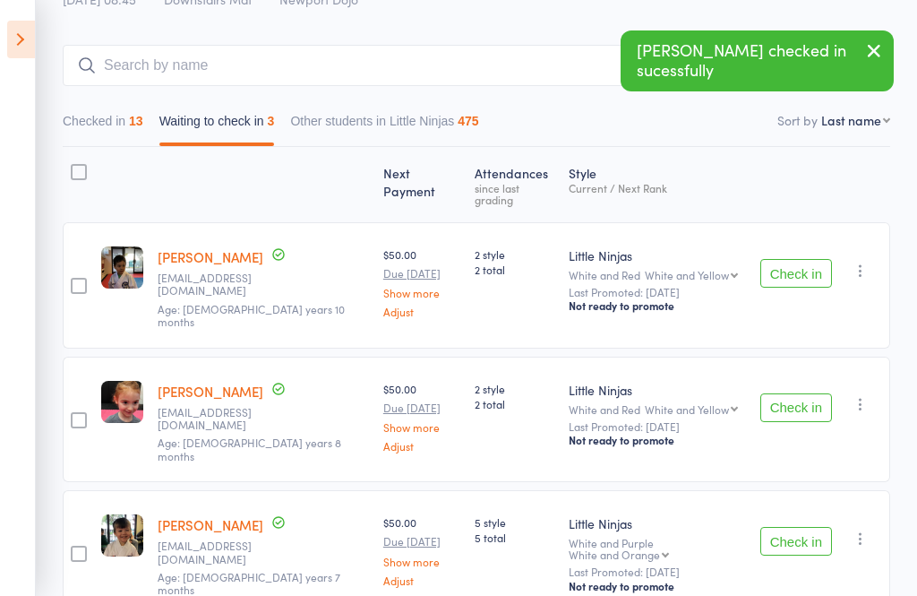
click at [90, 70] on icon at bounding box center [87, 65] width 16 height 16
click at [119, 64] on input "search" at bounding box center [387, 65] width 648 height 41
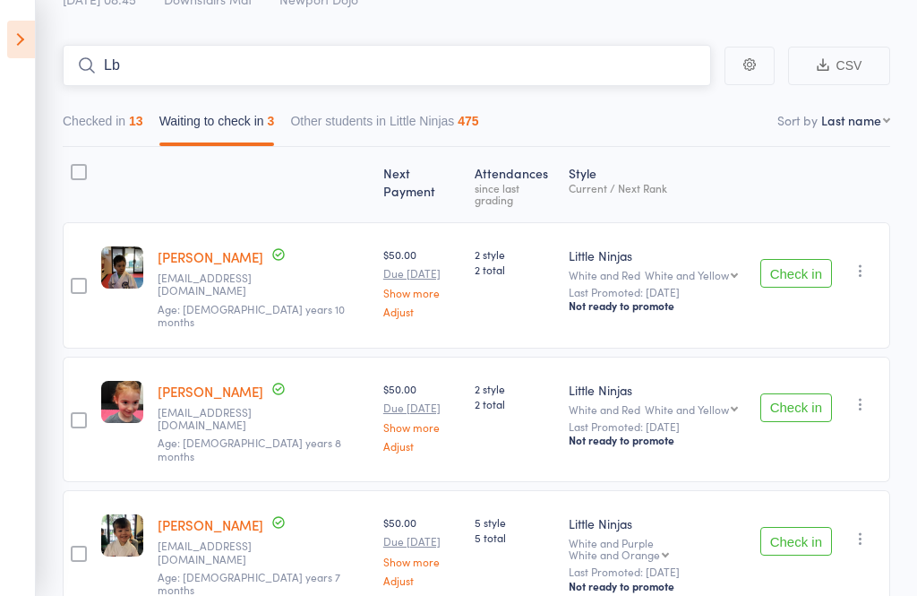
type input "L"
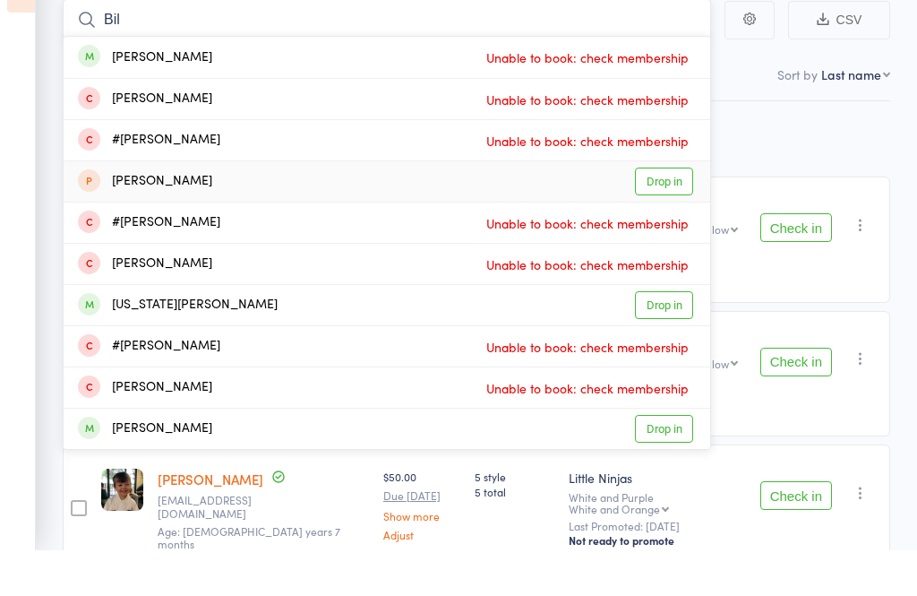
type input "Bil"
click at [682, 213] on link "Drop in" at bounding box center [664, 227] width 58 height 28
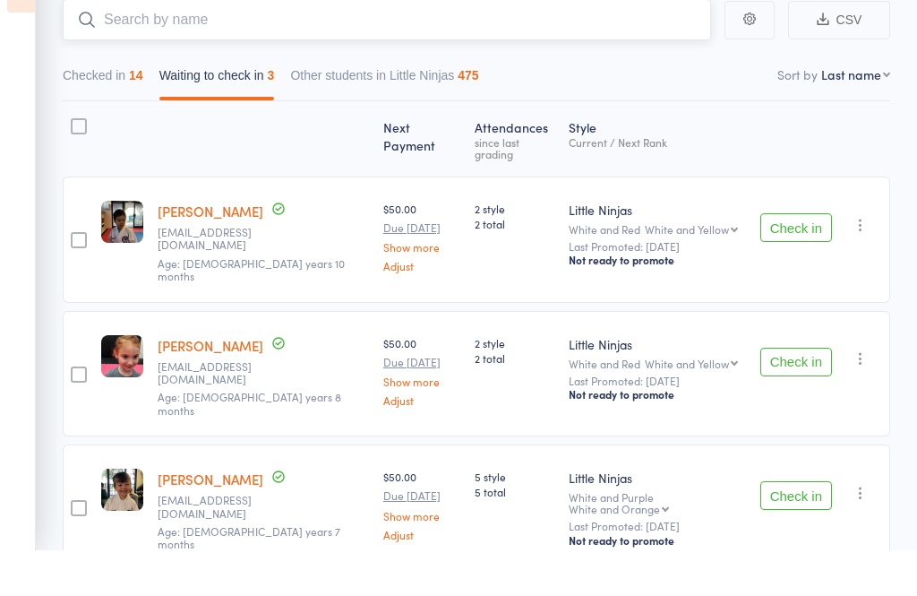
type input "l"
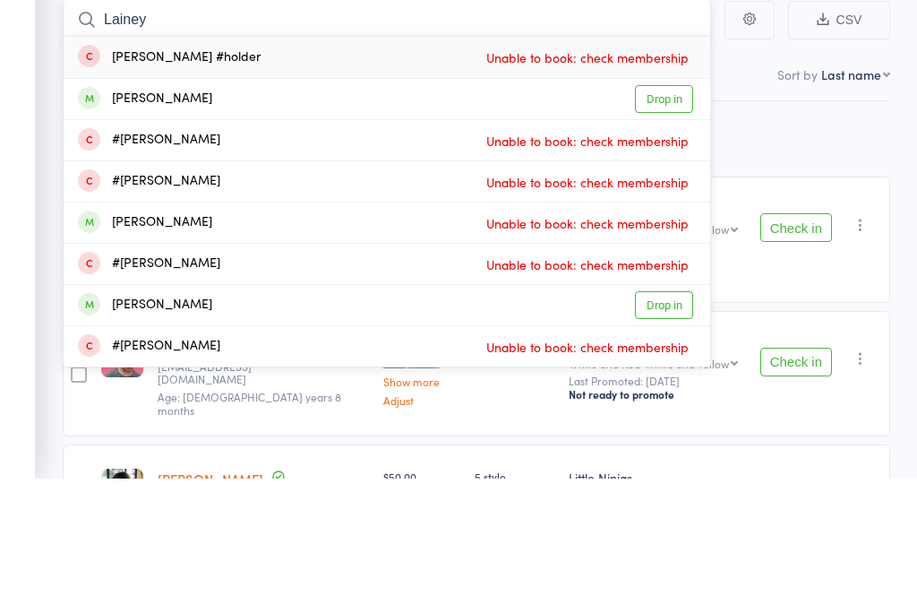
scroll to position [0, 0]
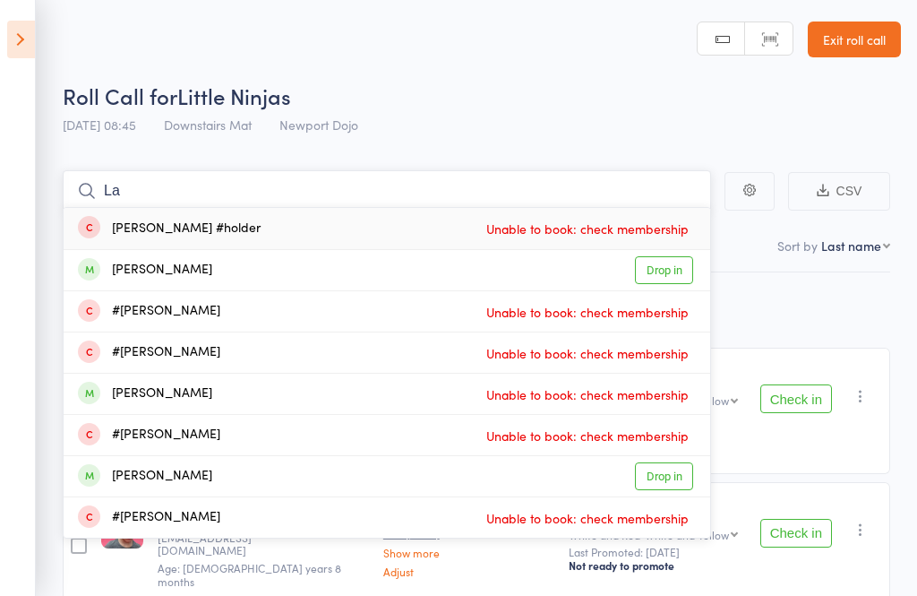
type input "L"
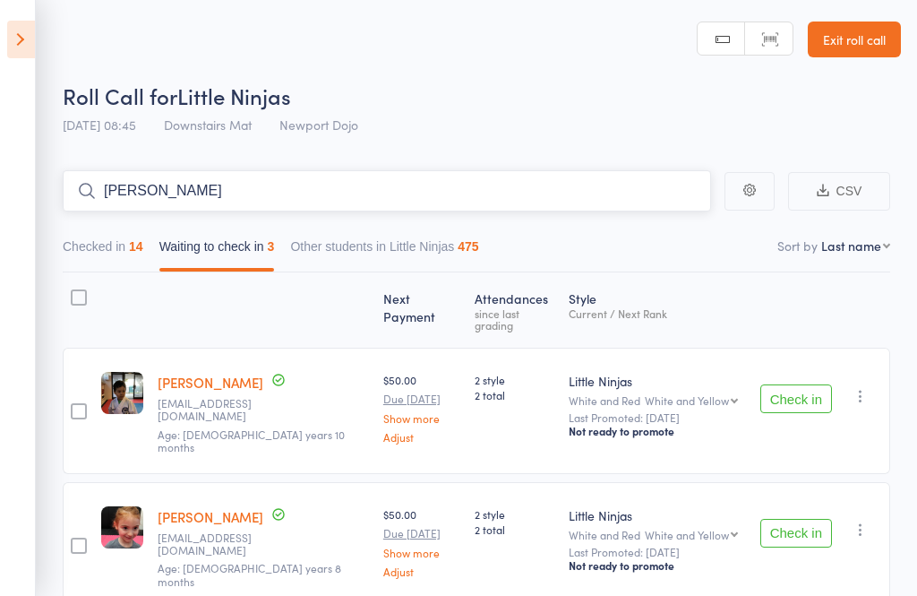
click at [173, 205] on input "Walsh" at bounding box center [387, 190] width 648 height 41
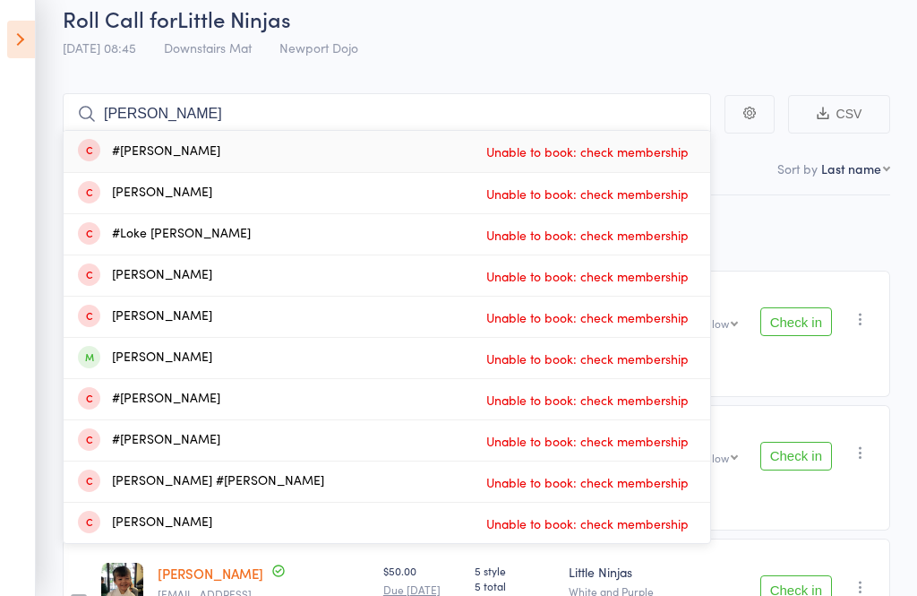
scroll to position [34, 0]
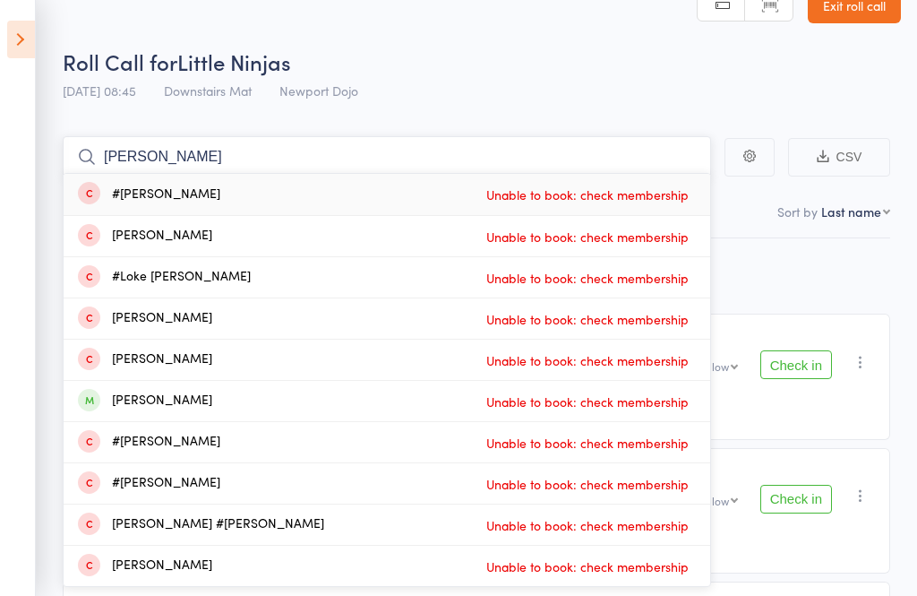
click at [219, 148] on input "Walsh" at bounding box center [387, 156] width 648 height 41
click at [222, 155] on input "Walsh" at bounding box center [387, 156] width 648 height 41
type input "W"
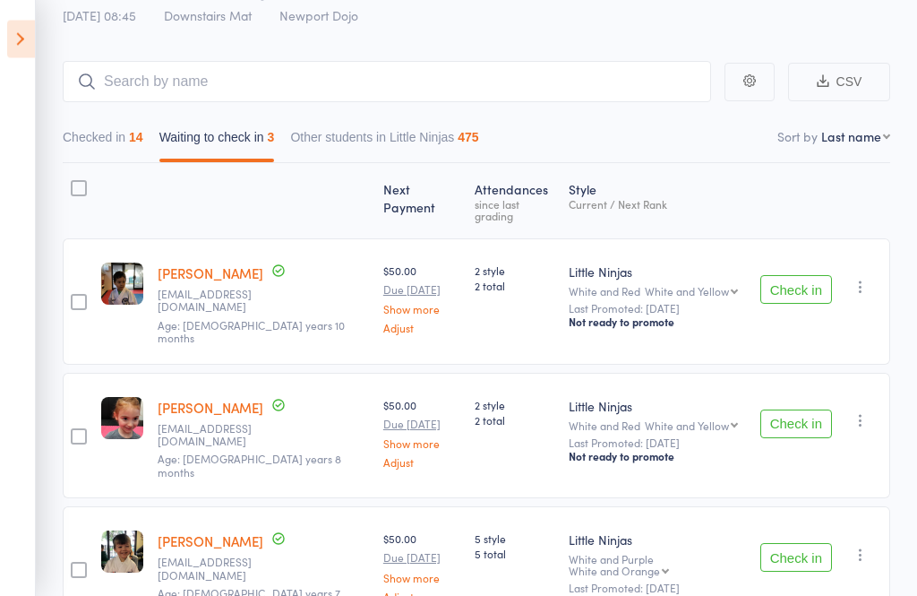
scroll to position [125, 0]
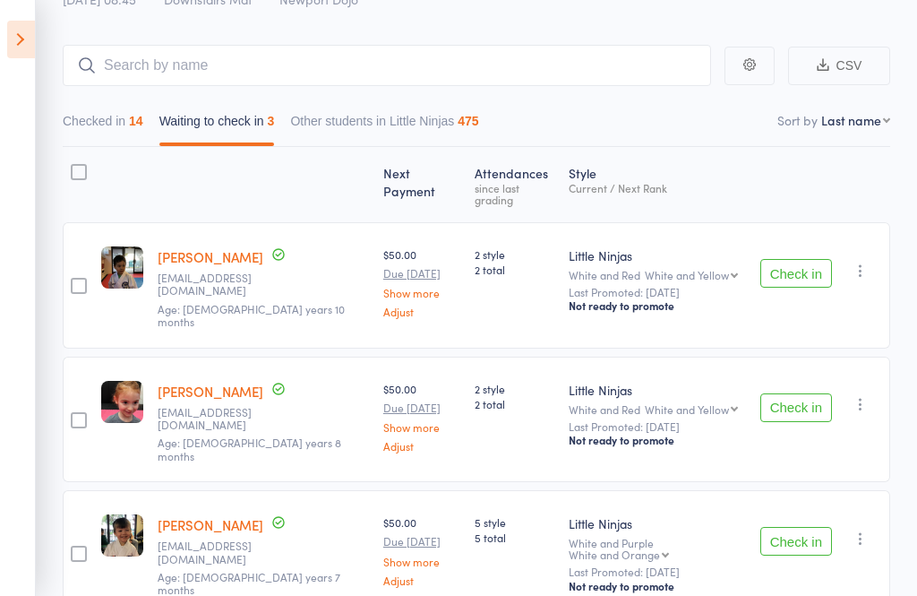
click at [812, 393] on button "Check in" at bounding box center [796, 407] width 72 height 29
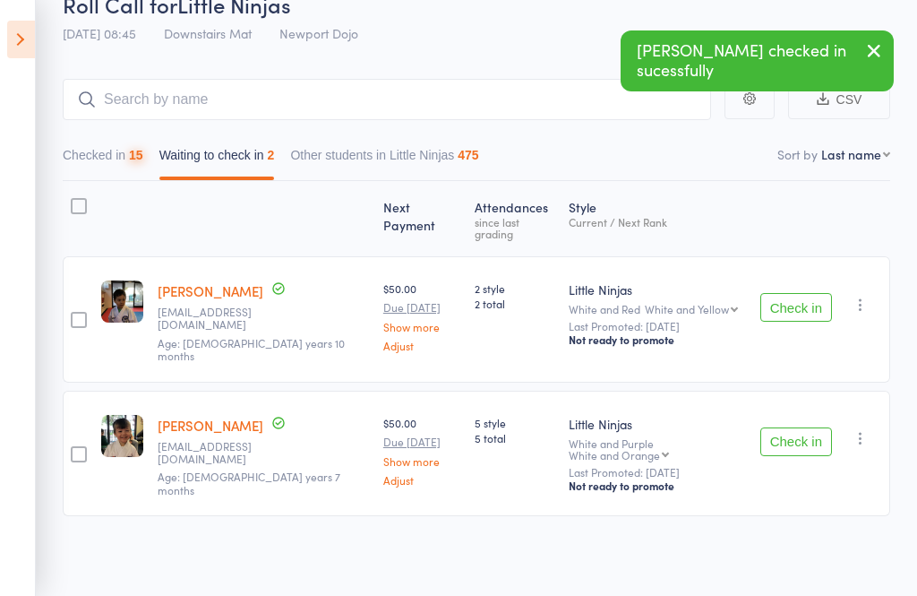
scroll to position [3, 0]
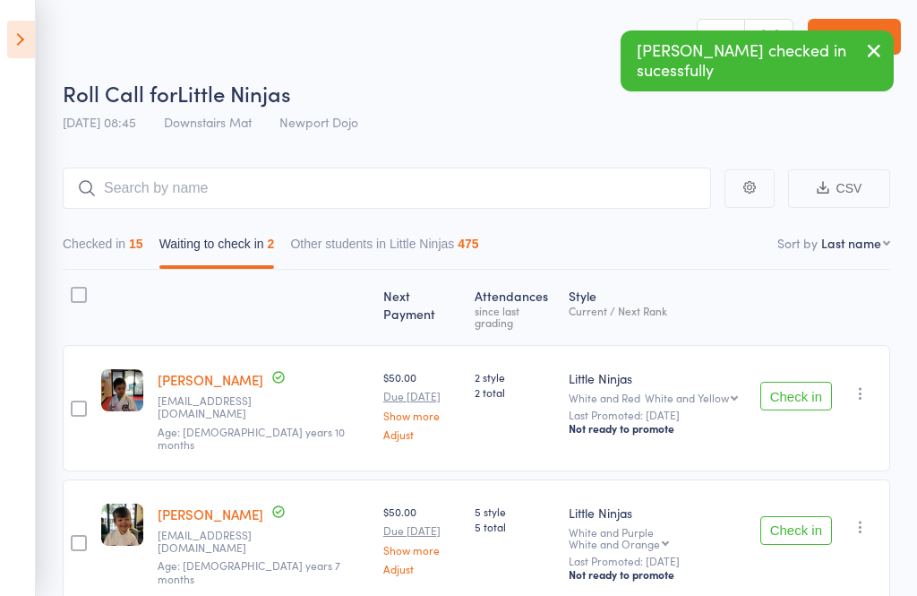
click at [99, 247] on button "Checked in 15" at bounding box center [103, 247] width 81 height 41
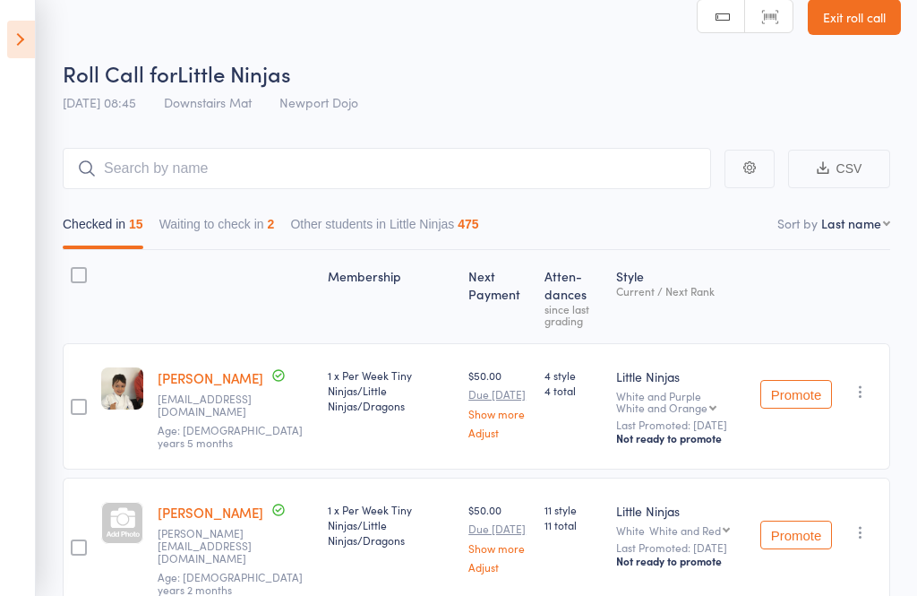
scroll to position [0, 0]
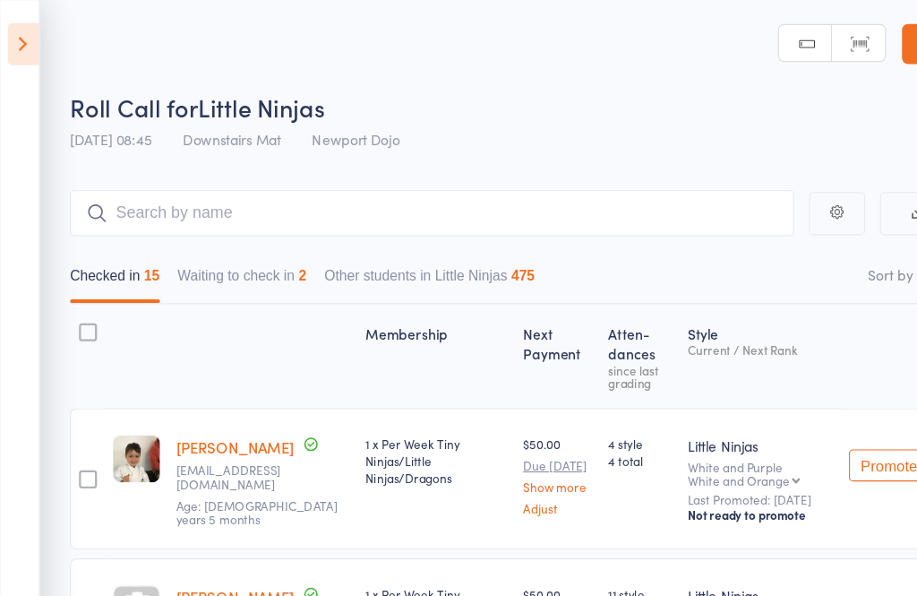
click at [227, 251] on button "Waiting to check in 2" at bounding box center [217, 250] width 116 height 41
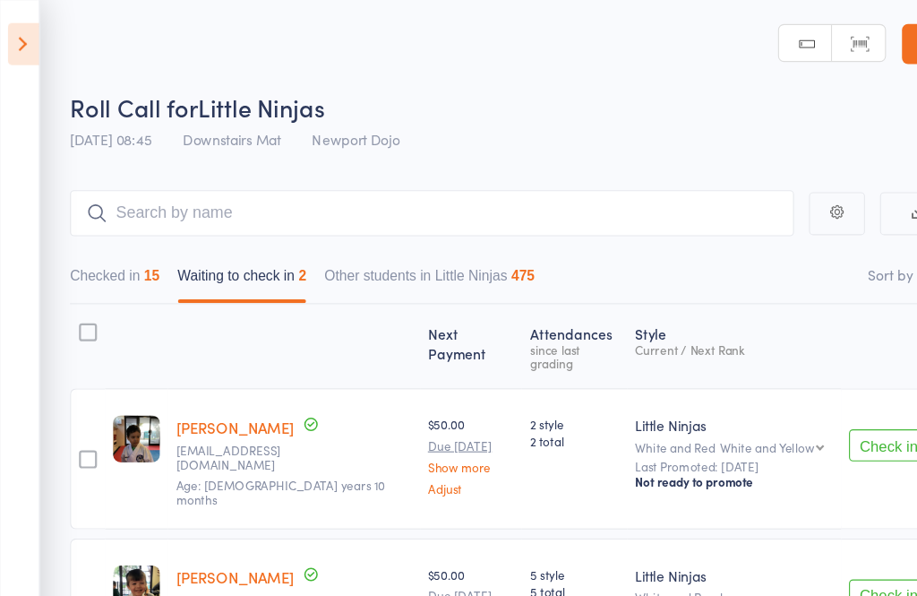
click at [783, 386] on button "Check in" at bounding box center [796, 398] width 72 height 29
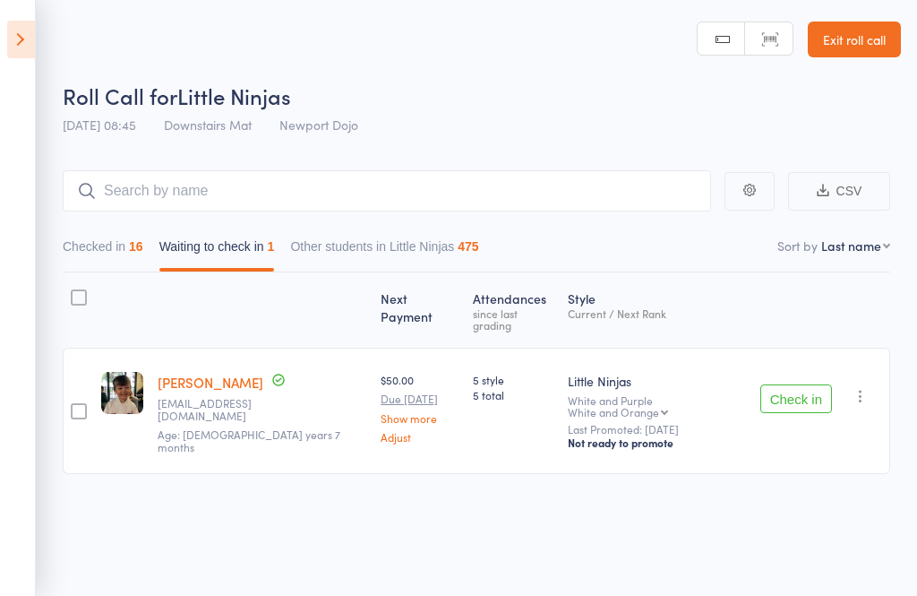
click at [867, 387] on icon "button" at bounding box center [861, 396] width 18 height 18
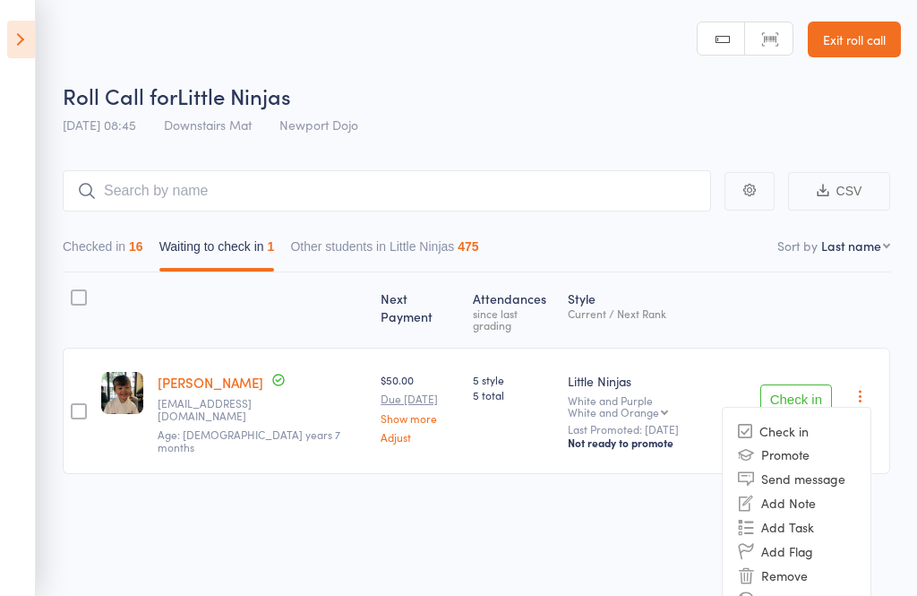
click at [815, 563] on li "Remove" at bounding box center [797, 575] width 148 height 24
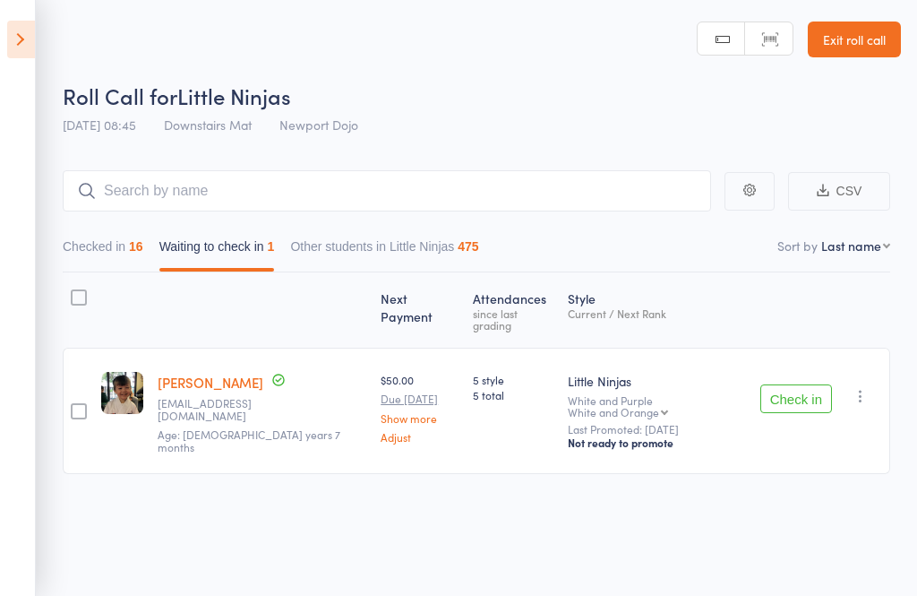
click at [27, 43] on icon at bounding box center [21, 40] width 28 height 38
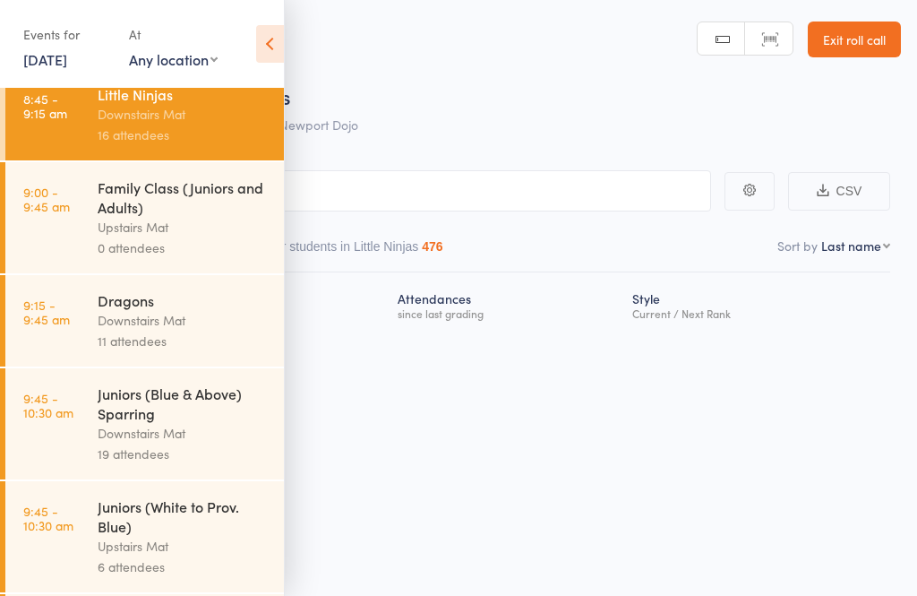
scroll to position [114, 0]
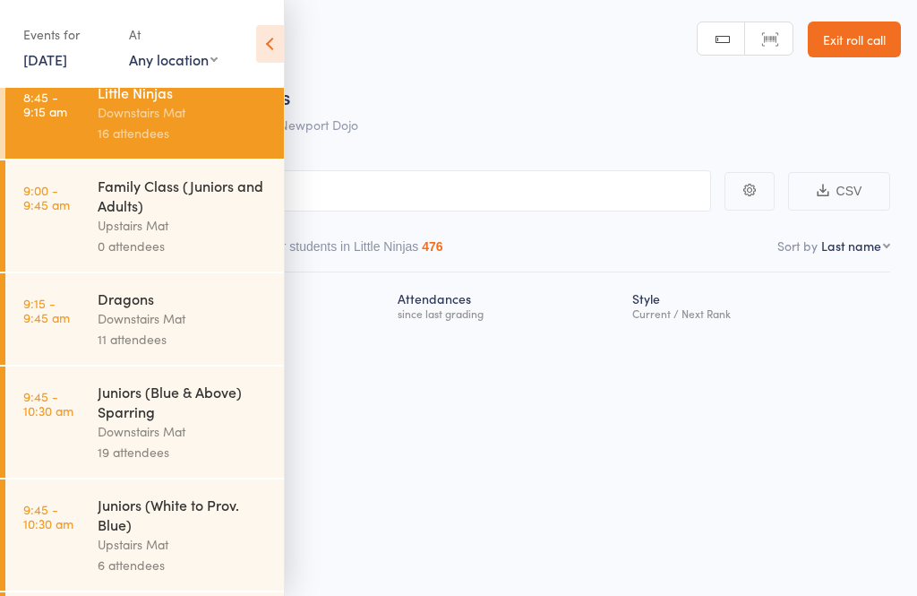
click at [108, 306] on div "Dragons" at bounding box center [183, 298] width 171 height 20
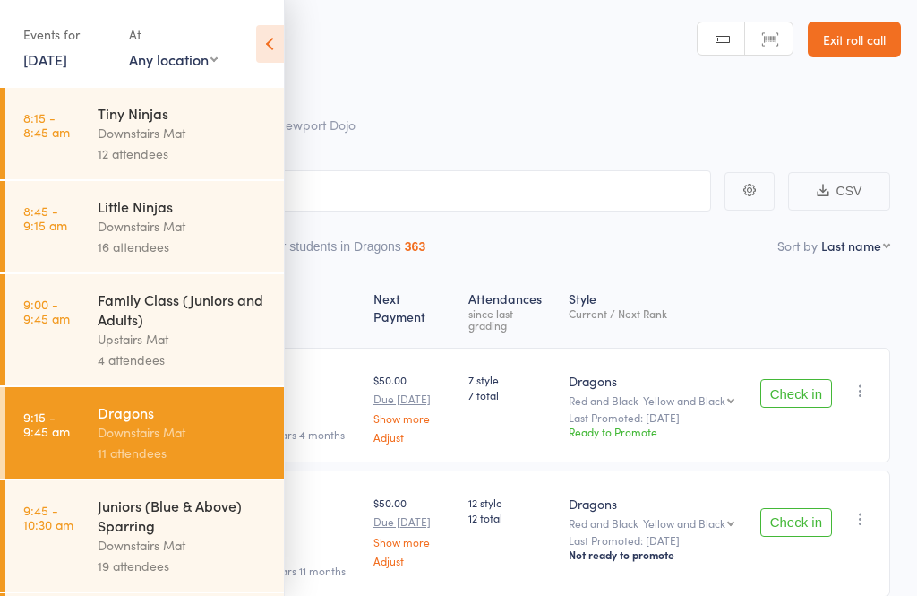
click at [272, 31] on icon at bounding box center [270, 44] width 28 height 38
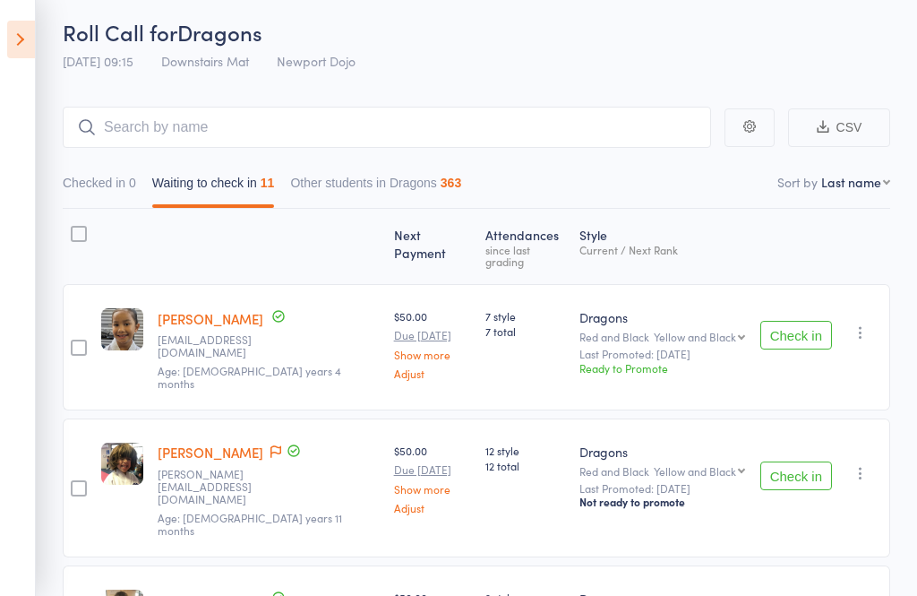
scroll to position [64, 0]
click at [818, 321] on button "Check in" at bounding box center [796, 334] width 72 height 29
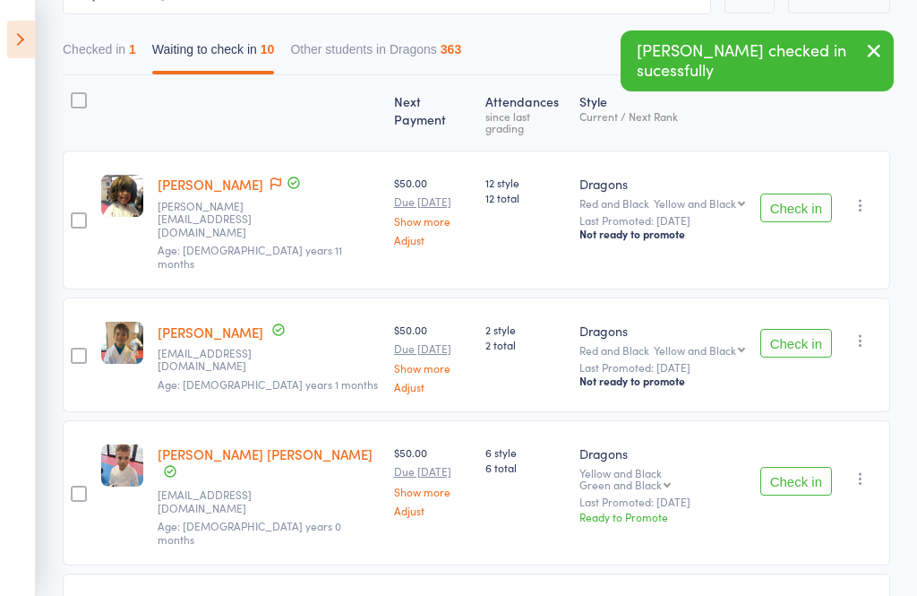
scroll to position [198, 0]
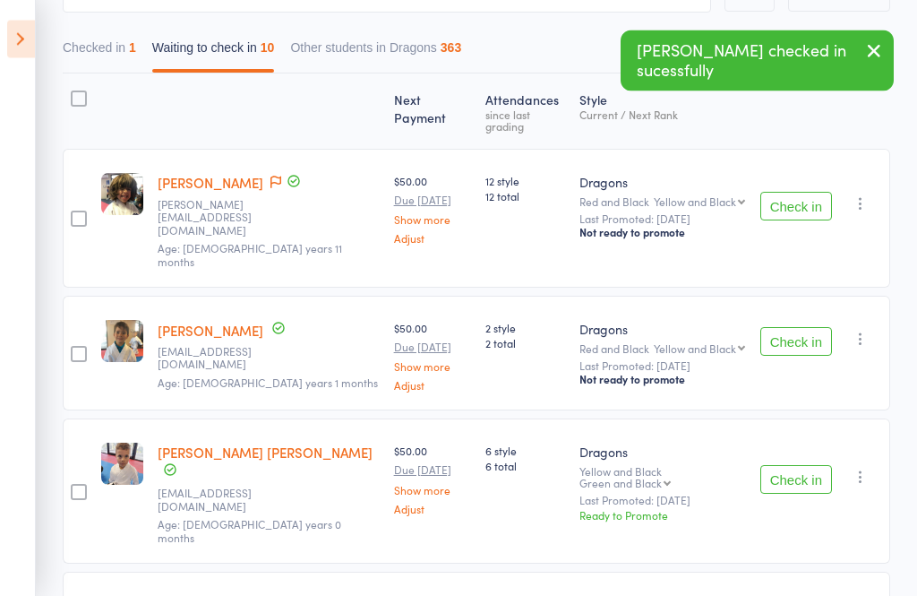
click at [809, 328] on button "Check in" at bounding box center [796, 342] width 72 height 29
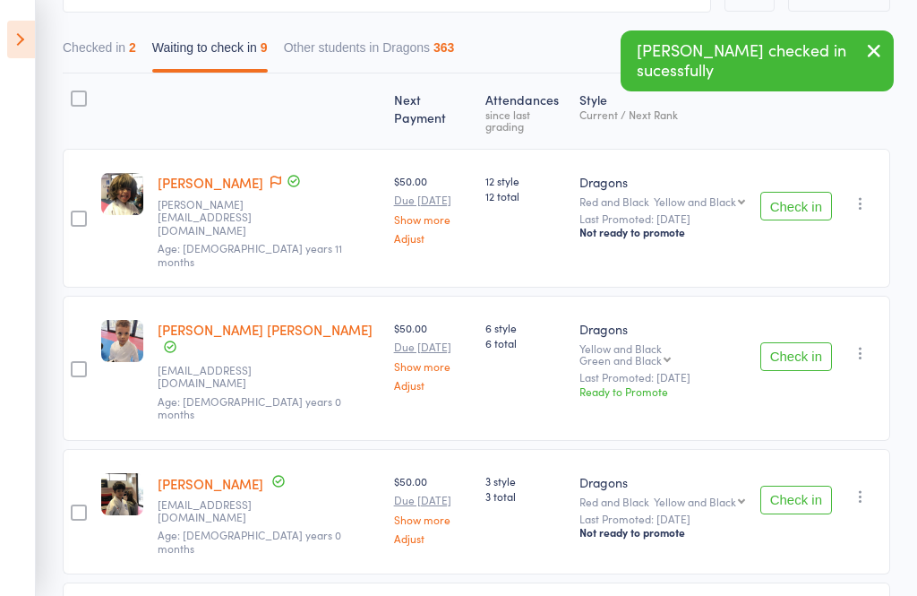
click at [816, 342] on button "Check in" at bounding box center [796, 356] width 72 height 29
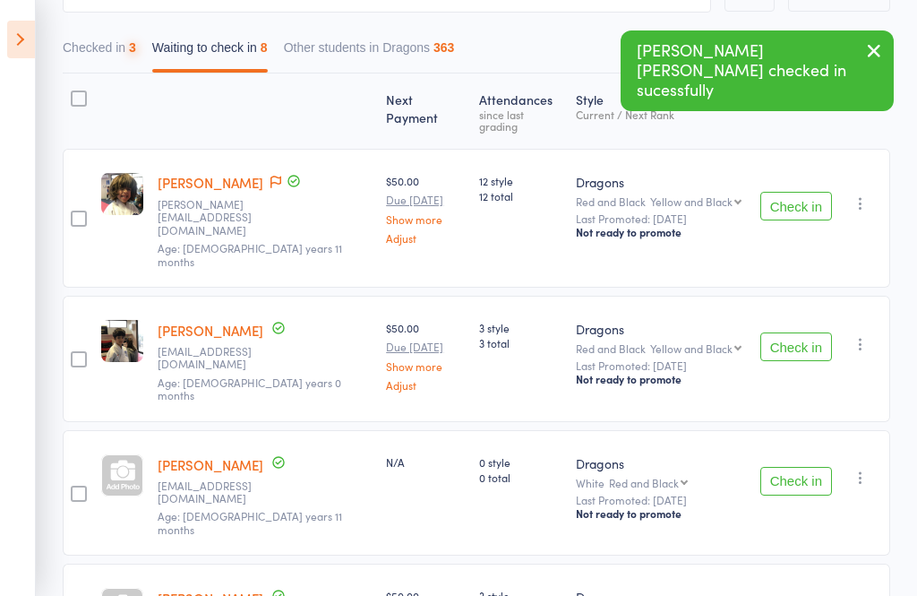
click at [814, 332] on button "Check in" at bounding box center [796, 346] width 72 height 29
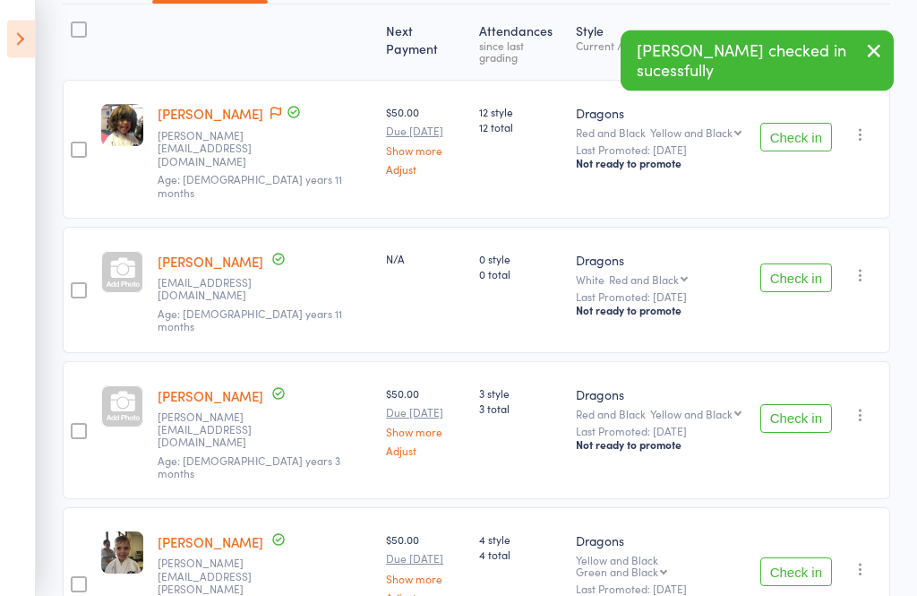
scroll to position [268, 0]
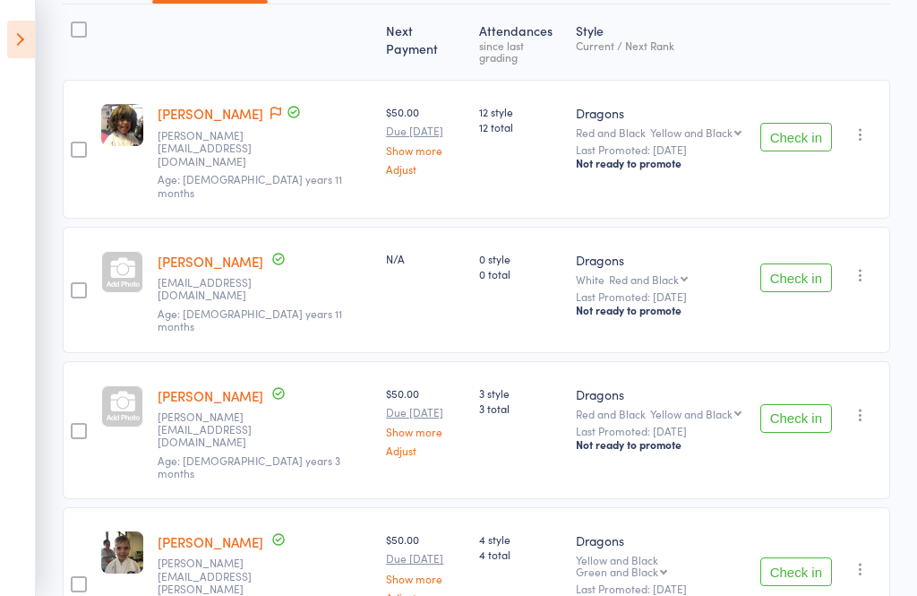
click at [809, 404] on button "Check in" at bounding box center [796, 418] width 72 height 29
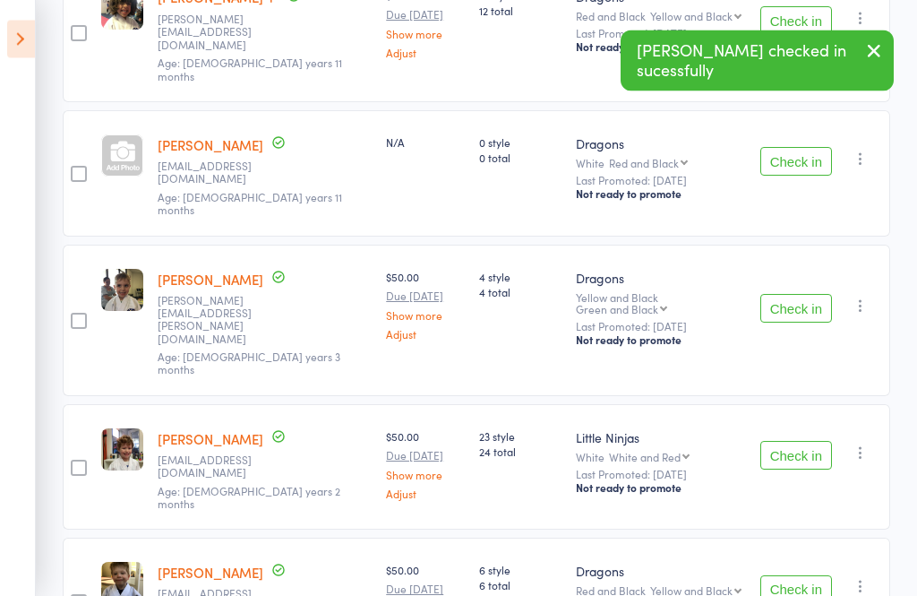
scroll to position [385, 0]
click at [796, 440] on button "Check in" at bounding box center [796, 454] width 72 height 29
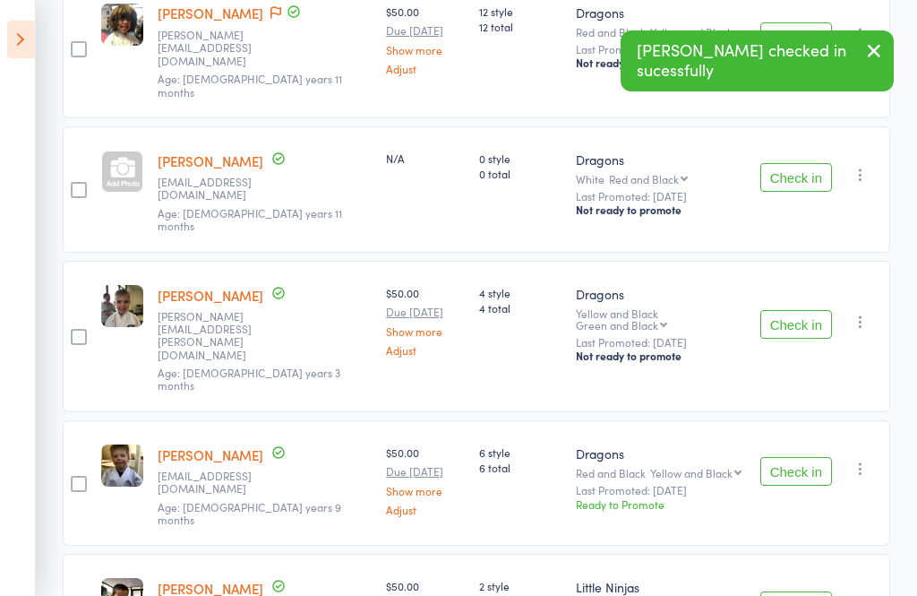
click at [815, 457] on button "Check in" at bounding box center [796, 471] width 72 height 29
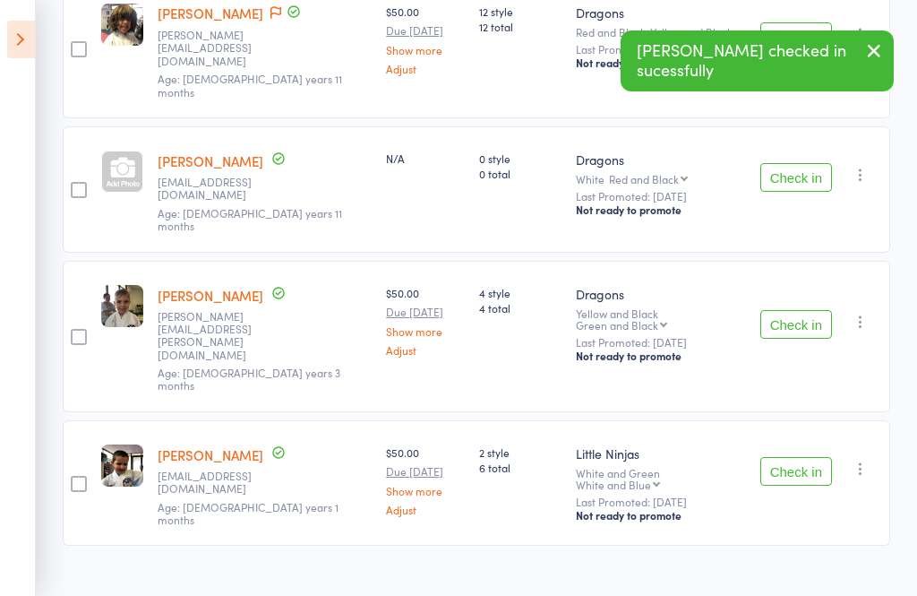
scroll to position [245, 0]
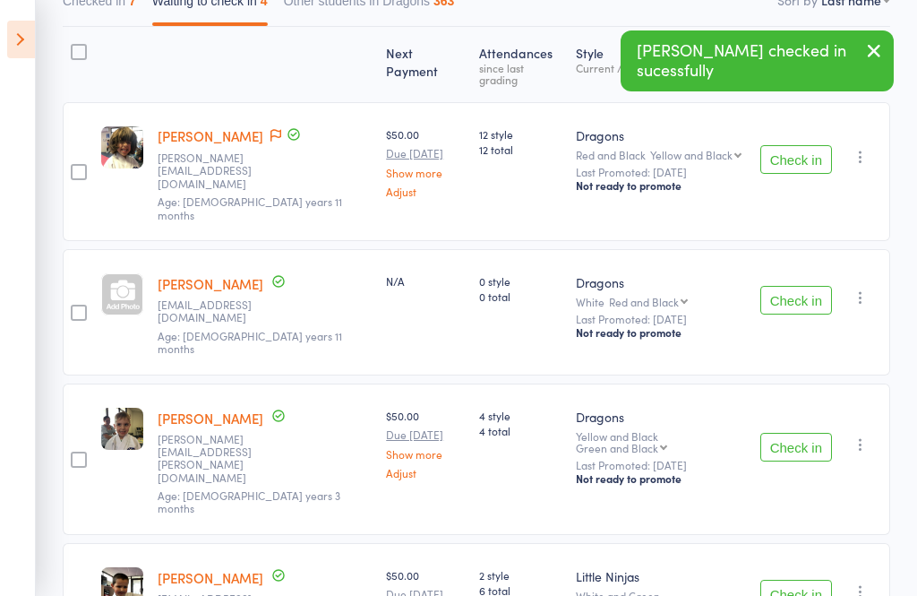
click at [809, 579] on button "Check in" at bounding box center [796, 593] width 72 height 29
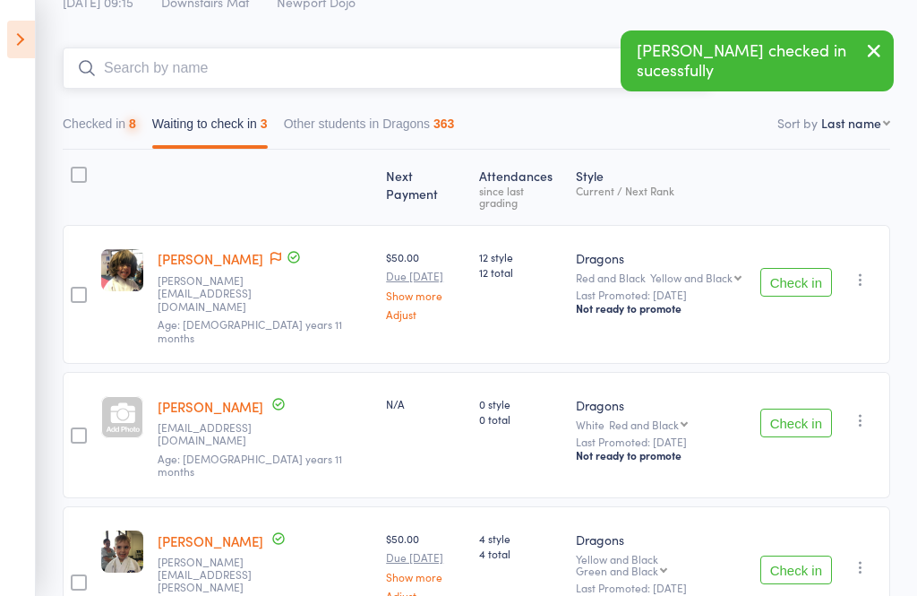
click at [180, 56] on input "search" at bounding box center [387, 67] width 648 height 41
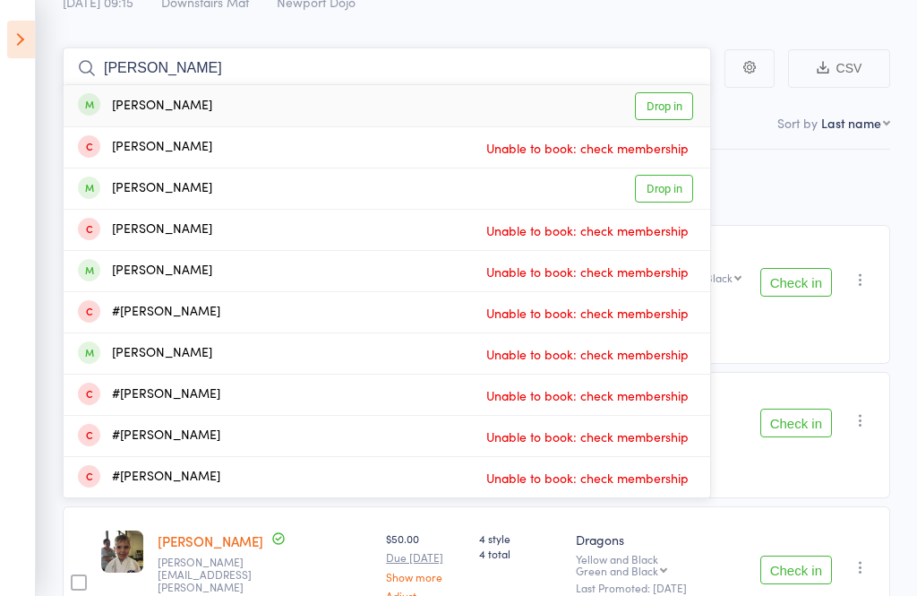
type input "Ethan"
click at [663, 113] on link "Drop in" at bounding box center [664, 106] width 58 height 28
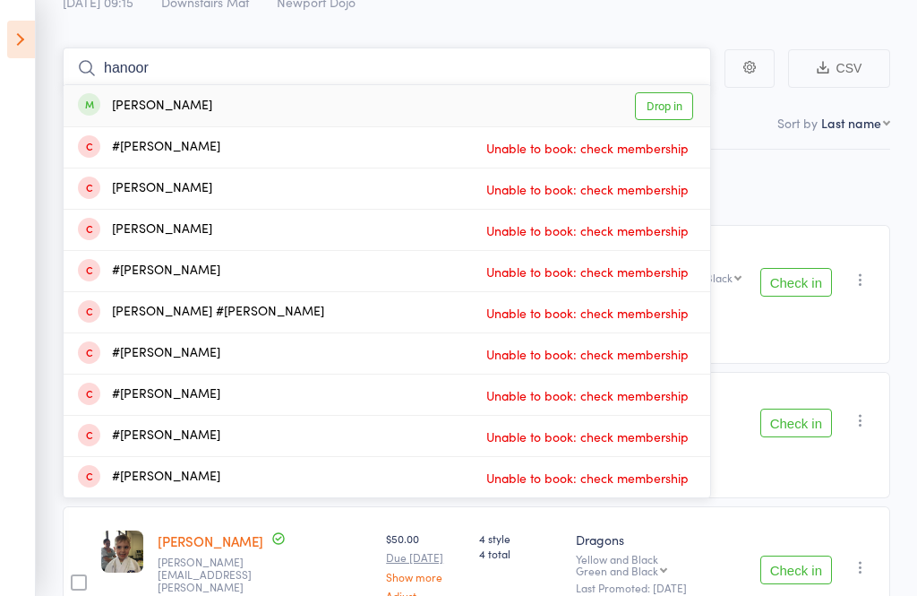
type input "hanoor"
click at [678, 117] on link "Drop in" at bounding box center [664, 106] width 58 height 28
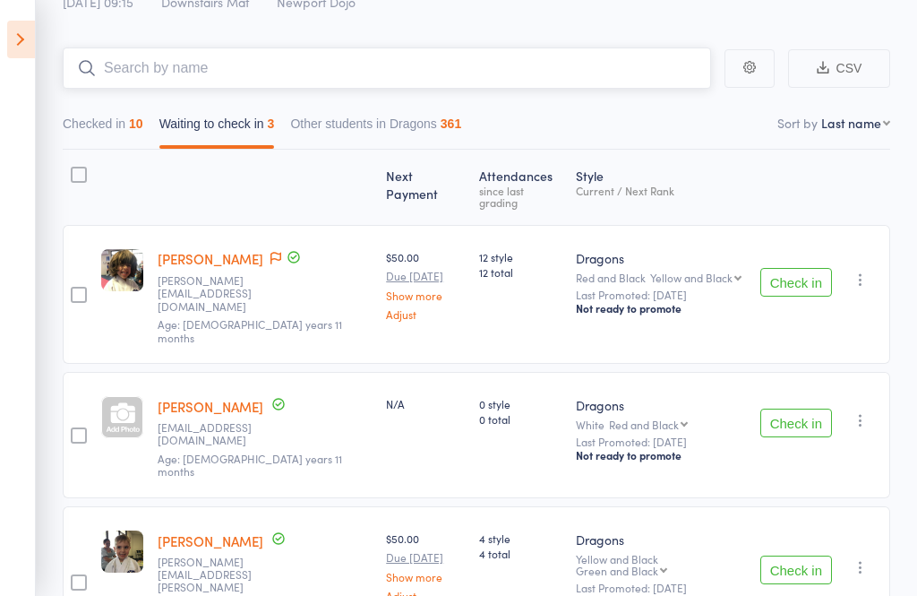
scroll to position [138, 0]
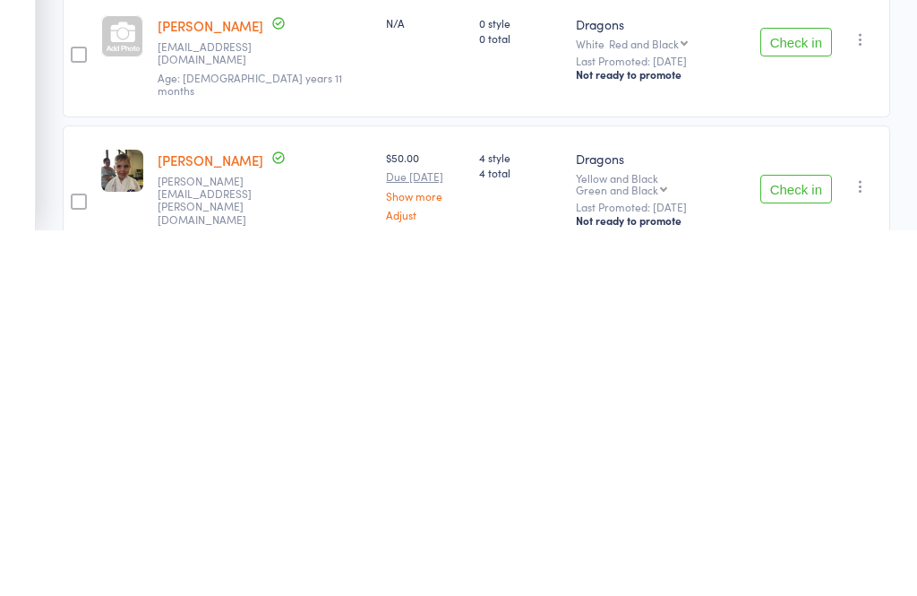
click at [810, 540] on button "Check in" at bounding box center [796, 554] width 72 height 29
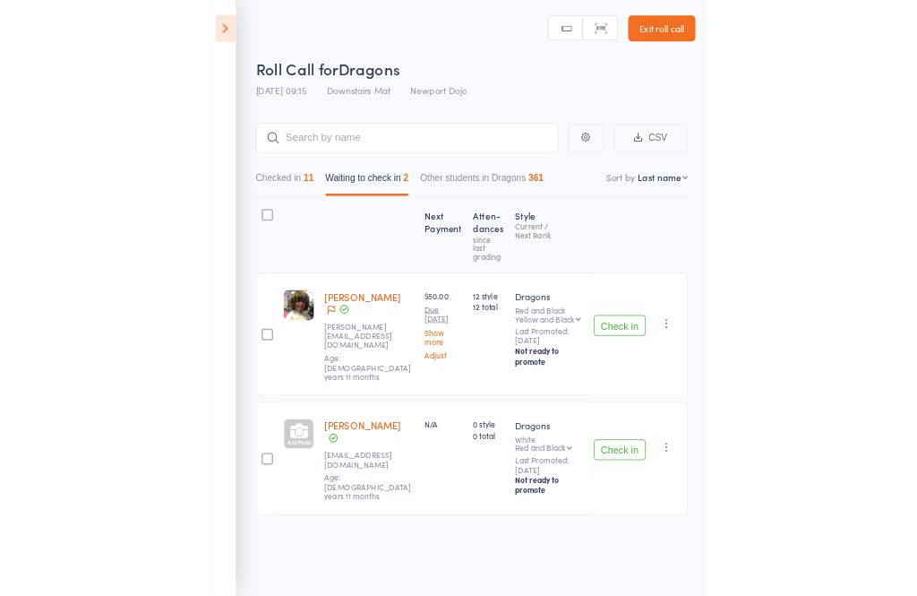
scroll to position [57, 0]
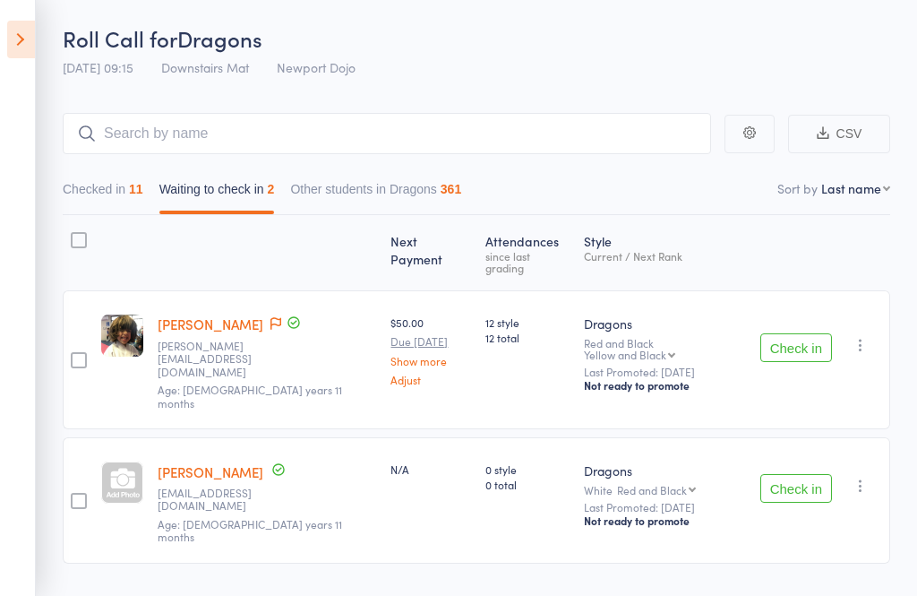
click at [807, 474] on button "Check in" at bounding box center [796, 488] width 72 height 29
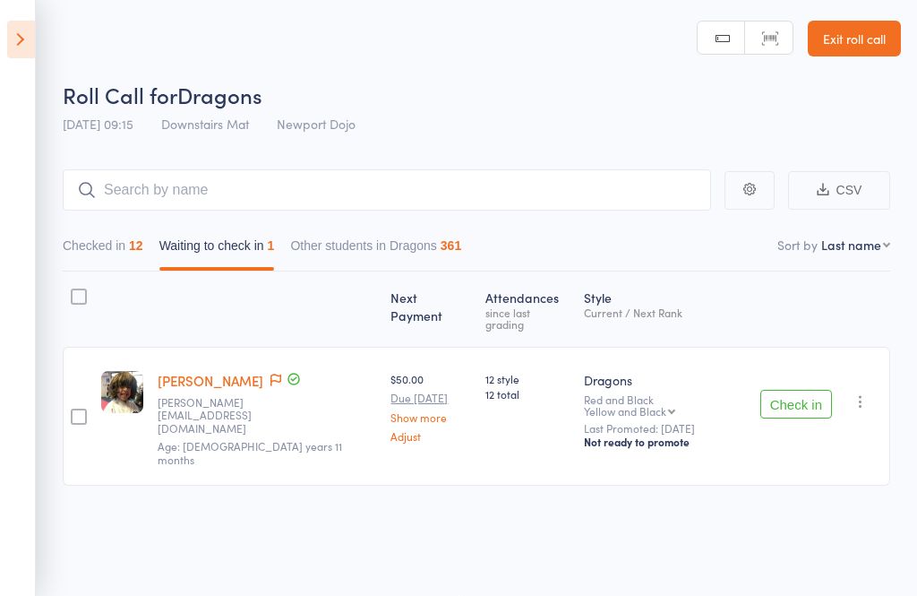
scroll to position [0, 0]
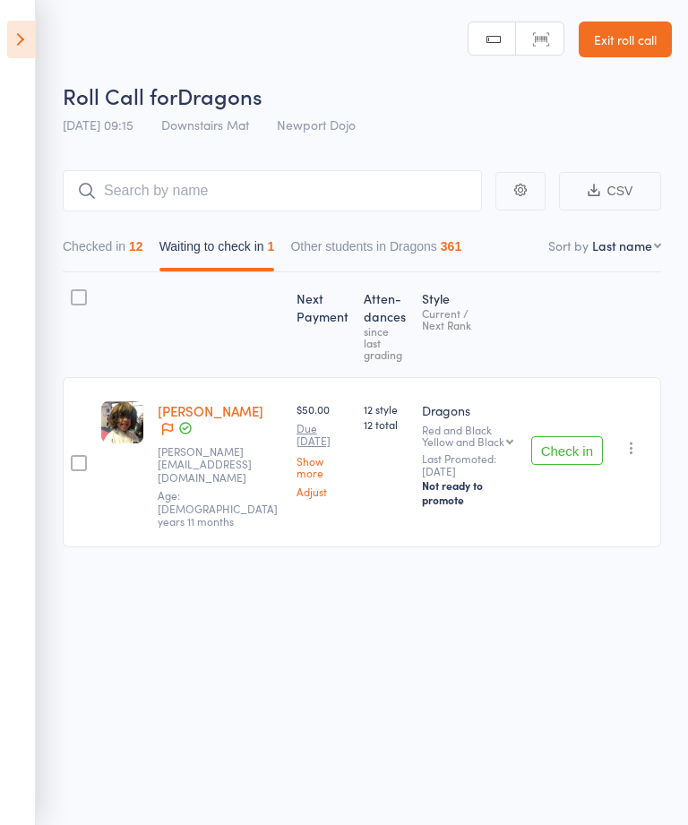
click at [576, 446] on button "Check in" at bounding box center [567, 450] width 72 height 29
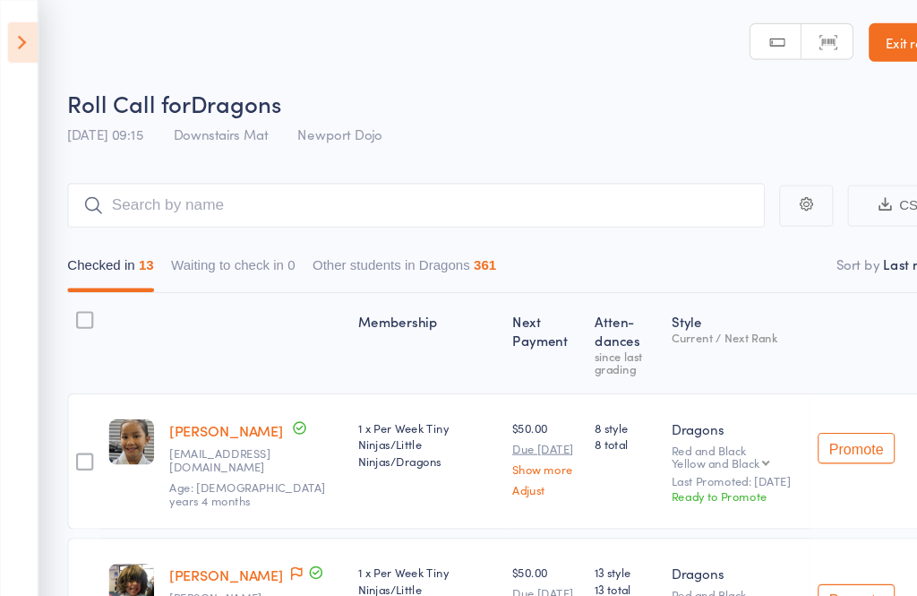
click at [39, 94] on header "Roll Call for Dragons 16 Aug 09:15 Downstairs Mat Newport Dojo Manual search Sc…" at bounding box center [458, 71] width 917 height 143
click at [32, 69] on aside "Events for 16 Aug, 2025 16 Aug, 2025 August 2025 Sun Mon Tue Wed Thu Fri Sat 31…" at bounding box center [18, 298] width 36 height 596
click at [13, 37] on icon at bounding box center [21, 40] width 28 height 38
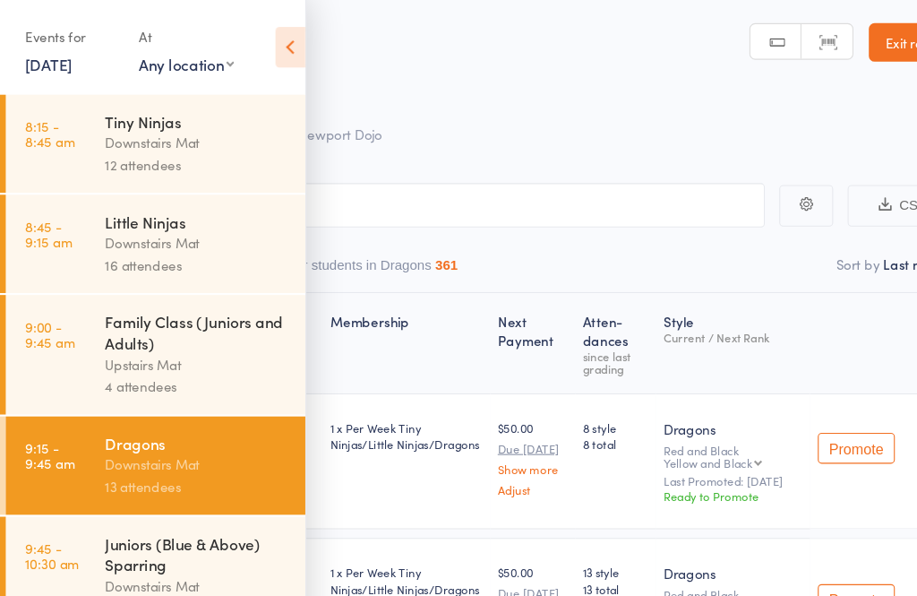
click at [263, 41] on icon at bounding box center [270, 44] width 28 height 38
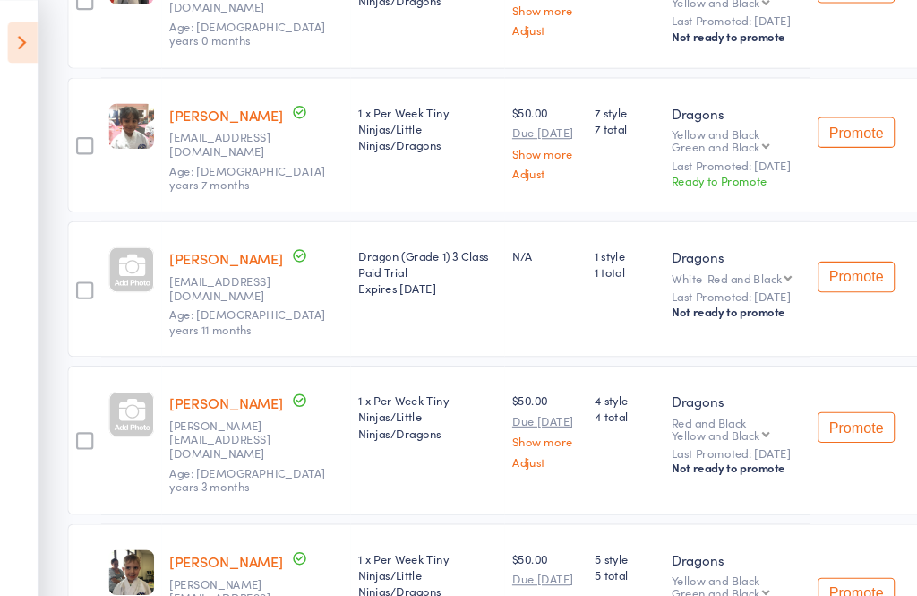
scroll to position [1127, 0]
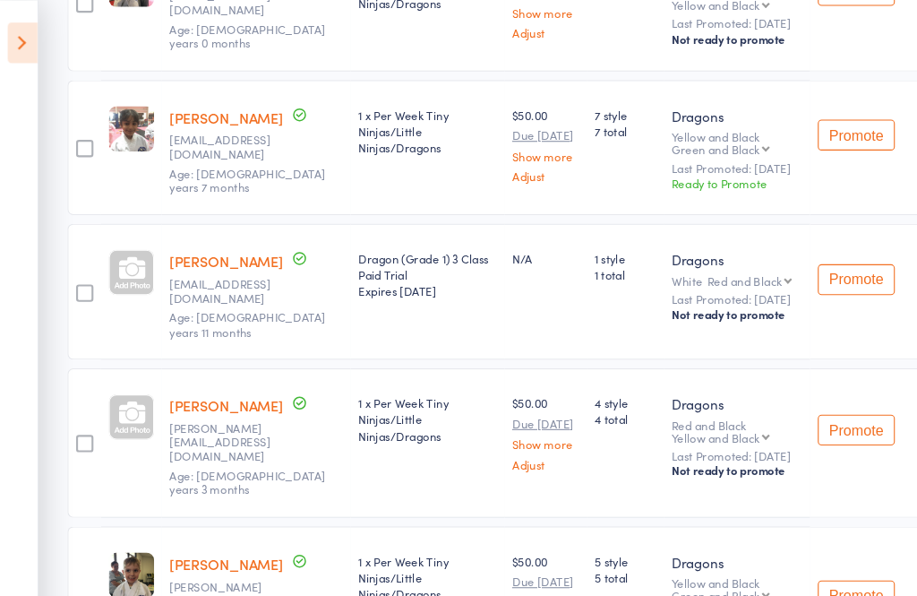
click at [121, 367] on div at bounding box center [122, 387] width 42 height 42
